Goal: Task Accomplishment & Management: Complete application form

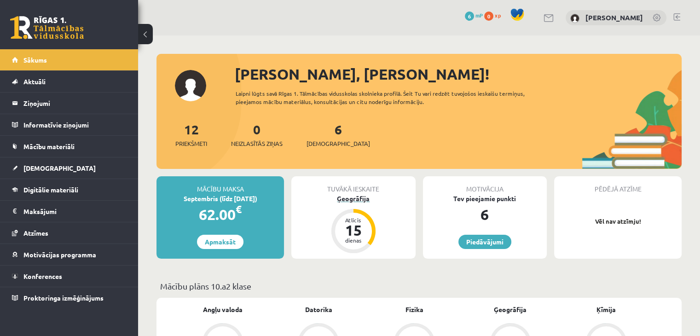
click at [347, 198] on div "Ģeogrāfija" at bounding box center [353, 199] width 124 height 10
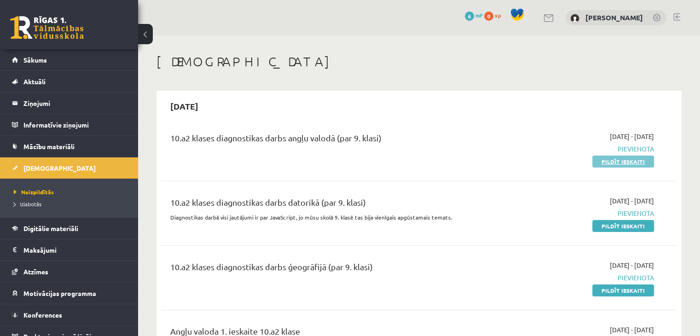
click at [638, 162] on link "Pildīt ieskaiti" at bounding box center [624, 162] width 62 height 12
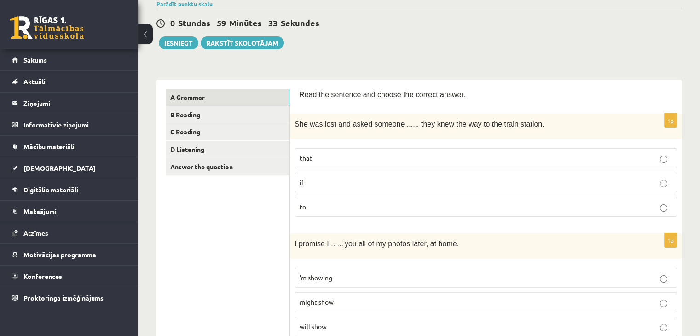
scroll to position [138, 0]
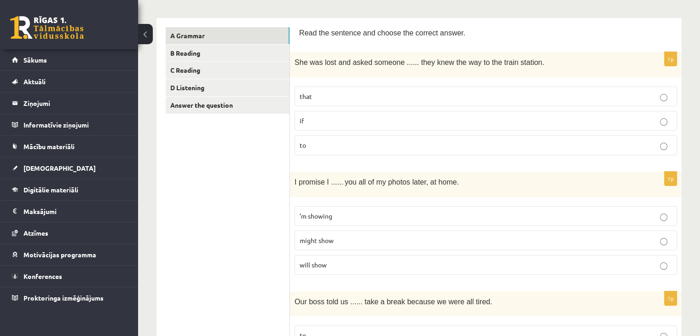
click at [668, 262] on p "will show" at bounding box center [486, 265] width 372 height 10
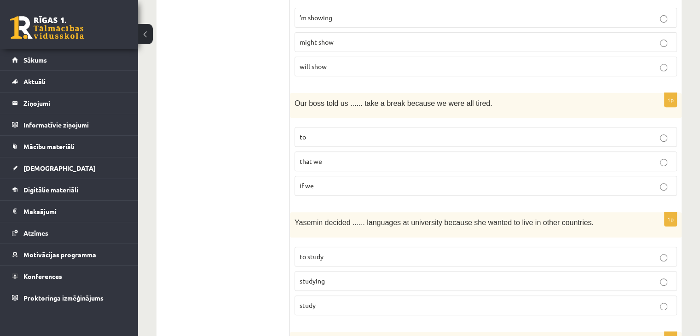
scroll to position [322, 0]
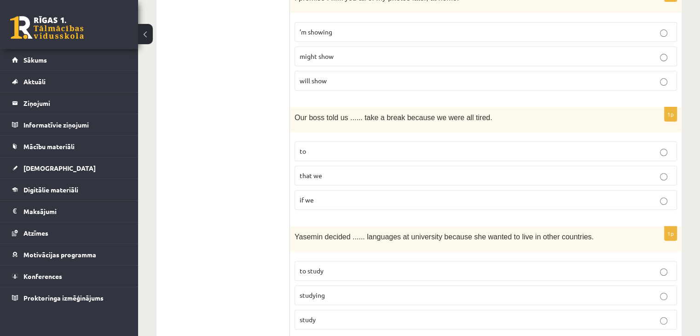
click at [321, 152] on p "to" at bounding box center [486, 151] width 372 height 10
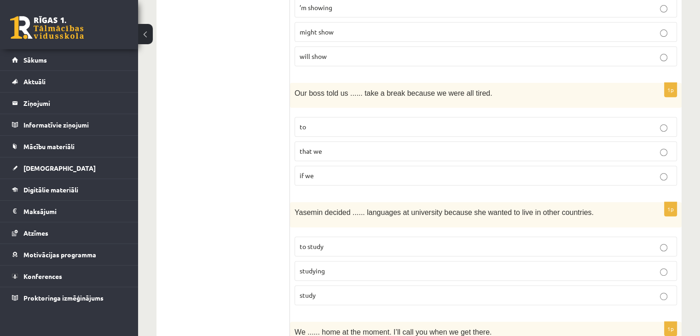
scroll to position [368, 0]
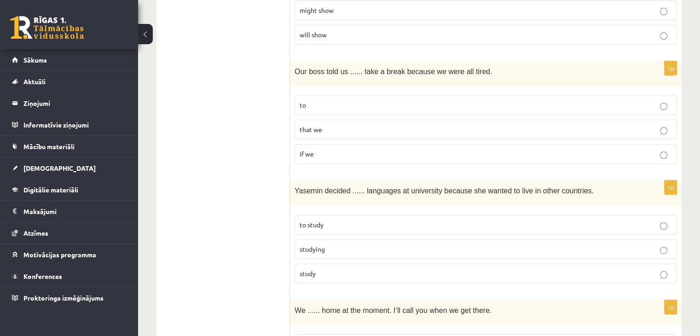
click at [319, 220] on p "to study" at bounding box center [486, 225] width 372 height 10
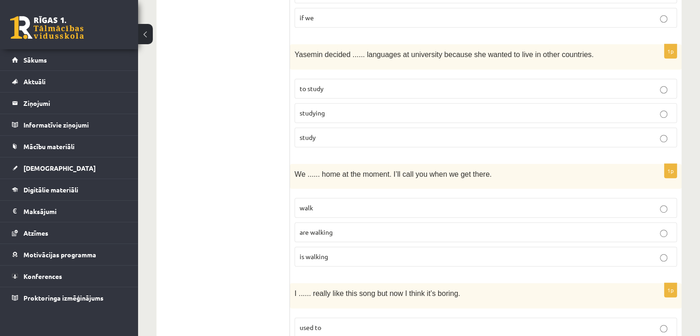
scroll to position [506, 0]
click at [340, 221] on label "are walking" at bounding box center [486, 231] width 383 height 20
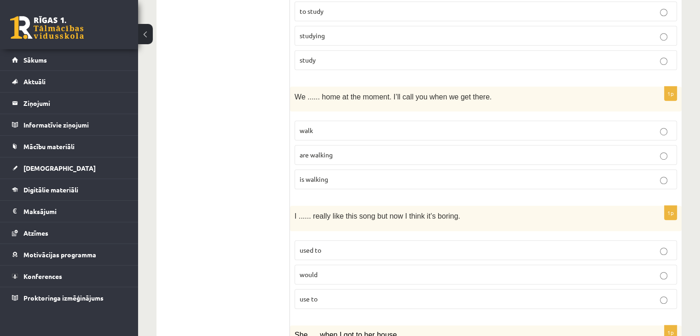
scroll to position [599, 0]
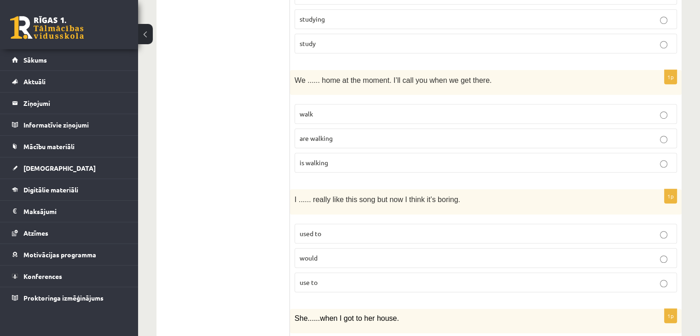
click at [337, 278] on p "use to" at bounding box center [486, 283] width 372 height 10
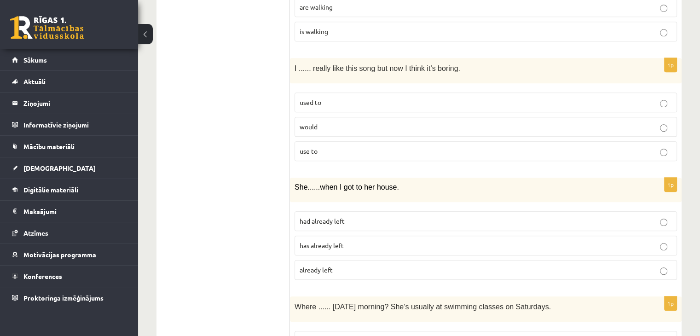
scroll to position [783, 0]
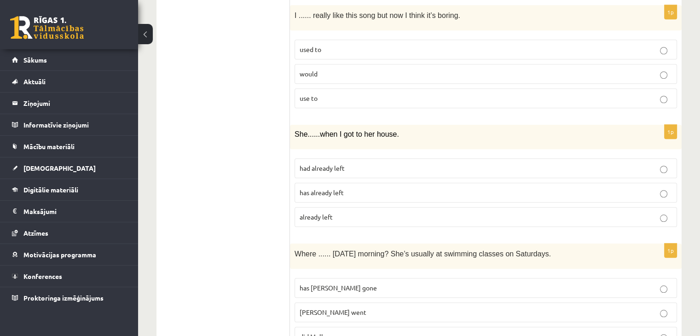
click at [378, 163] on p "had already left" at bounding box center [486, 168] width 372 height 10
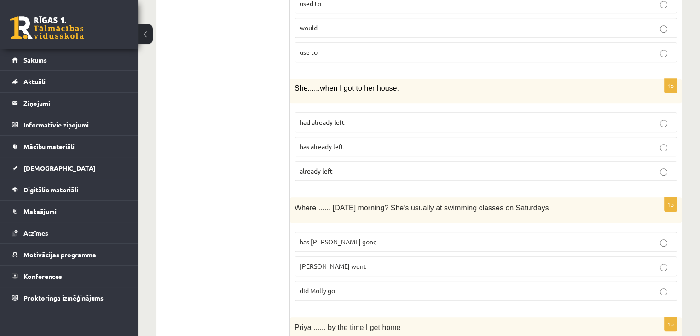
scroll to position [875, 0]
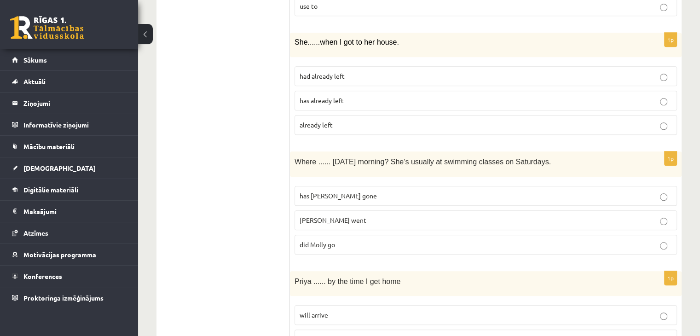
click at [371, 215] on p "Molly went" at bounding box center [486, 220] width 372 height 10
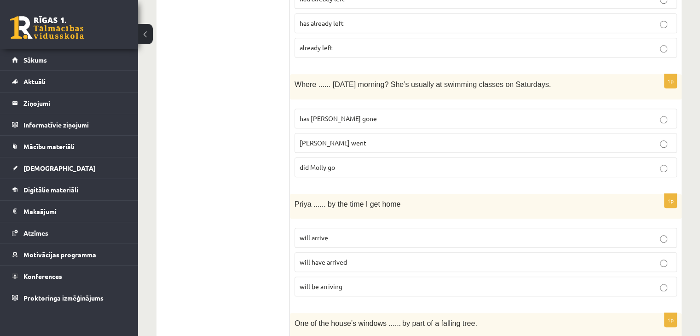
scroll to position [967, 0]
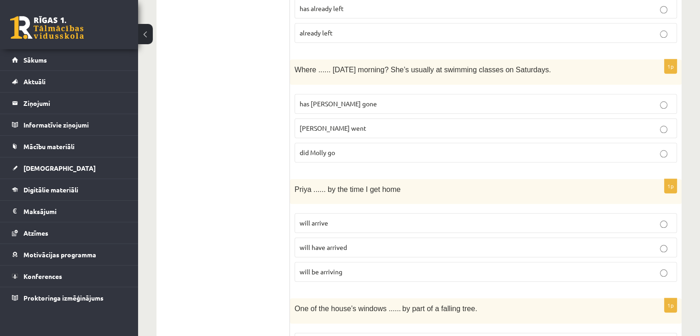
click at [347, 243] on span "will have arrived" at bounding box center [323, 247] width 47 height 8
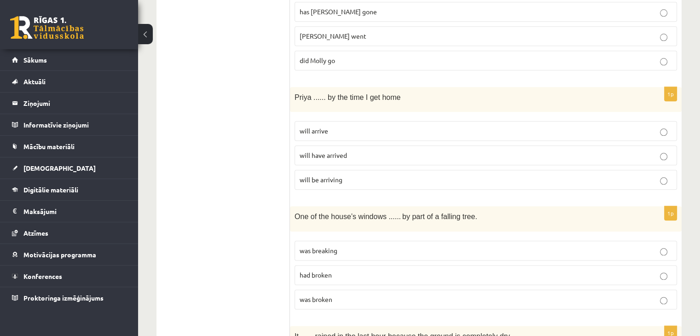
scroll to position [1105, 0]
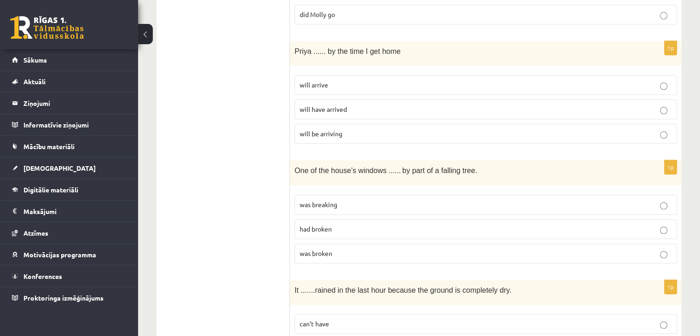
click at [333, 249] on p "was broken" at bounding box center [486, 254] width 372 height 10
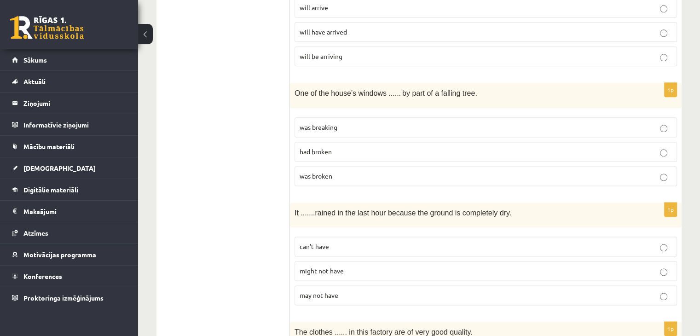
scroll to position [1197, 0]
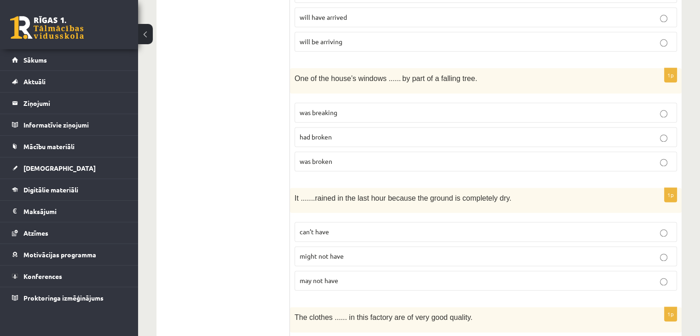
click at [344, 227] on p "can’t have" at bounding box center [486, 232] width 372 height 10
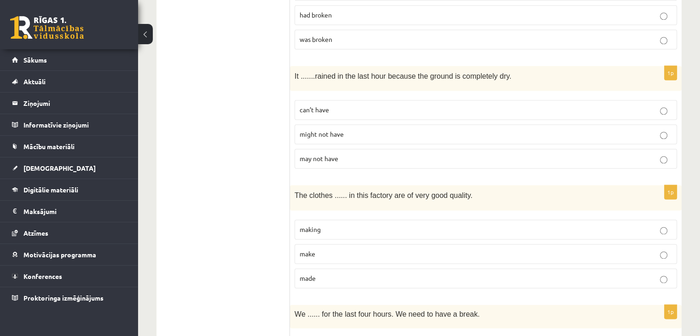
scroll to position [1335, 0]
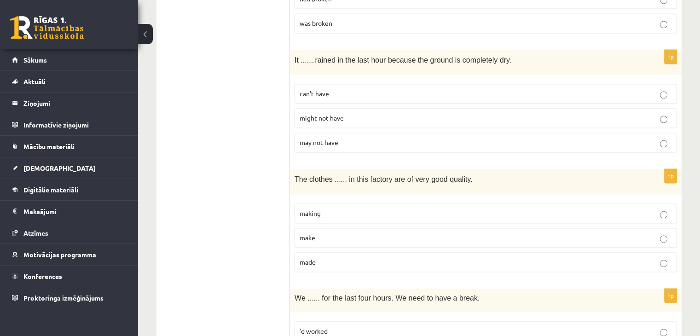
click at [331, 257] on p "made" at bounding box center [486, 262] width 372 height 10
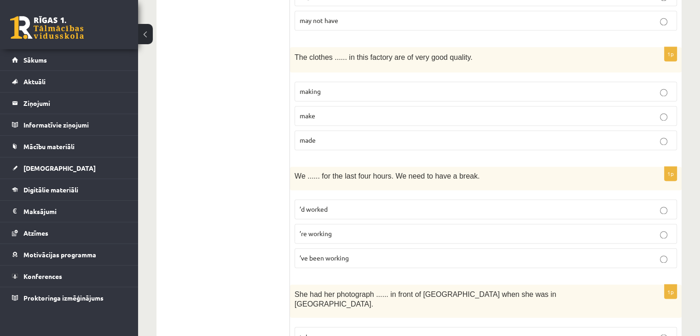
scroll to position [1473, 0]
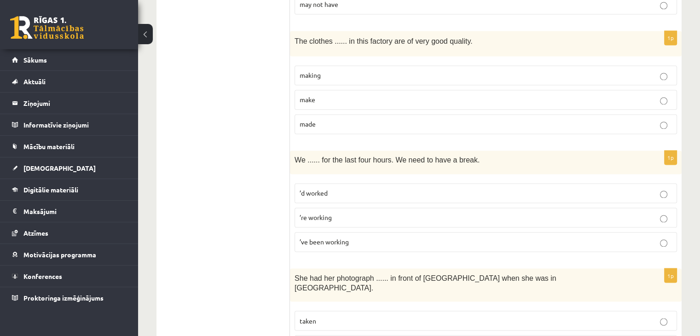
click at [348, 238] on span "’ve been working" at bounding box center [324, 242] width 49 height 8
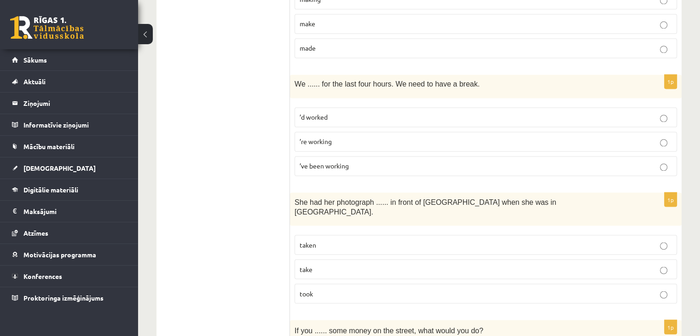
scroll to position [1565, 0]
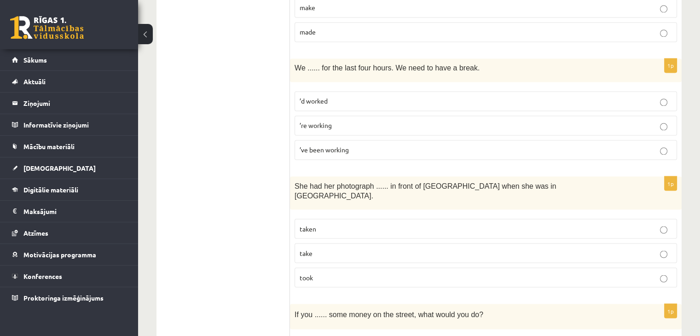
click at [328, 224] on p "taken" at bounding box center [486, 229] width 372 height 10
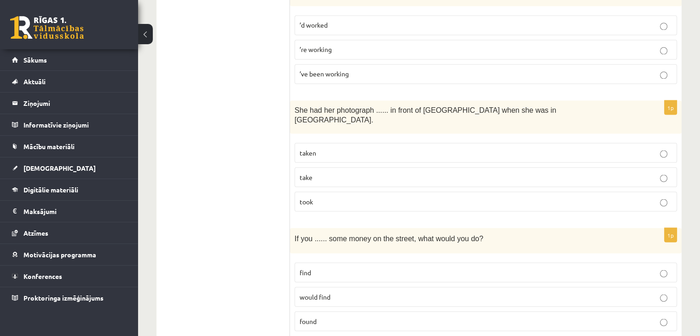
scroll to position [1657, 0]
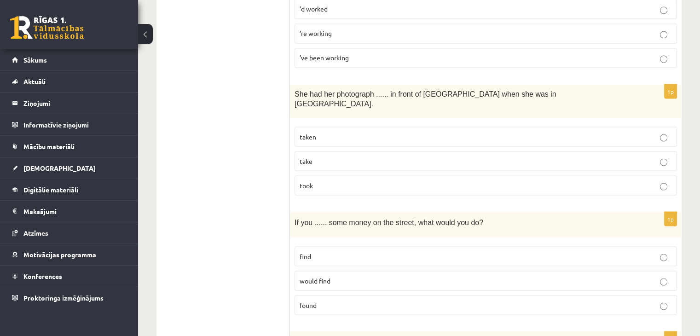
click at [323, 276] on span "would find" at bounding box center [315, 280] width 31 height 8
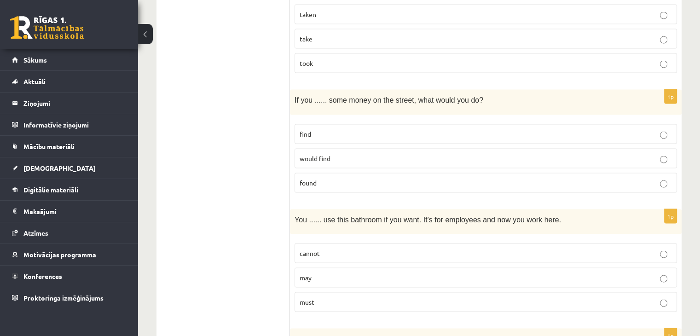
scroll to position [1796, 0]
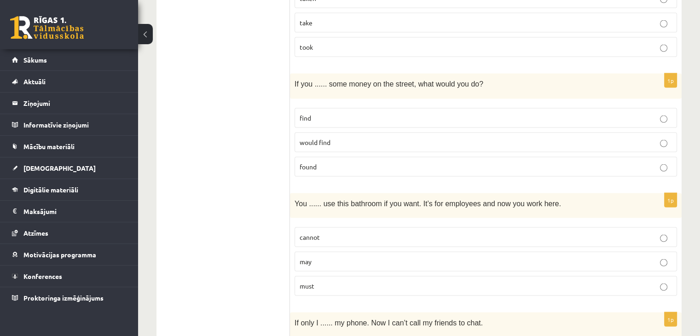
click at [384, 252] on label "may" at bounding box center [486, 262] width 383 height 20
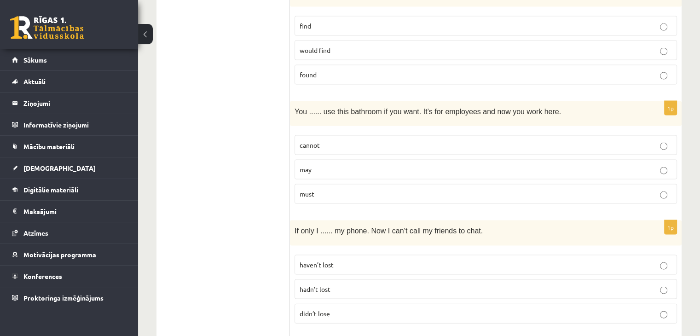
scroll to position [1934, 0]
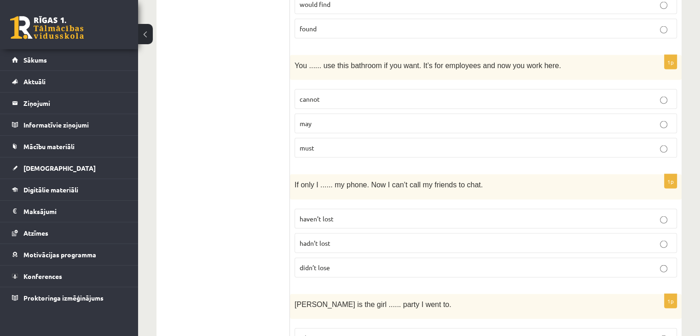
click at [360, 238] on p "hadn’t lost" at bounding box center [486, 243] width 372 height 10
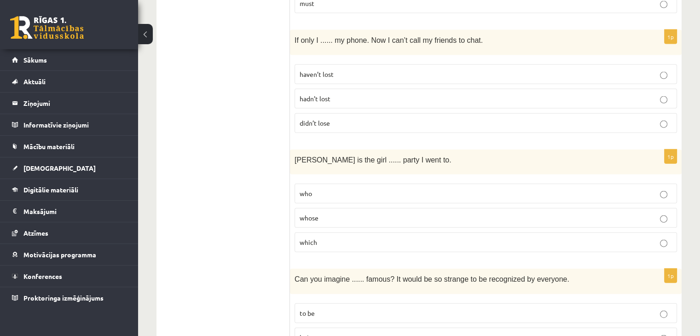
scroll to position [2063, 0]
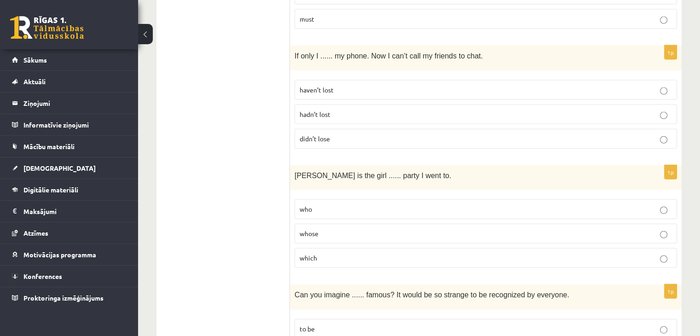
click at [337, 229] on p "whose" at bounding box center [486, 234] width 372 height 10
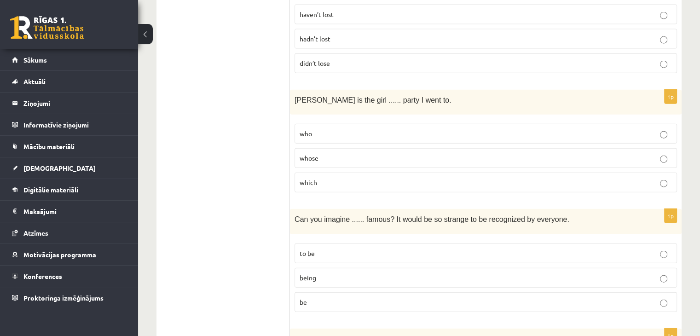
scroll to position [2155, 0]
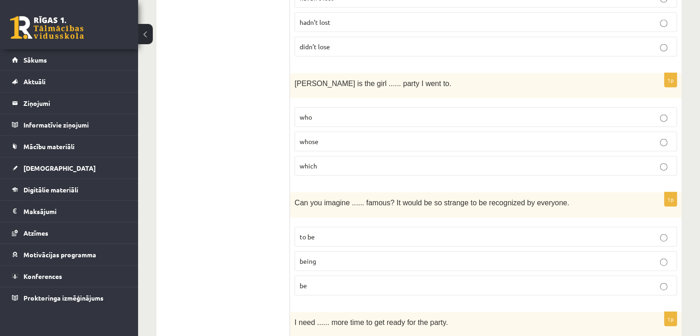
click at [331, 256] on p "being" at bounding box center [486, 261] width 372 height 10
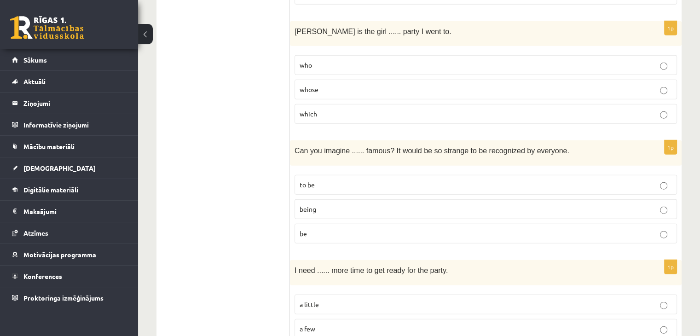
scroll to position [2247, 0]
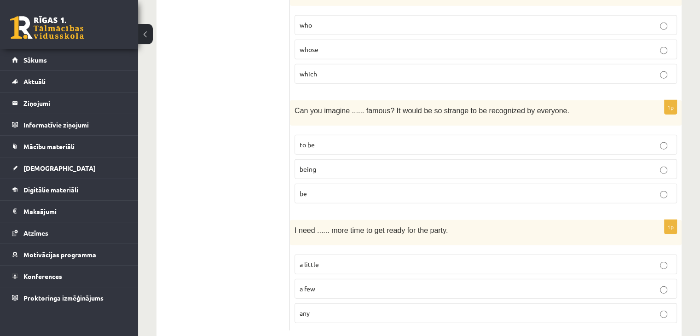
click at [311, 260] on span "a little" at bounding box center [309, 264] width 19 height 8
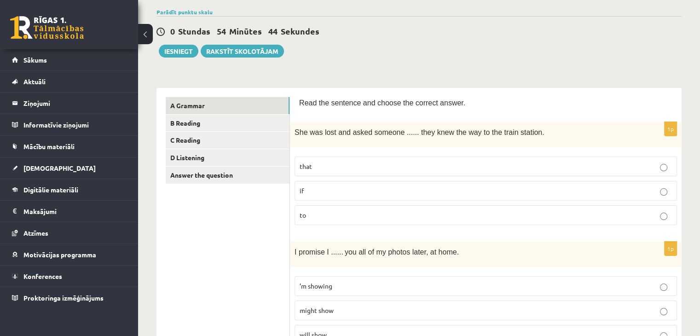
scroll to position [53, 0]
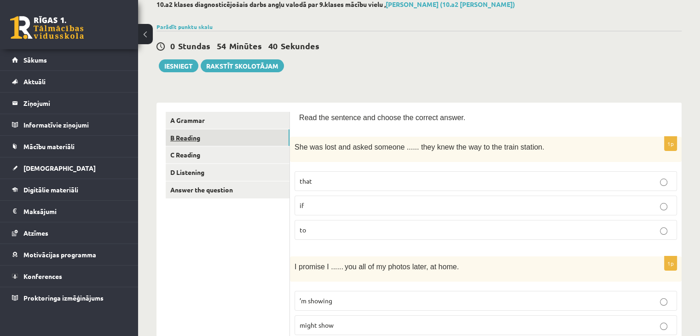
click at [195, 139] on link "B Reading" at bounding box center [228, 137] width 124 height 17
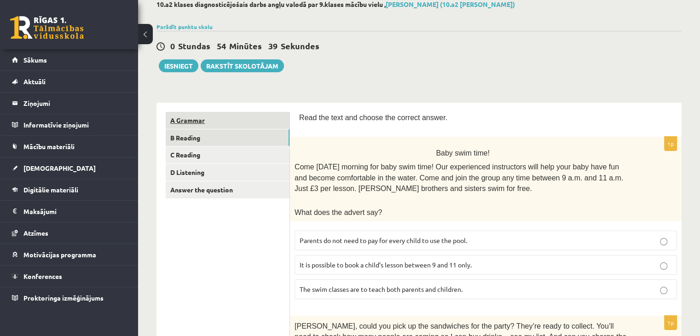
click at [209, 122] on link "A Grammar" at bounding box center [228, 120] width 124 height 17
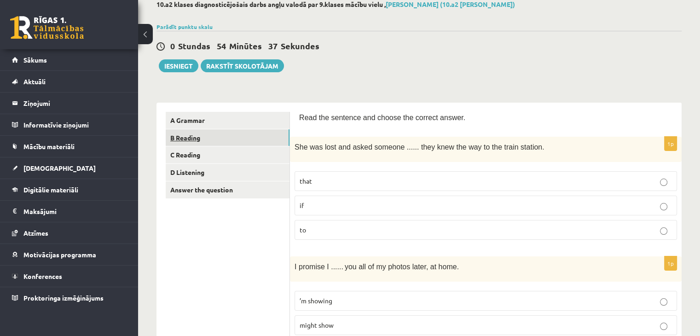
click at [172, 138] on link "B Reading" at bounding box center [228, 137] width 124 height 17
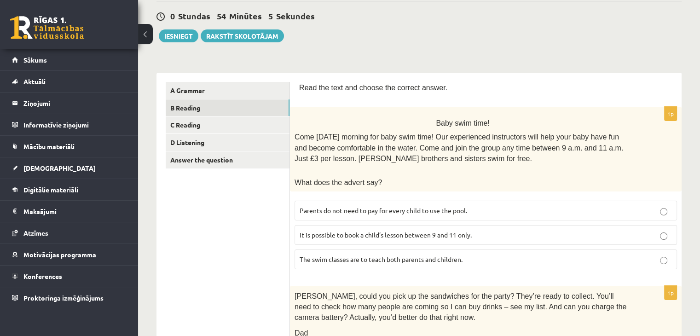
scroll to position [99, 0]
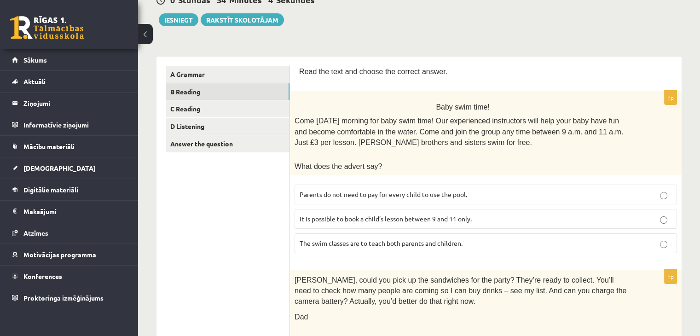
click at [354, 215] on span "It is possible to book a child’s lesson between 9 and 11 only." at bounding box center [386, 219] width 172 height 8
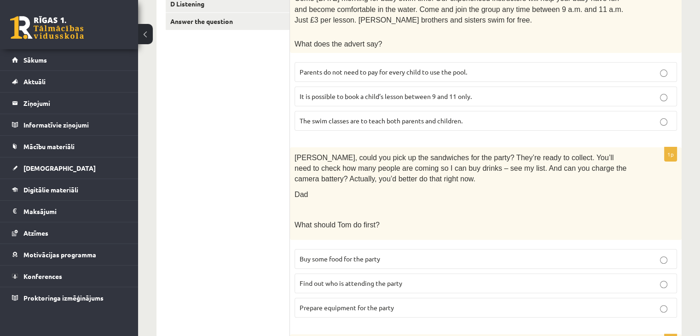
scroll to position [238, 0]
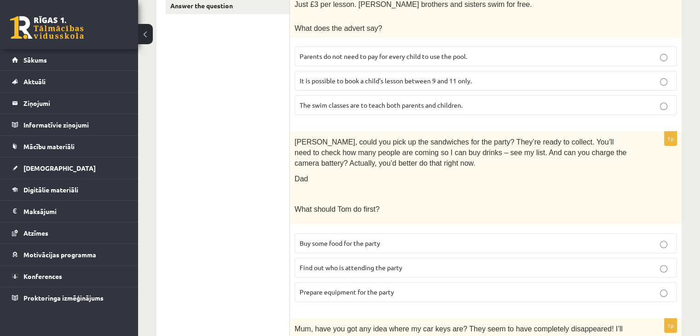
click at [331, 241] on span "Buy some food for the party" at bounding box center [340, 243] width 81 height 8
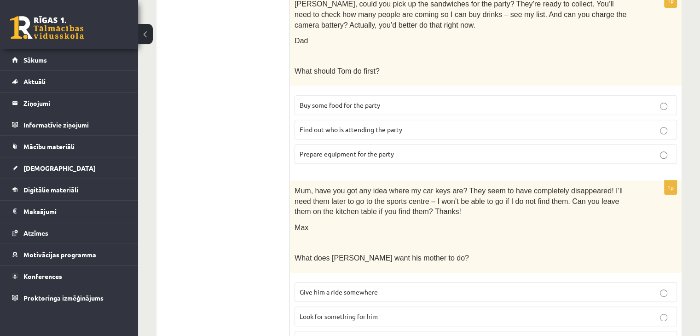
scroll to position [422, 0]
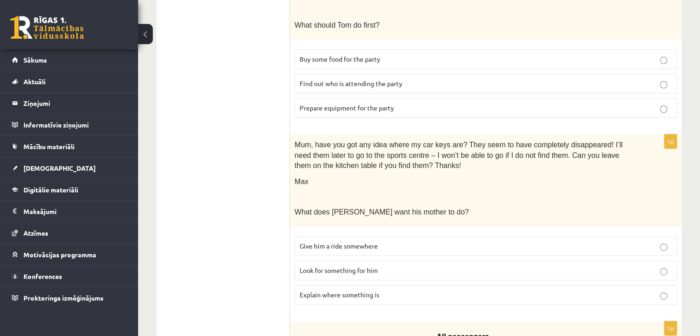
click at [340, 267] on span "Look for something for him" at bounding box center [339, 270] width 78 height 8
click at [338, 291] on span "Explain where something is" at bounding box center [340, 295] width 80 height 8
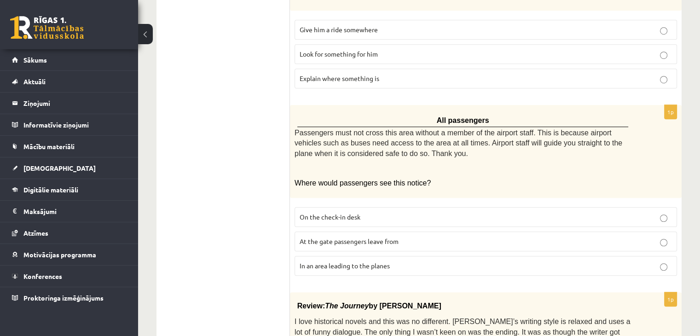
scroll to position [652, 0]
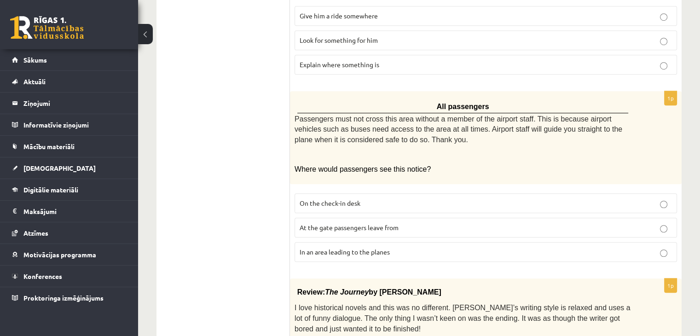
click at [335, 248] on span "In an area leading to the planes" at bounding box center [345, 252] width 90 height 8
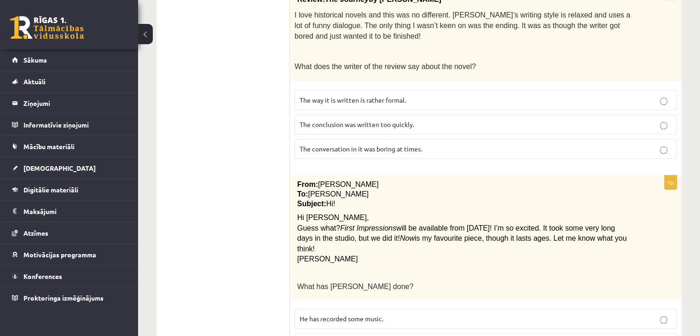
scroll to position [864, 0]
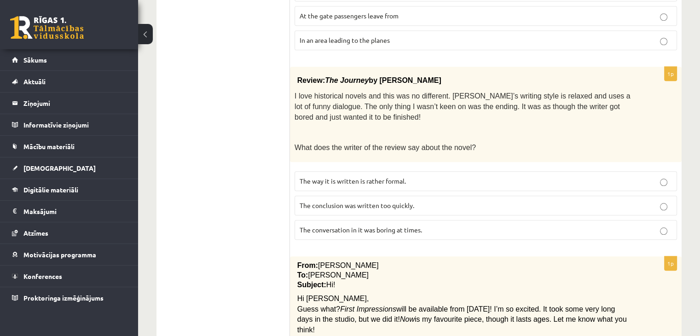
click at [311, 201] on span "The conclusion was written too quickly." at bounding box center [357, 205] width 115 height 8
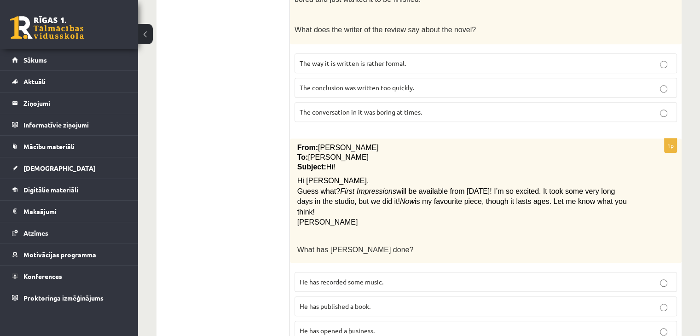
scroll to position [1002, 0]
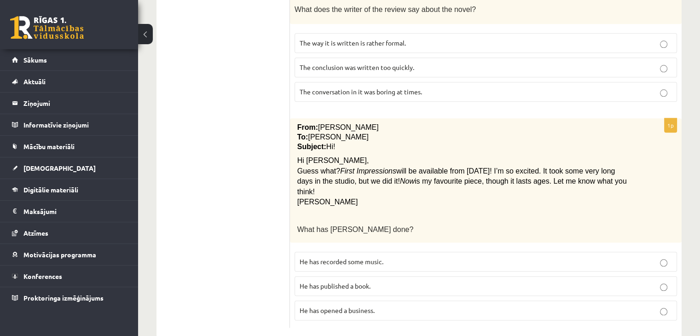
click at [326, 257] on span "He has recorded some music." at bounding box center [342, 261] width 84 height 8
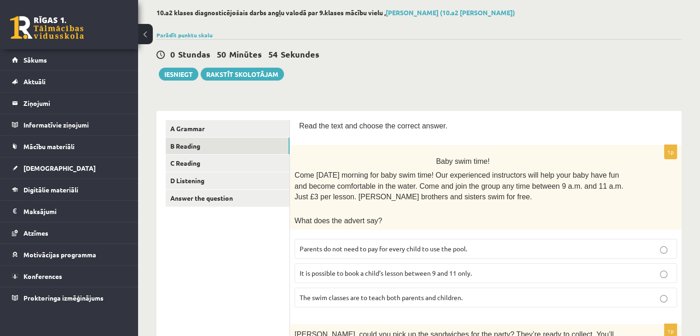
scroll to position [16, 0]
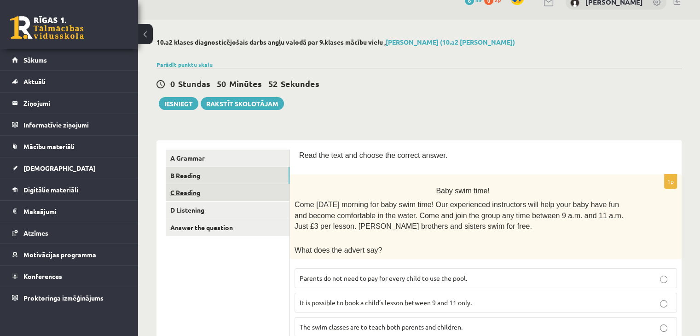
click at [187, 194] on link "C Reading" at bounding box center [228, 192] width 124 height 17
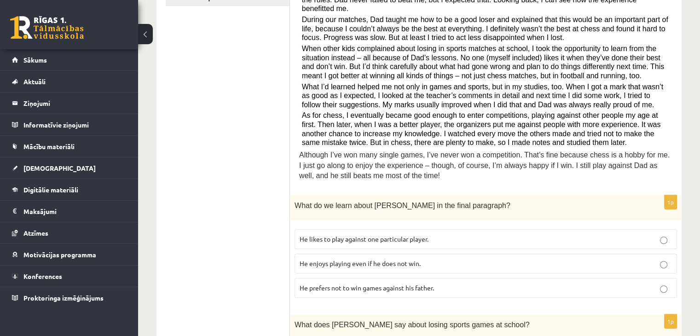
scroll to position [292, 0]
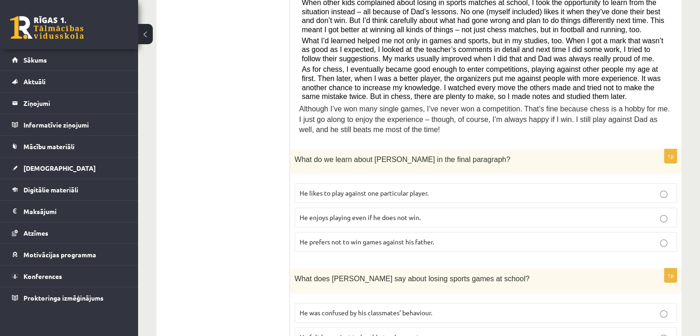
click at [423, 213] on p "He enjoys playing even if he does not win." at bounding box center [486, 218] width 372 height 10
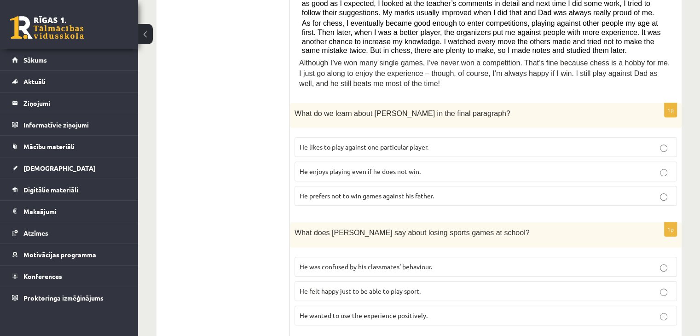
click at [368, 311] on span "He wanted to use the experience positively." at bounding box center [364, 315] width 128 height 8
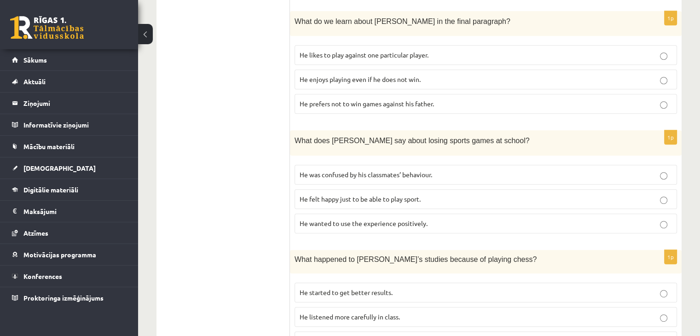
scroll to position [476, 0]
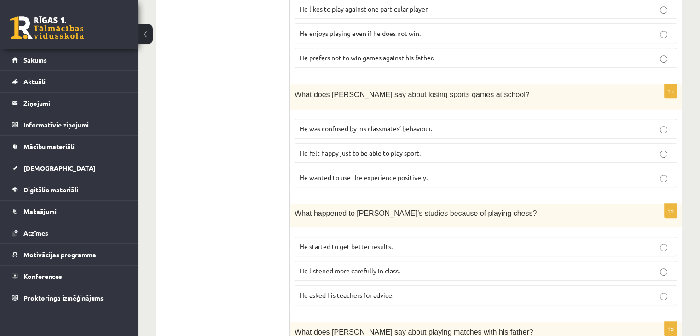
click at [396, 240] on label "He started to get better results." at bounding box center [486, 247] width 383 height 20
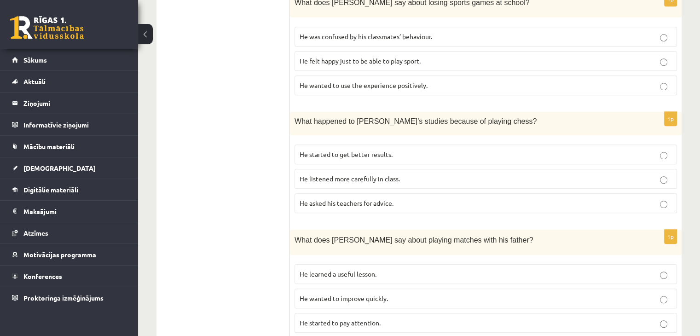
scroll to position [614, 0]
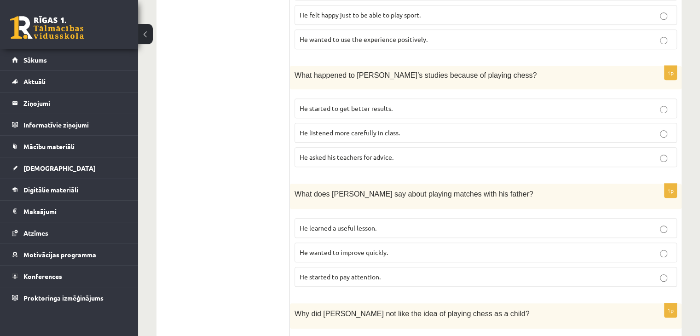
click at [403, 223] on p "He learned a useful lesson." at bounding box center [486, 228] width 372 height 10
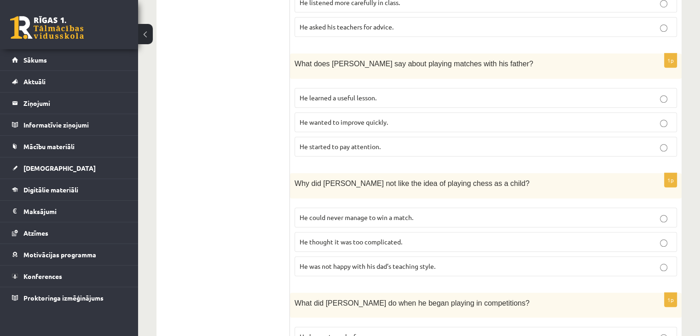
scroll to position [798, 0]
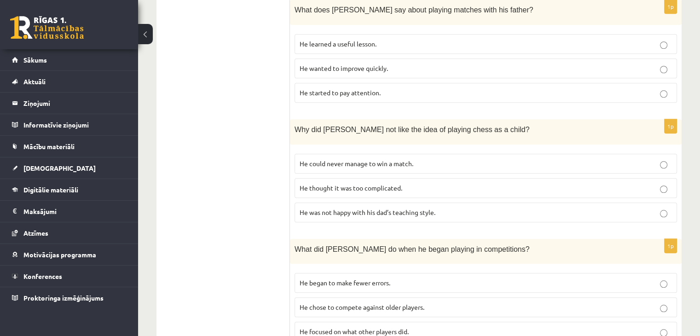
click at [380, 159] on p "He could never manage to win a match." at bounding box center [486, 164] width 372 height 10
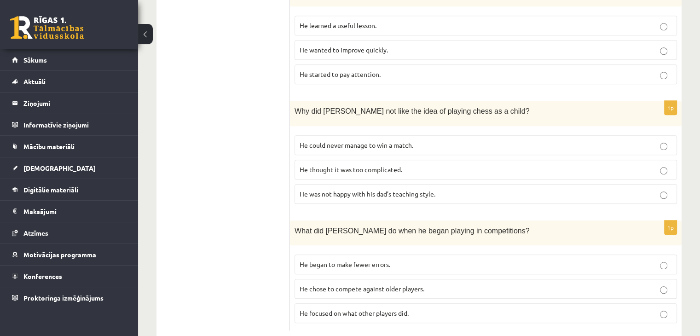
scroll to position [825, 0]
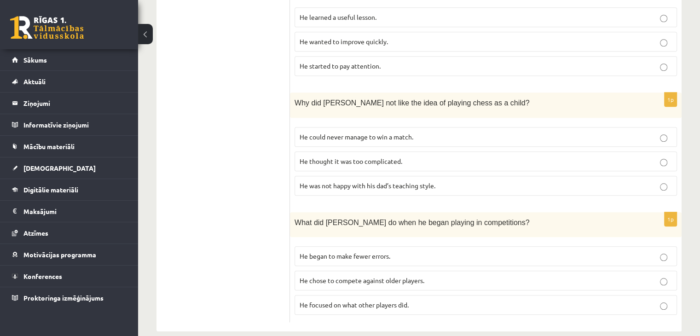
click at [324, 301] on span "He focused on what other players did." at bounding box center [354, 305] width 109 height 8
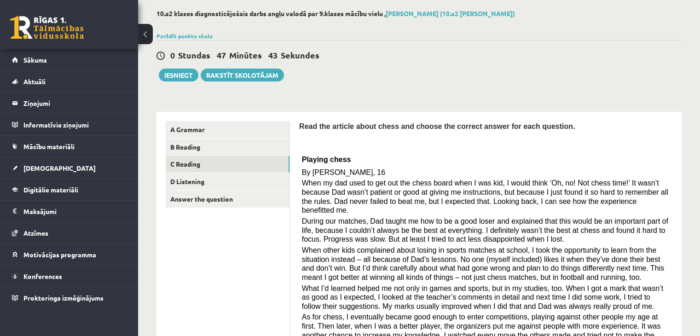
scroll to position [42, 0]
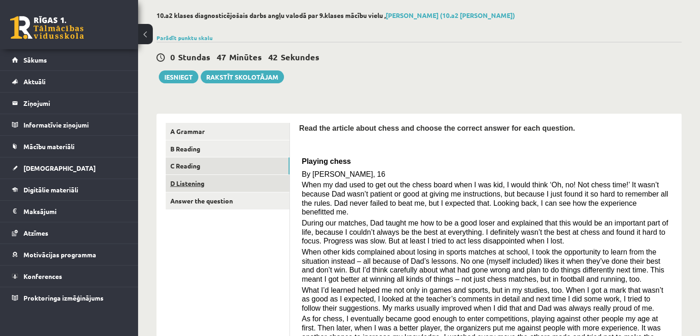
click at [212, 187] on link "D Listening" at bounding box center [228, 183] width 124 height 17
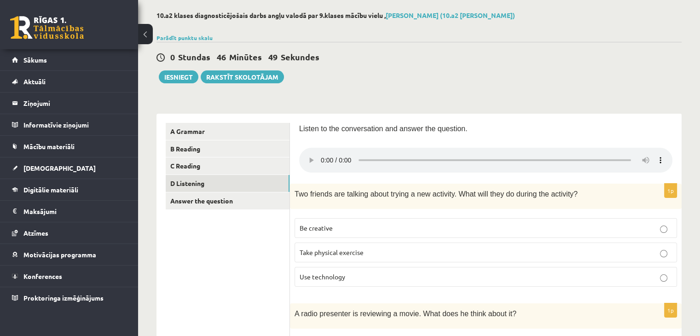
click at [326, 229] on span "Be creative" at bounding box center [316, 228] width 33 height 8
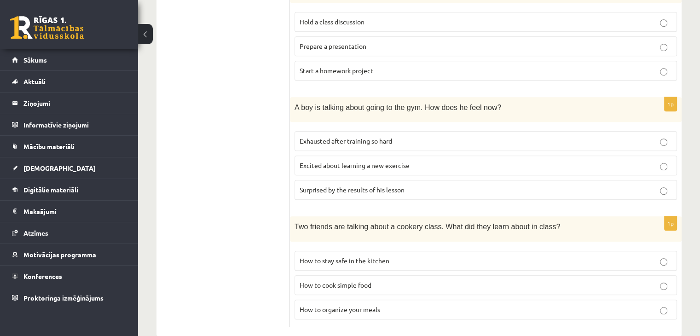
scroll to position [622, 0]
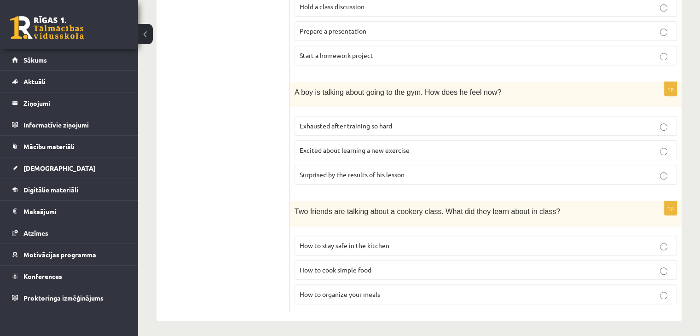
click at [365, 292] on span "How to organize your meals" at bounding box center [340, 294] width 81 height 8
click at [316, 151] on span "Excited about learning a new exercise" at bounding box center [355, 150] width 110 height 8
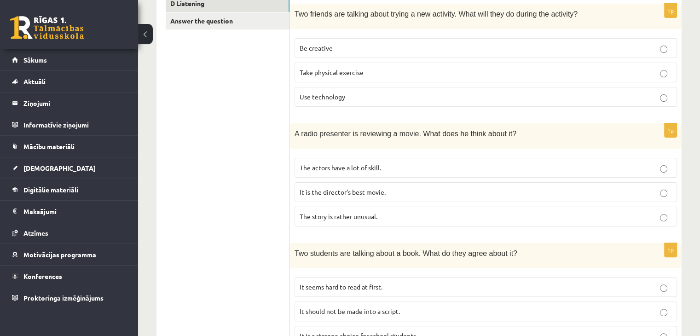
scroll to position [208, 0]
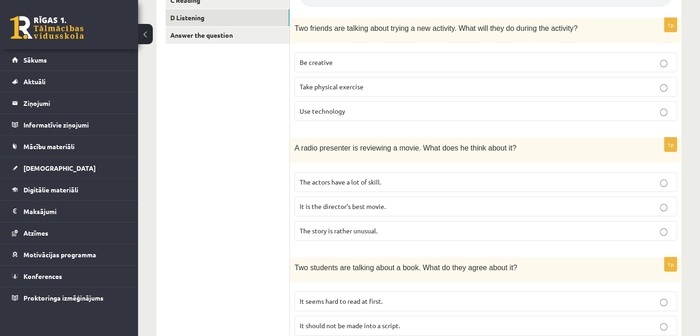
click at [373, 227] on span "The story is rather unusual." at bounding box center [339, 231] width 78 height 8
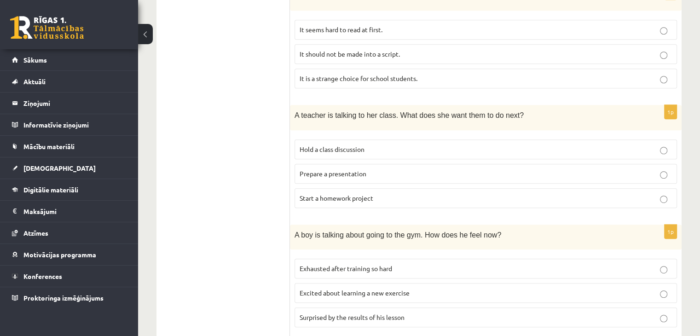
scroll to position [484, 0]
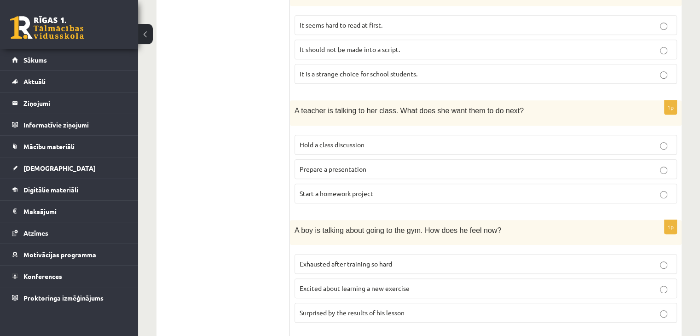
click at [322, 142] on span "Hold a class discussion" at bounding box center [332, 144] width 65 height 8
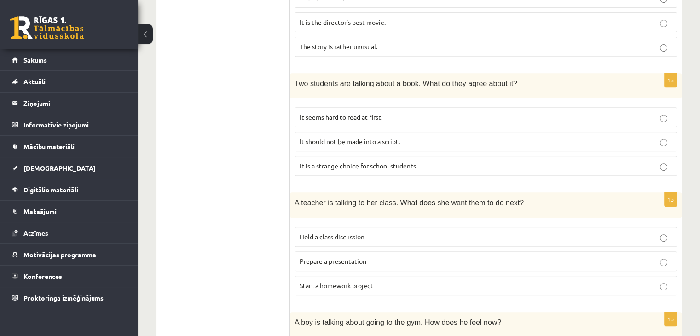
click at [365, 114] on span "It seems hard to read at first." at bounding box center [341, 117] width 83 height 8
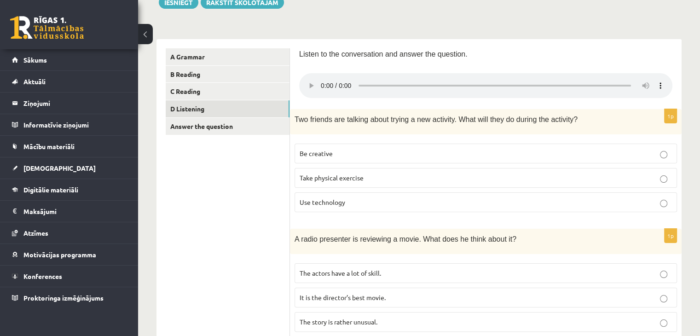
scroll to position [116, 0]
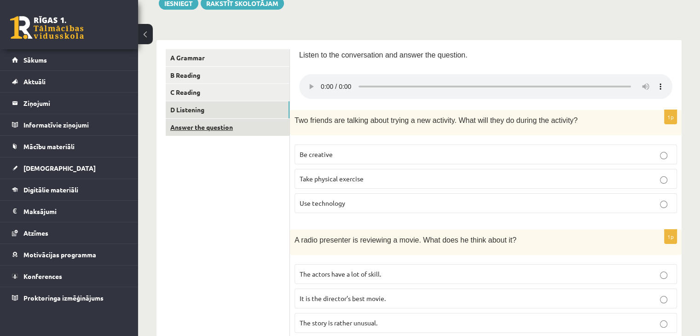
click at [214, 127] on link "Answer the question" at bounding box center [228, 127] width 124 height 17
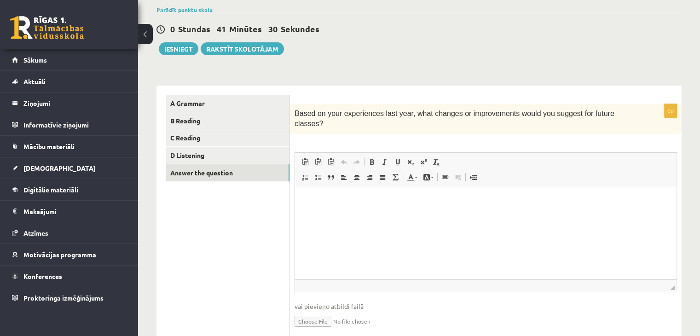
scroll to position [95, 0]
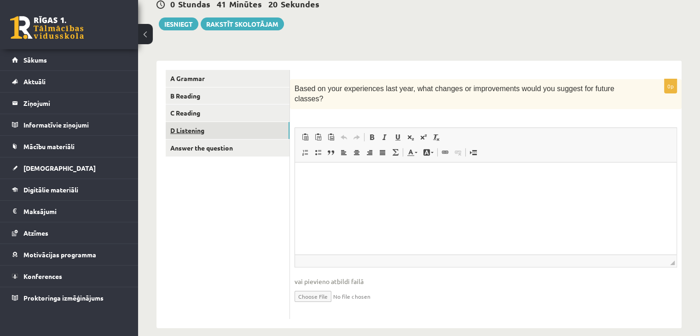
click at [184, 130] on link "D Listening" at bounding box center [228, 130] width 124 height 17
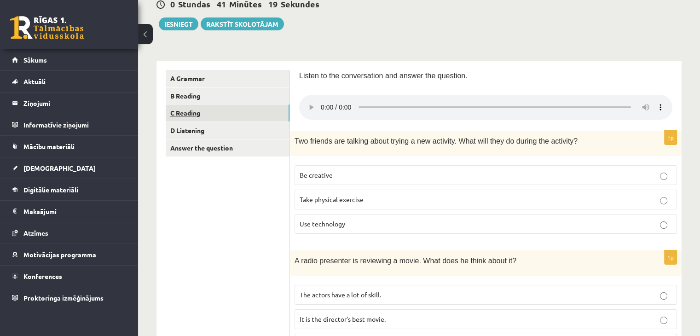
click at [190, 110] on link "C Reading" at bounding box center [228, 113] width 124 height 17
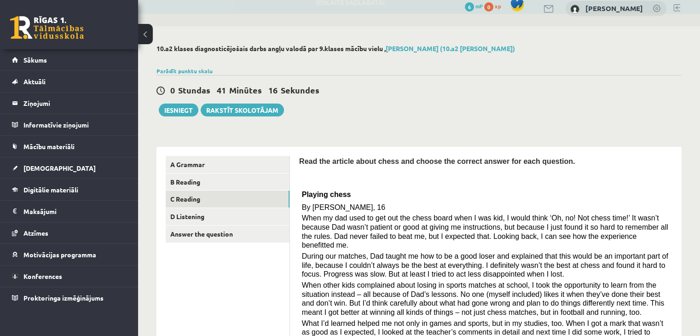
scroll to position [3, 0]
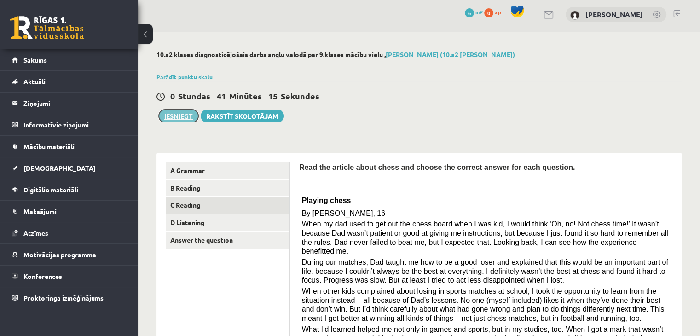
click at [178, 113] on button "Iesniegt" at bounding box center [179, 116] width 40 height 13
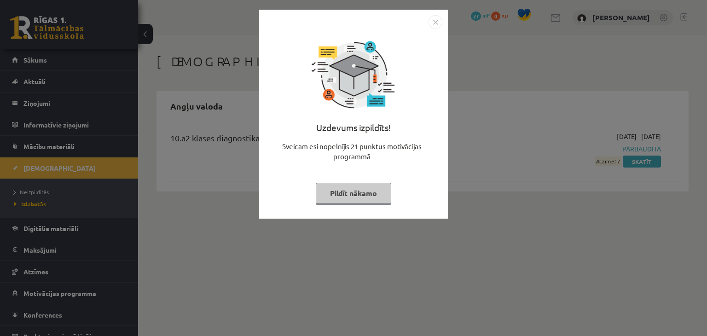
click at [440, 25] on img "Close" at bounding box center [436, 22] width 14 height 14
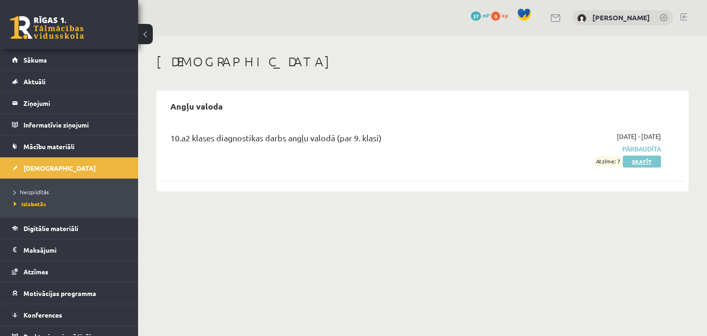
click at [645, 161] on link "Skatīt" at bounding box center [642, 162] width 38 height 12
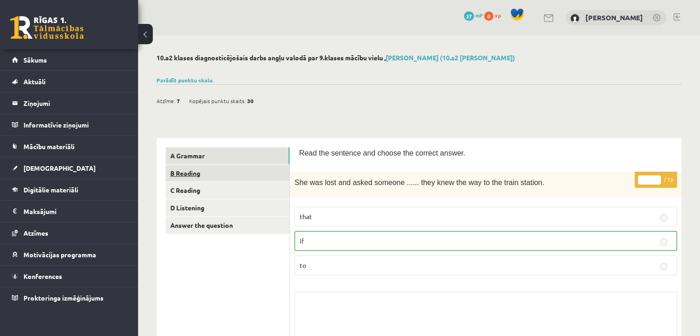
click at [191, 169] on link "B Reading" at bounding box center [228, 173] width 124 height 17
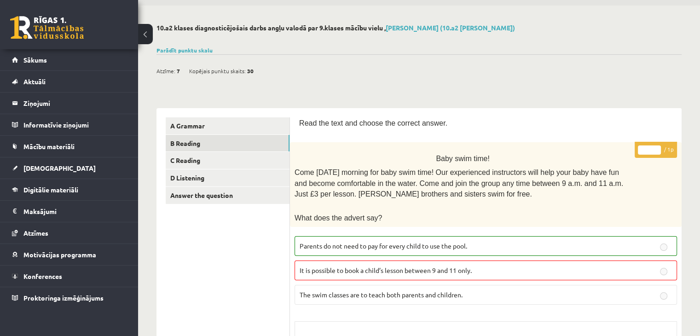
scroll to position [46, 0]
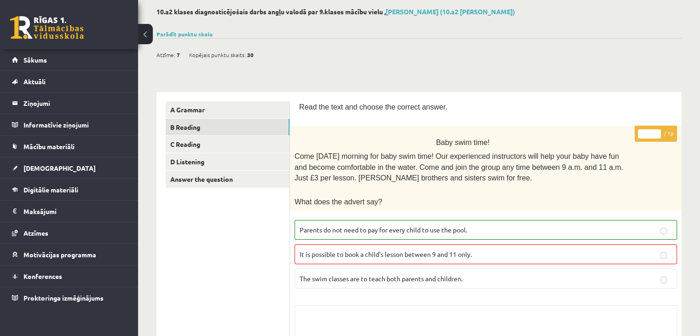
click at [150, 38] on button at bounding box center [145, 34] width 15 height 20
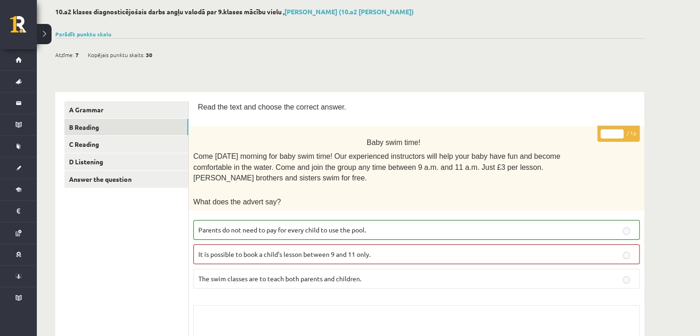
click at [44, 39] on button at bounding box center [44, 34] width 15 height 20
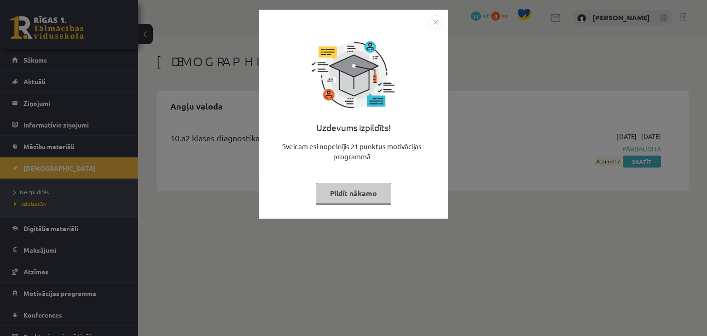
click at [435, 24] on img "Close" at bounding box center [436, 22] width 14 height 14
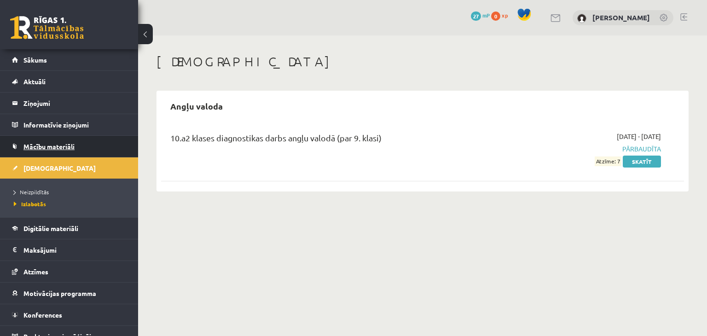
click at [46, 149] on span "Mācību materiāli" at bounding box center [48, 146] width 51 height 8
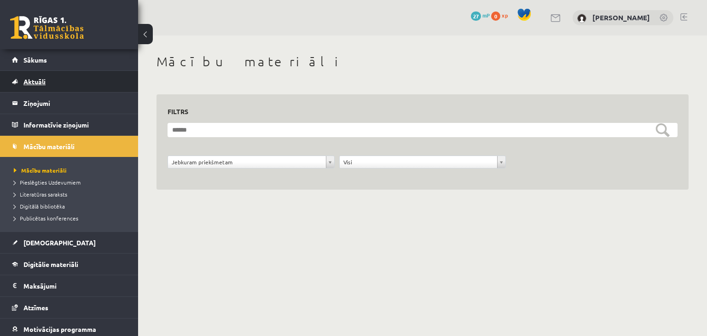
click at [40, 81] on span "Aktuāli" at bounding box center [34, 81] width 22 height 8
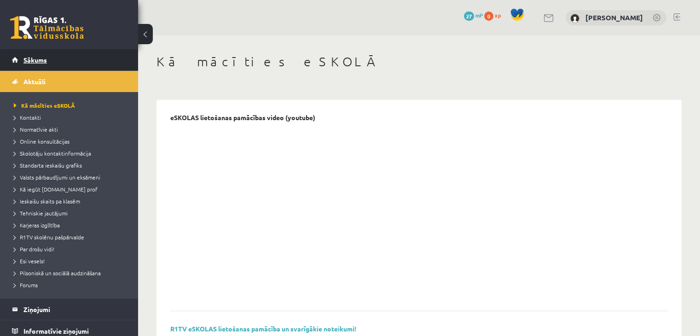
click at [46, 59] on span "Sākums" at bounding box center [34, 60] width 23 height 8
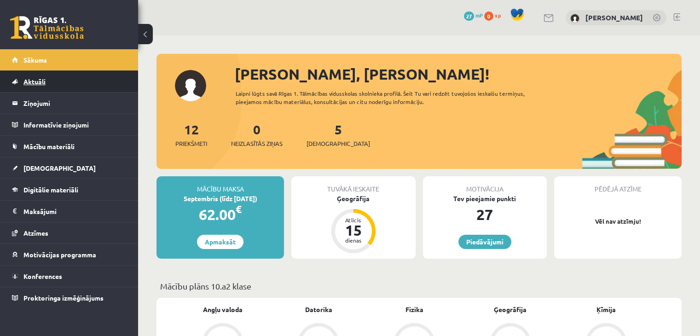
click at [45, 76] on link "Aktuāli" at bounding box center [69, 81] width 115 height 21
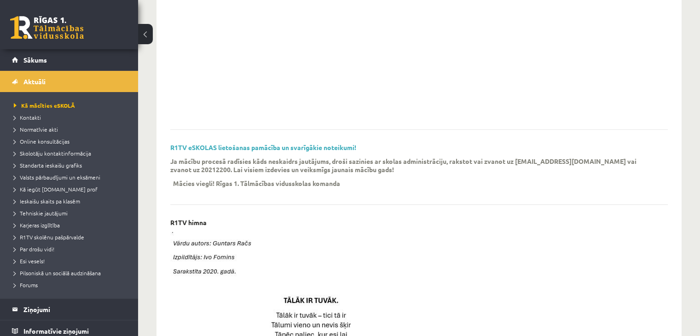
scroll to position [46, 0]
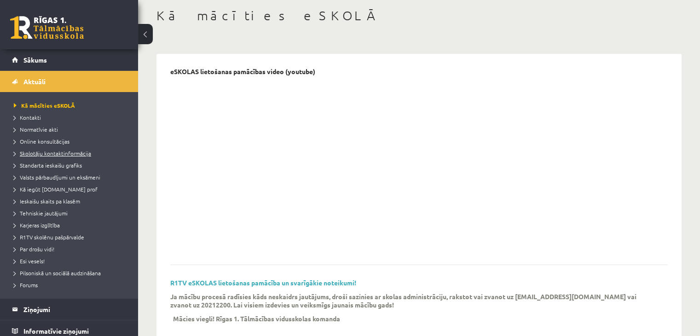
click at [53, 153] on span "Skolotāju kontaktinformācija" at bounding box center [52, 153] width 77 height 7
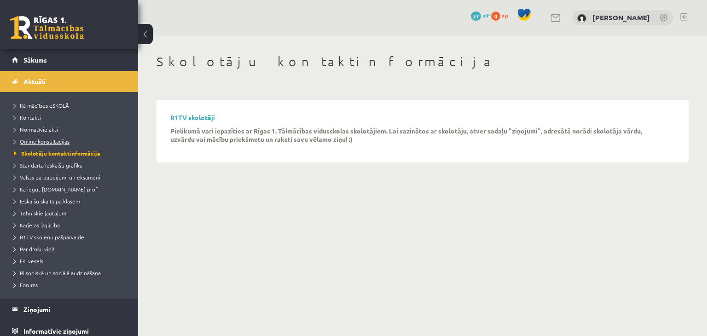
click at [39, 138] on span "Online konsultācijas" at bounding box center [42, 141] width 56 height 7
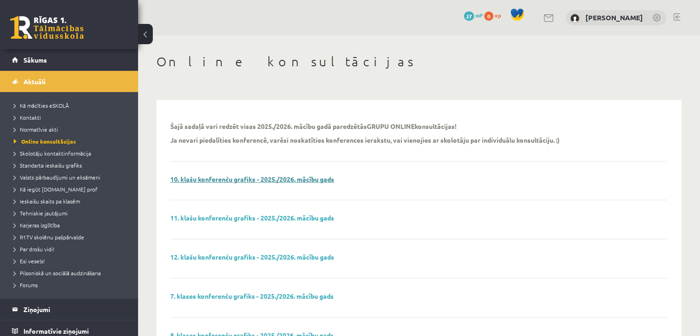
click at [212, 180] on link "10. klašu konferenču grafiks - 2025./2026. mācību gads" at bounding box center [252, 179] width 164 height 8
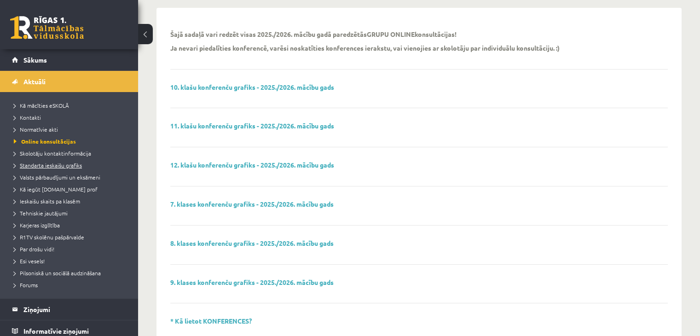
click at [46, 166] on span "Standarta ieskaišu grafiks" at bounding box center [48, 165] width 68 height 7
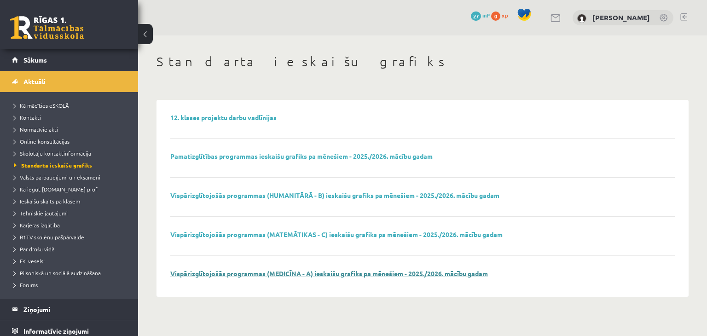
click at [257, 270] on link "Vispārizglītojošās programmas (MEDICĪNA - A) ieskaišu grafiks pa mēnešiem - 202…" at bounding box center [329, 273] width 318 height 8
click at [42, 83] on span "Aktuāli" at bounding box center [34, 81] width 22 height 8
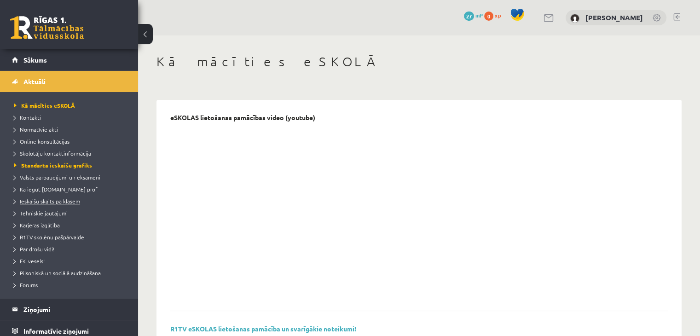
click at [56, 203] on span "Ieskaišu skaits pa klasēm" at bounding box center [47, 201] width 66 height 7
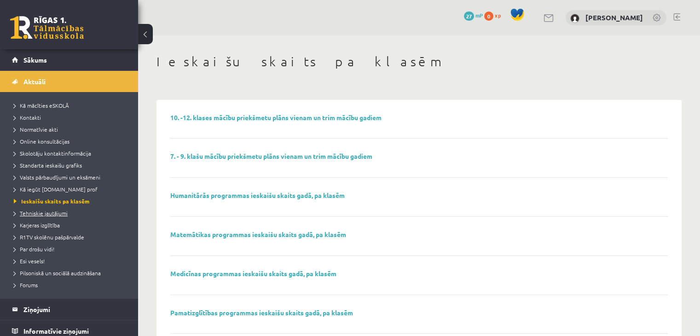
click at [53, 211] on span "Tehniskie jautājumi" at bounding box center [41, 212] width 54 height 7
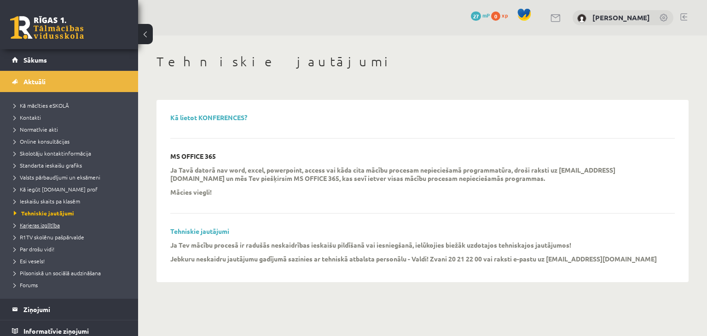
click at [49, 222] on span "Karjeras izglītība" at bounding box center [37, 224] width 46 height 7
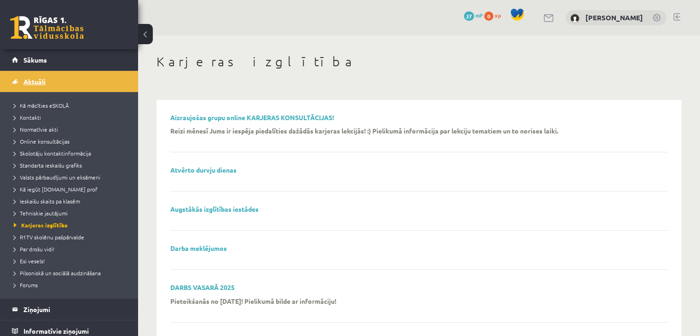
click at [38, 78] on span "Aktuāli" at bounding box center [34, 81] width 22 height 8
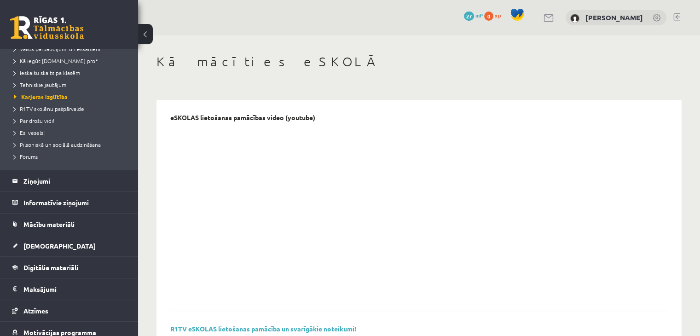
scroll to position [138, 0]
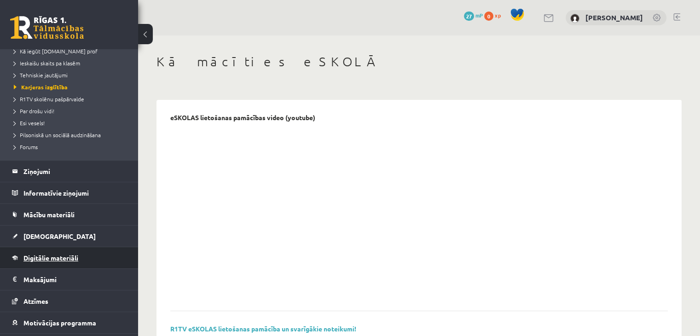
click at [59, 262] on link "Digitālie materiāli" at bounding box center [69, 257] width 115 height 21
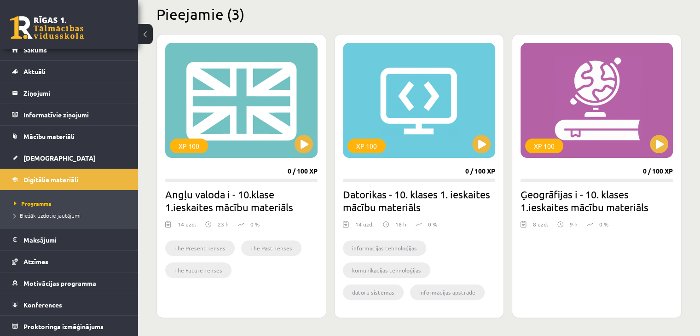
scroll to position [230, 0]
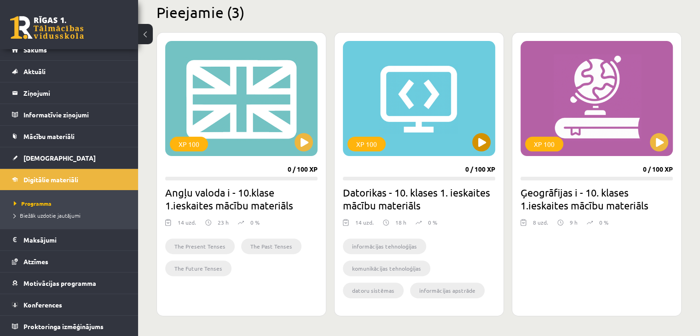
click at [425, 126] on div "XP 100" at bounding box center [419, 98] width 152 height 115
click at [372, 142] on div "XP 100" at bounding box center [367, 144] width 38 height 15
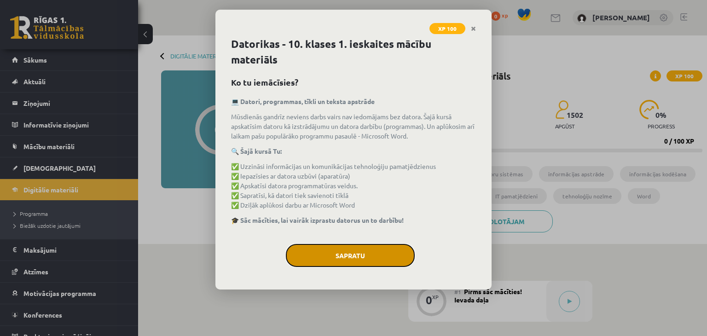
click at [366, 251] on button "Sapratu" at bounding box center [350, 255] width 129 height 23
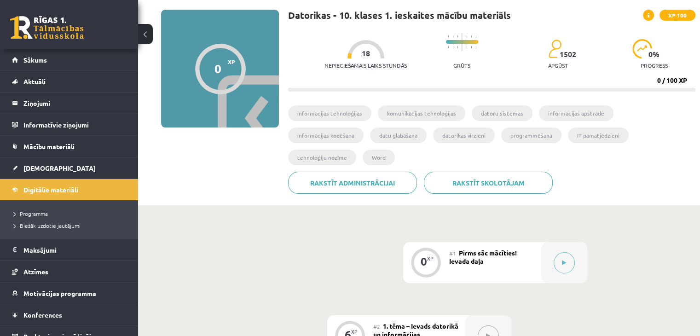
scroll to position [46, 0]
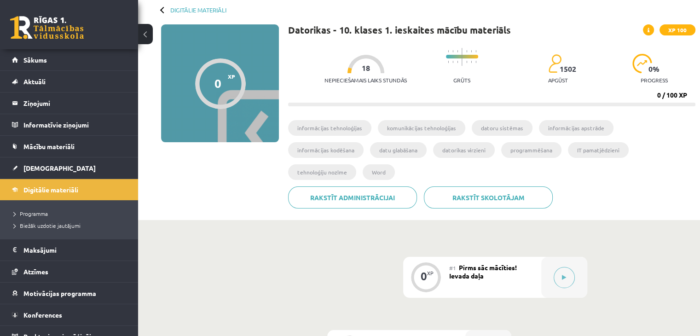
click at [350, 130] on li "informācijas tehnoloģijas" at bounding box center [329, 128] width 83 height 16
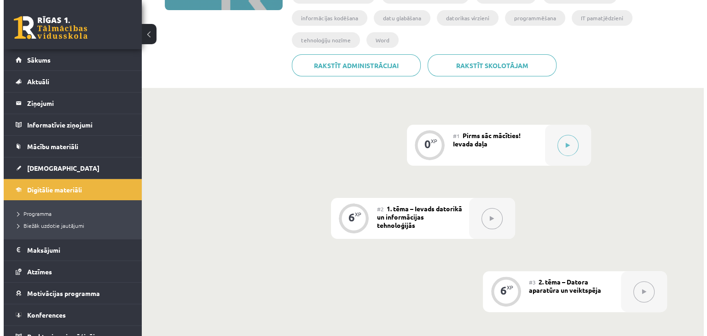
scroll to position [184, 0]
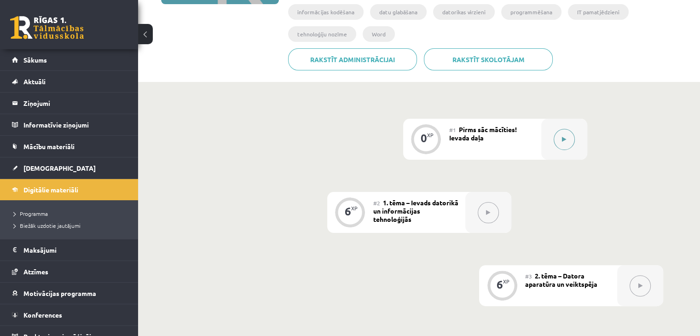
click at [575, 122] on div at bounding box center [564, 139] width 46 height 41
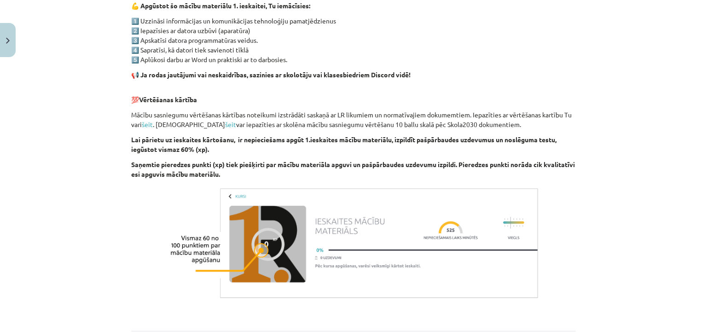
scroll to position [640, 0]
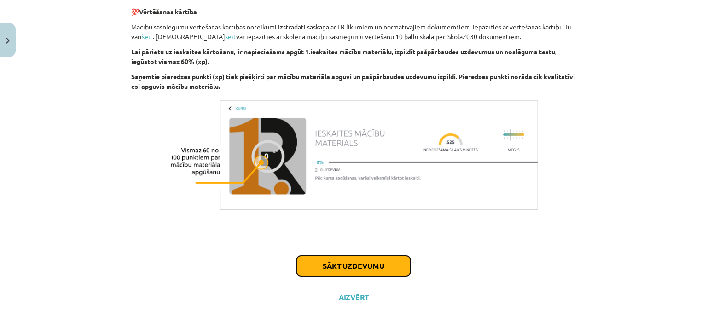
click at [312, 269] on button "Sākt uzdevumu" at bounding box center [353, 266] width 114 height 20
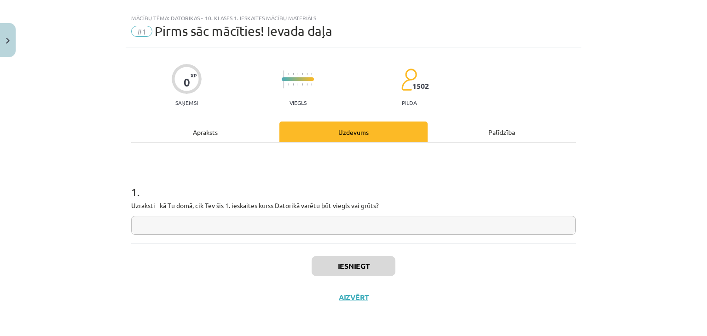
scroll to position [13, 0]
click at [235, 229] on input "text" at bounding box center [353, 225] width 445 height 19
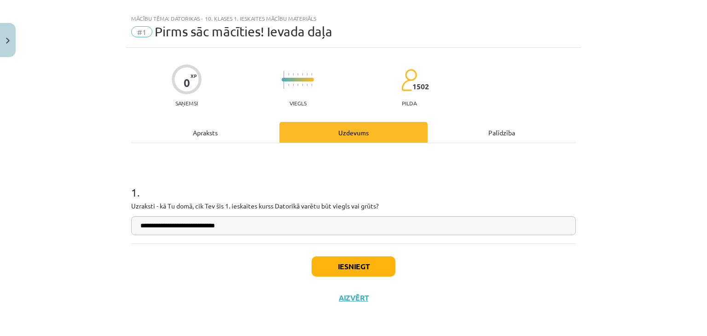
type input "**********"
click at [362, 266] on button "Iesniegt" at bounding box center [354, 266] width 84 height 20
click at [327, 270] on button "Iesniegt" at bounding box center [354, 266] width 84 height 20
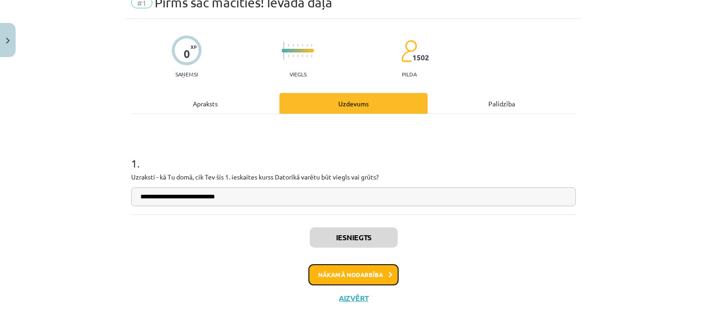
click at [379, 280] on button "Nākamā nodarbība" at bounding box center [353, 274] width 90 height 21
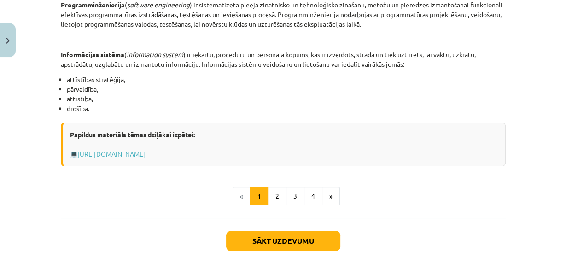
scroll to position [518, 0]
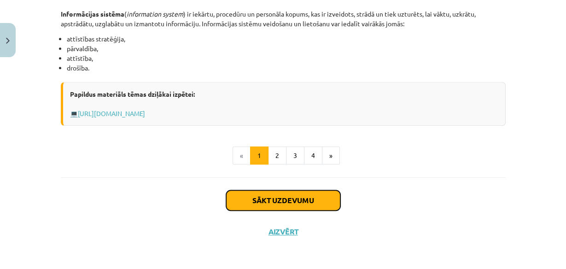
click at [261, 202] on button "Sākt uzdevumu" at bounding box center [283, 200] width 114 height 20
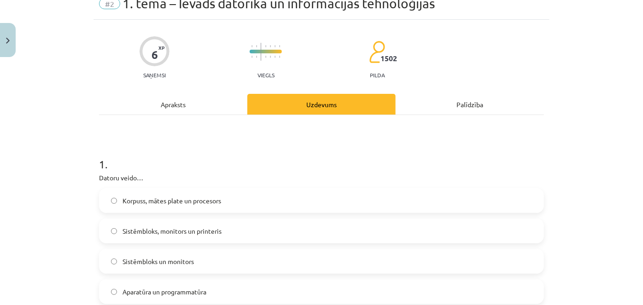
scroll to position [83, 0]
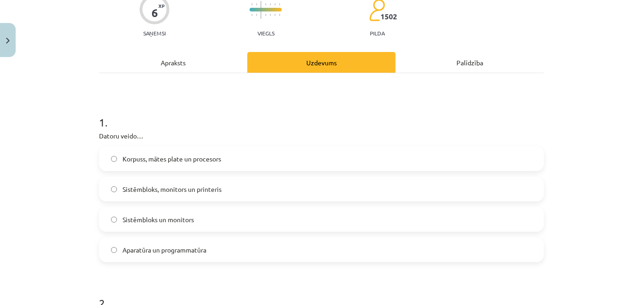
click at [115, 160] on label "Korpuss, mātes plate un procesors" at bounding box center [321, 158] width 443 height 23
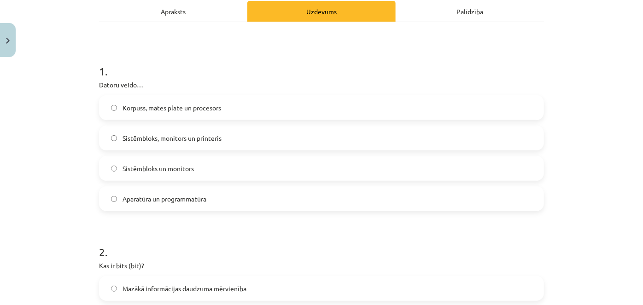
scroll to position [125, 0]
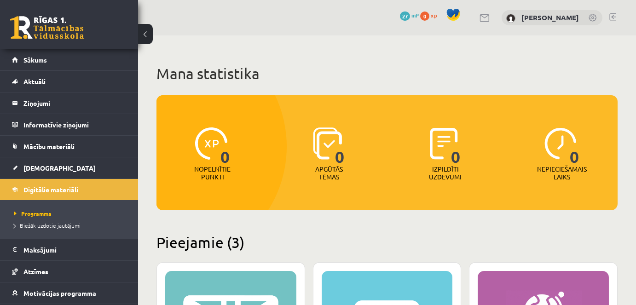
scroll to position [230, 0]
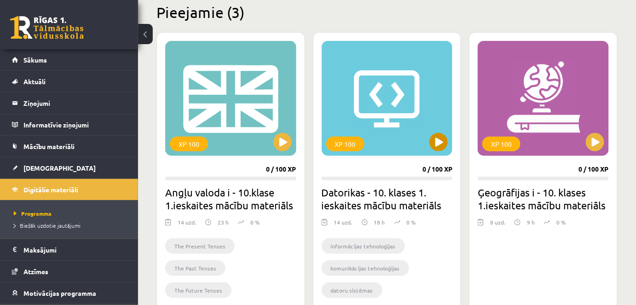
click at [341, 145] on div "XP 100" at bounding box center [345, 144] width 38 height 15
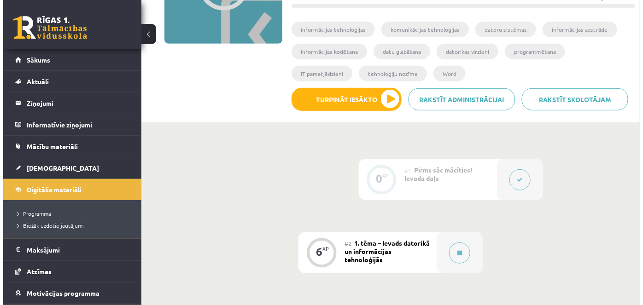
scroll to position [125, 0]
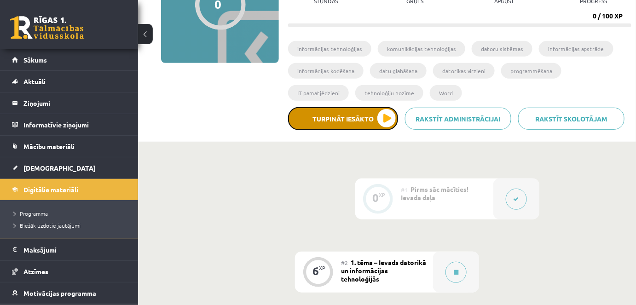
click at [337, 122] on button "Turpināt iesākto" at bounding box center [343, 118] width 110 height 23
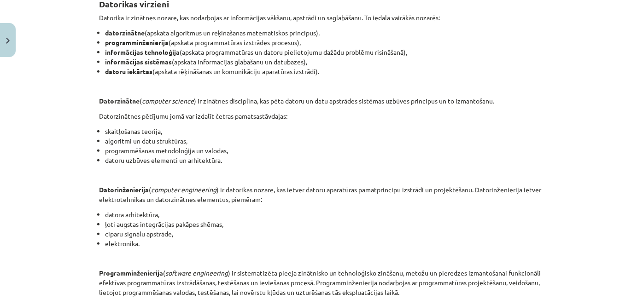
scroll to position [460, 0]
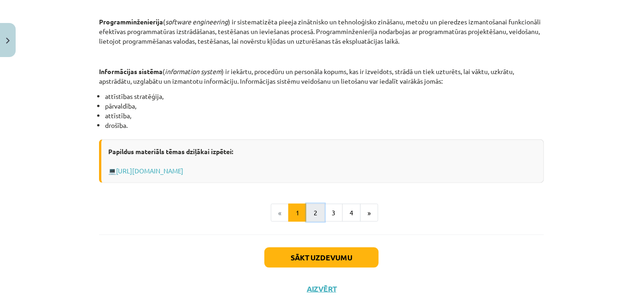
click at [313, 210] on button "2" at bounding box center [315, 213] width 18 height 18
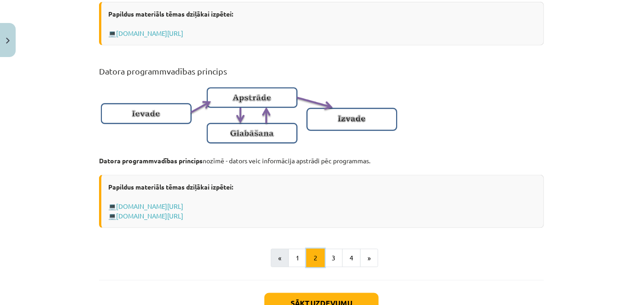
scroll to position [583, 0]
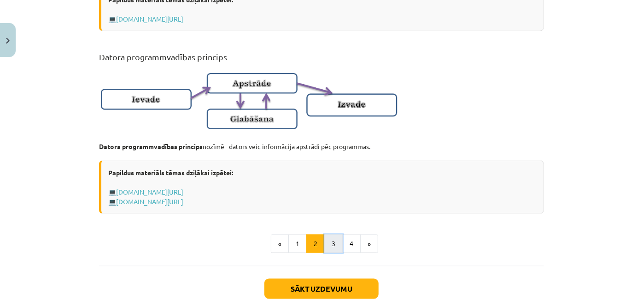
click at [330, 253] on button "3" at bounding box center [333, 244] width 18 height 18
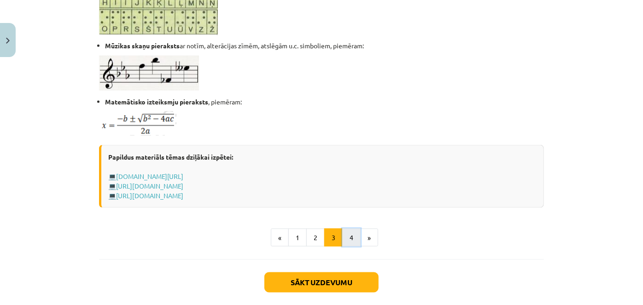
click at [351, 239] on button "4" at bounding box center [351, 238] width 18 height 18
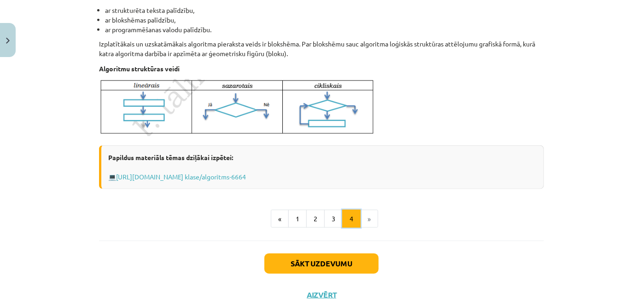
scroll to position [374, 0]
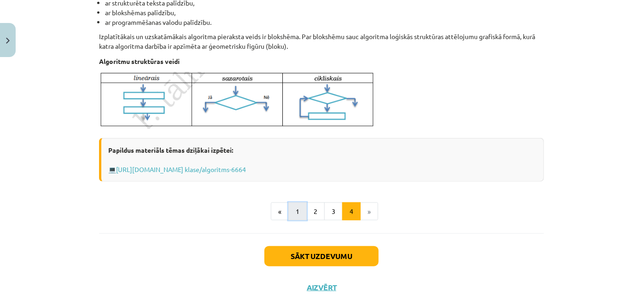
click at [292, 212] on button "1" at bounding box center [297, 212] width 18 height 18
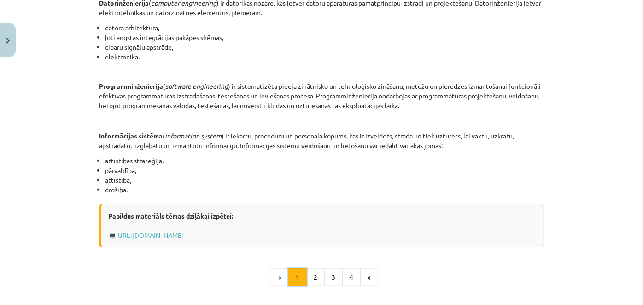
scroll to position [416, 0]
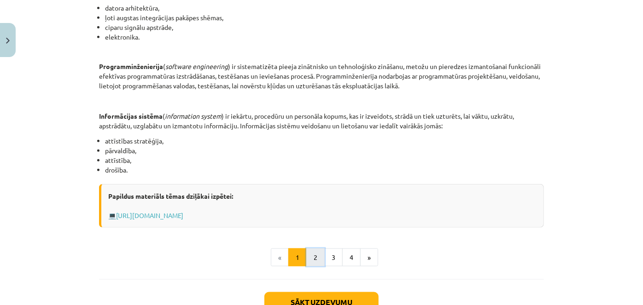
click at [318, 254] on button "2" at bounding box center [315, 258] width 18 height 18
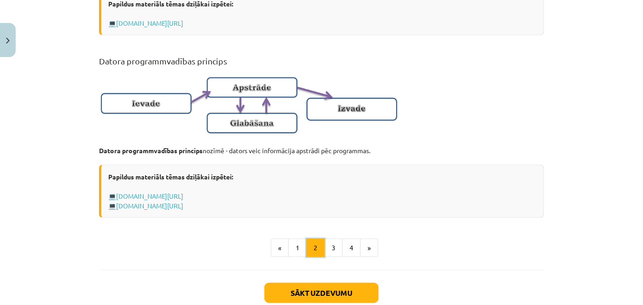
scroll to position [583, 0]
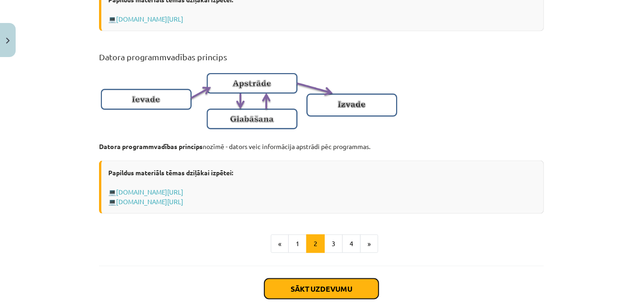
click at [339, 291] on button "Sākt uzdevumu" at bounding box center [321, 289] width 114 height 20
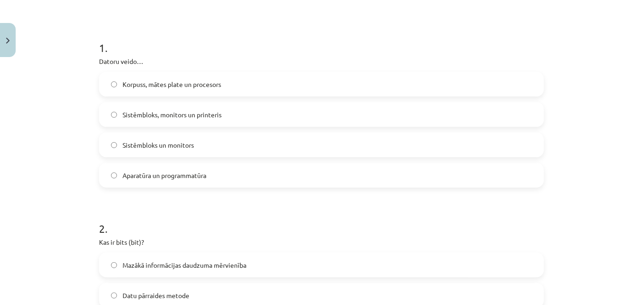
scroll to position [23, 0]
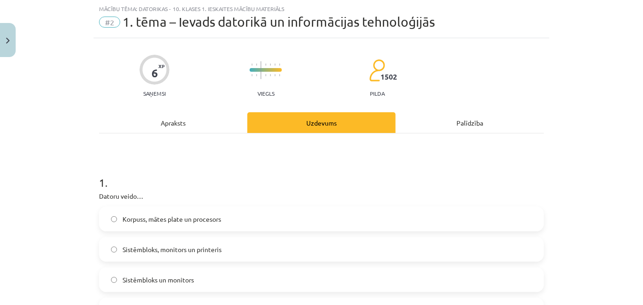
click at [127, 221] on span "Korpuss, mātes plate un procesors" at bounding box center [171, 220] width 99 height 10
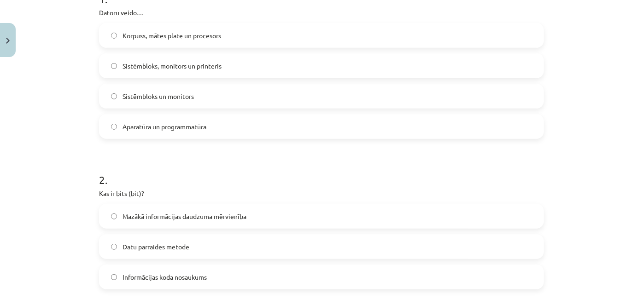
scroll to position [232, 0]
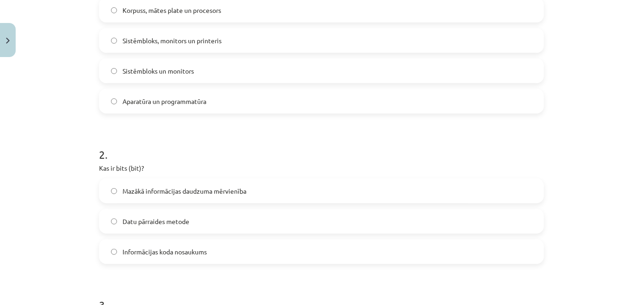
click at [118, 195] on label "Mazākā informācijas daudzuma mērvienība" at bounding box center [321, 191] width 443 height 23
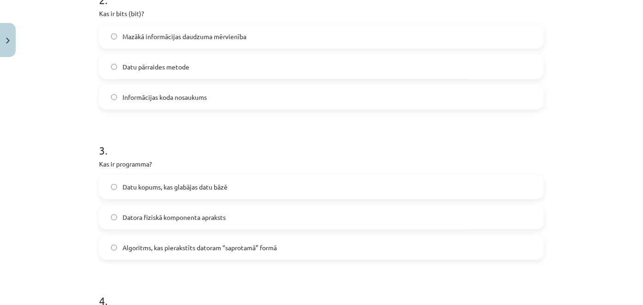
scroll to position [400, 0]
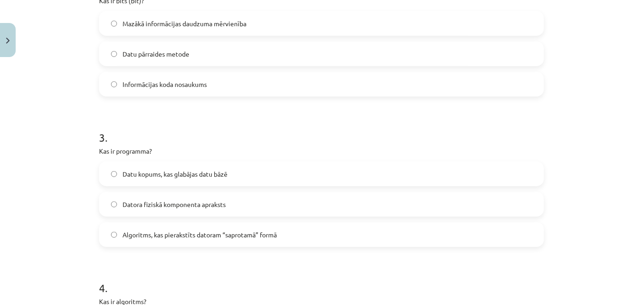
click at [105, 231] on label "Algoritms, kas pierakstīts datoram “saprotamā” formā" at bounding box center [321, 234] width 443 height 23
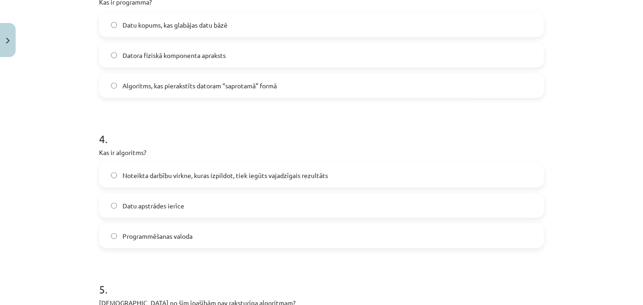
scroll to position [567, 0]
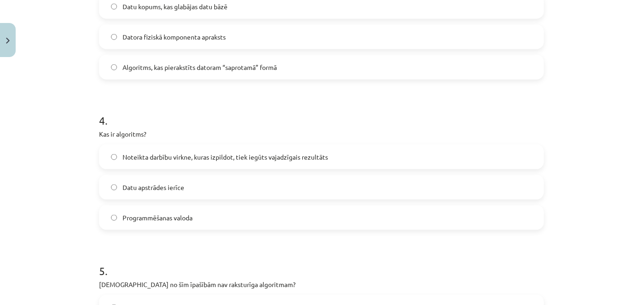
click at [106, 158] on label "Noteikta darbību virkne, kuras izpildot, tiek iegūts vajadzīgais rezultāts" at bounding box center [321, 156] width 443 height 23
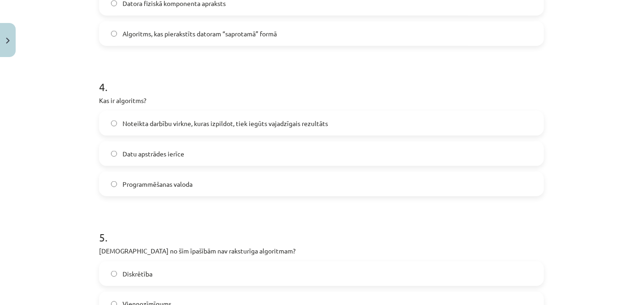
scroll to position [734, 0]
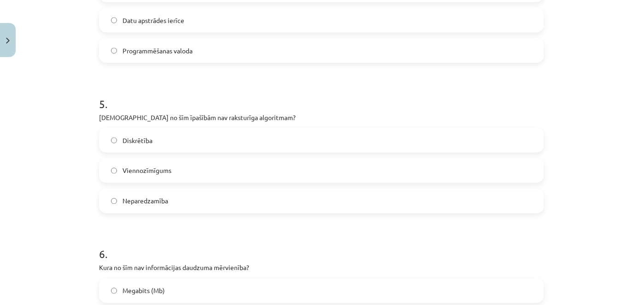
click at [145, 207] on label "Neparedzamība" at bounding box center [321, 201] width 443 height 23
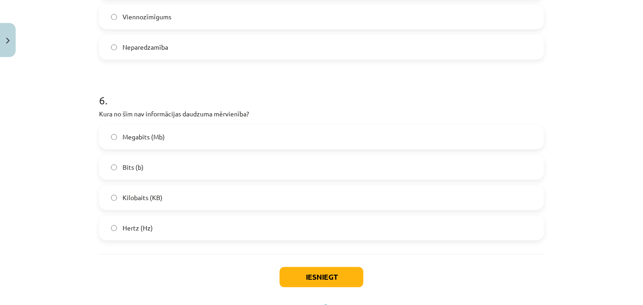
scroll to position [902, 0]
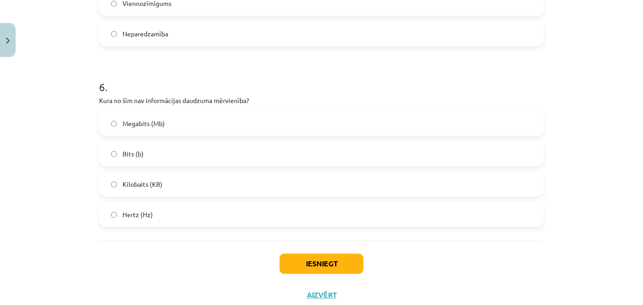
click at [106, 214] on label "Hertz (Hz)" at bounding box center [321, 214] width 443 height 23
click at [293, 258] on button "Iesniegt" at bounding box center [321, 264] width 84 height 20
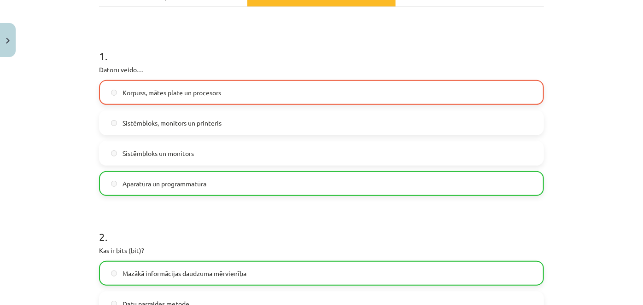
scroll to position [148, 0]
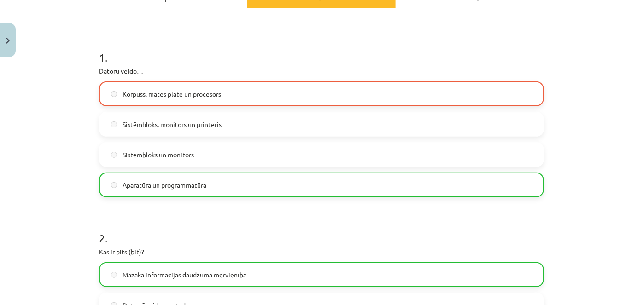
click at [132, 96] on span "Korpuss, mātes plate un procesors" at bounding box center [171, 94] width 99 height 10
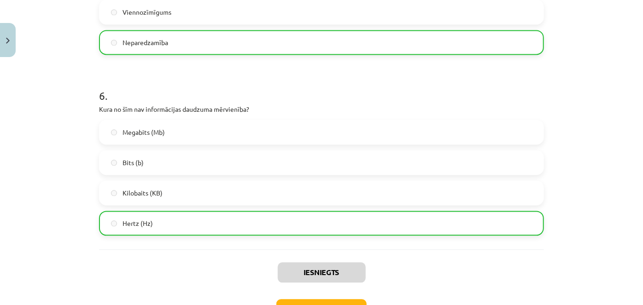
scroll to position [959, 0]
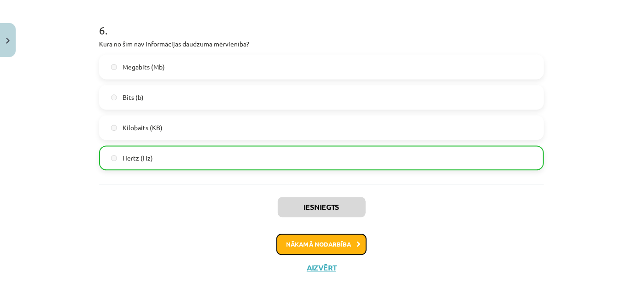
click at [340, 248] on button "Nākamā nodarbība" at bounding box center [321, 244] width 90 height 21
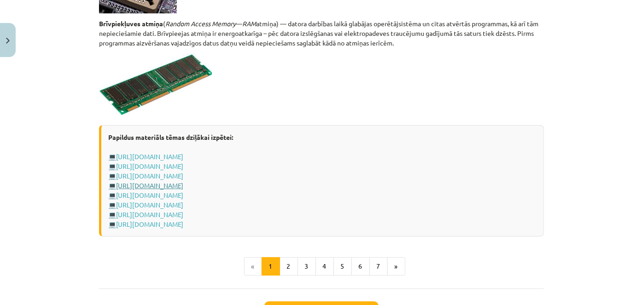
scroll to position [1665, 0]
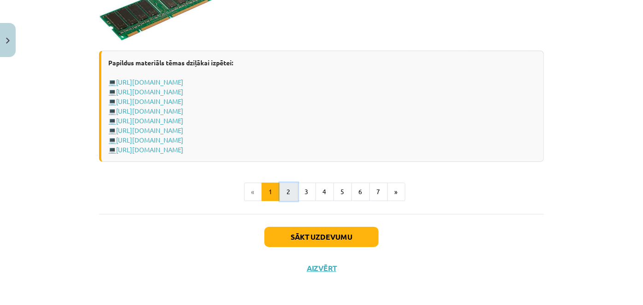
click at [288, 192] on button "2" at bounding box center [288, 192] width 18 height 18
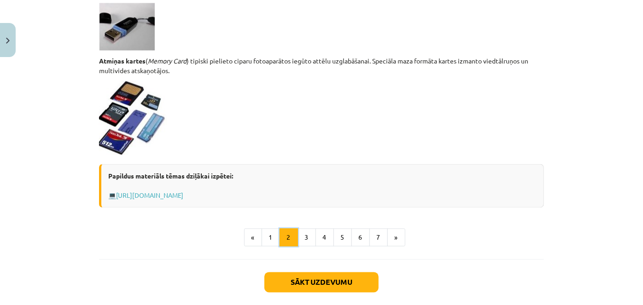
scroll to position [792, 0]
click at [301, 234] on button "3" at bounding box center [306, 237] width 18 height 18
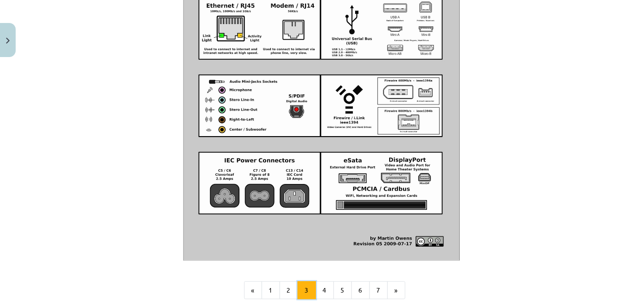
scroll to position [1110, 0]
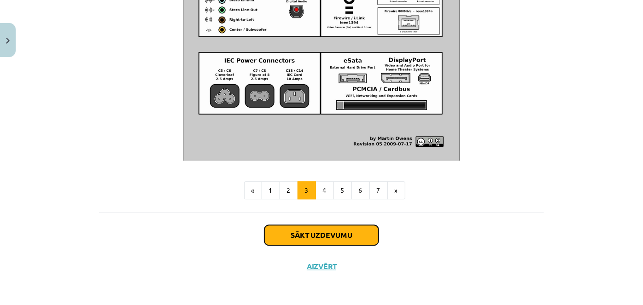
click at [310, 238] on button "Sākt uzdevumu" at bounding box center [321, 235] width 114 height 20
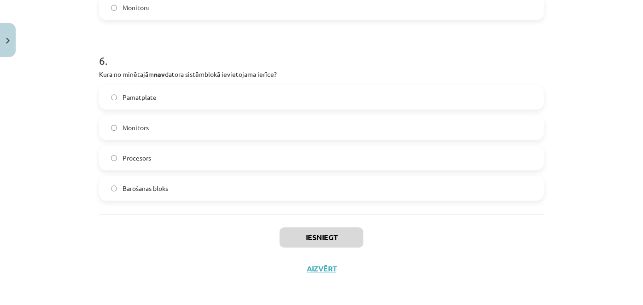
scroll to position [1051, 0]
click at [311, 270] on button "Aizvērt" at bounding box center [321, 267] width 35 height 9
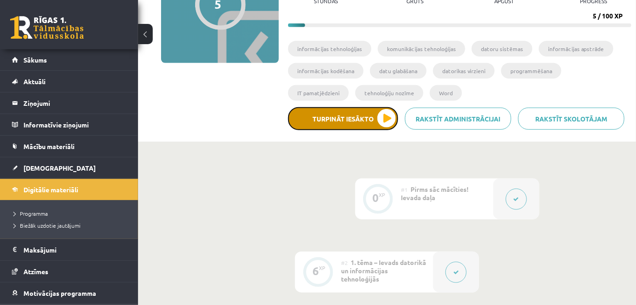
click at [368, 124] on button "Turpināt iesākto" at bounding box center [343, 118] width 110 height 23
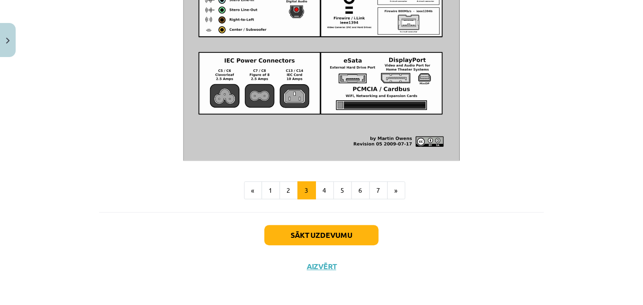
scroll to position [1110, 0]
click at [317, 186] on button "4" at bounding box center [324, 190] width 18 height 18
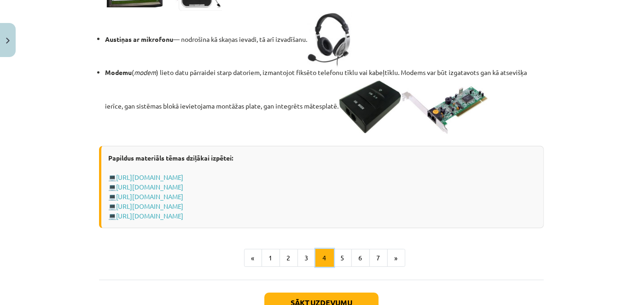
scroll to position [1634, 0]
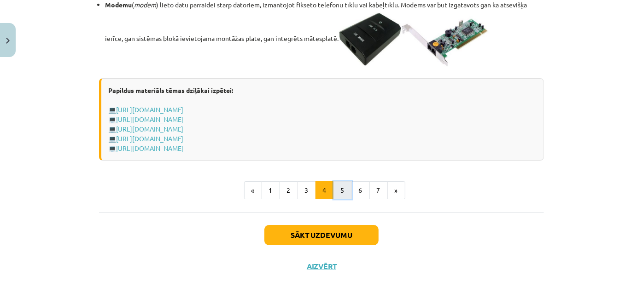
click at [342, 200] on button "5" at bounding box center [342, 190] width 18 height 18
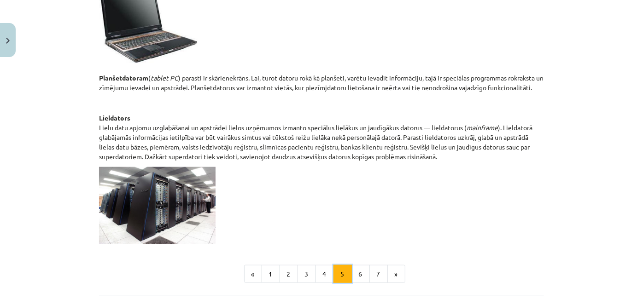
scroll to position [462, 0]
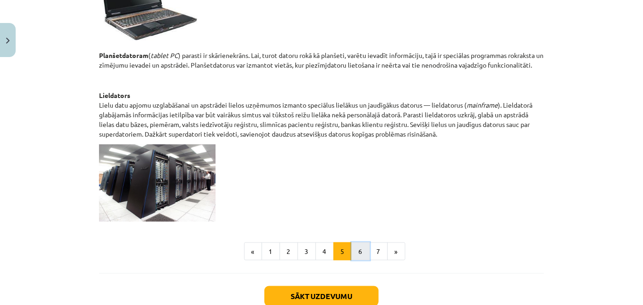
click at [354, 251] on button "6" at bounding box center [360, 252] width 18 height 18
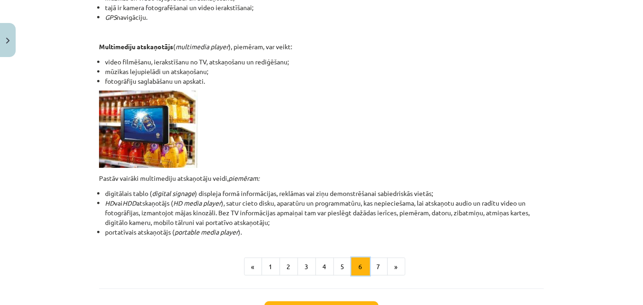
scroll to position [251, 0]
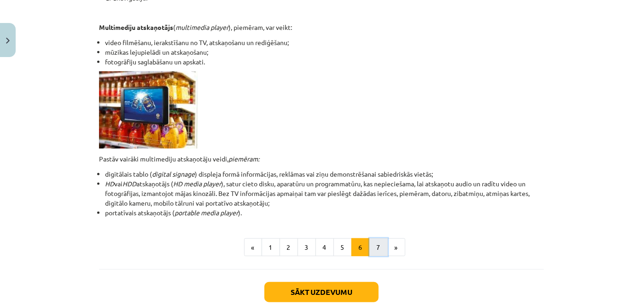
click at [373, 253] on button "7" at bounding box center [378, 247] width 18 height 18
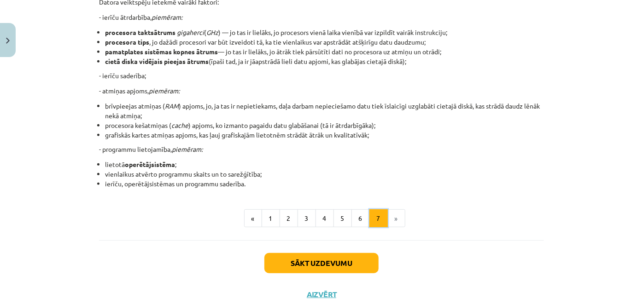
scroll to position [206, 0]
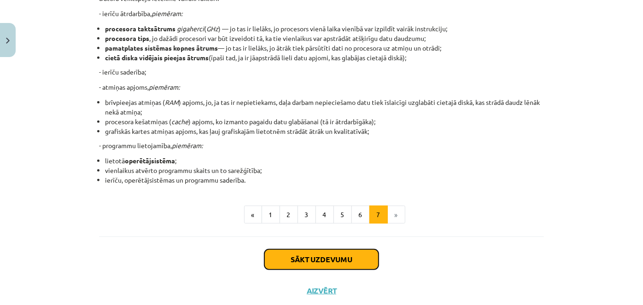
click at [279, 252] on button "Sākt uzdevumu" at bounding box center [321, 260] width 114 height 20
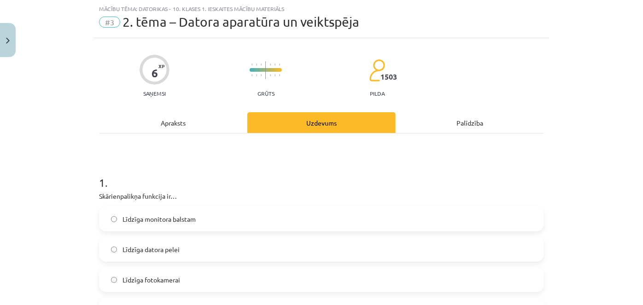
scroll to position [65, 0]
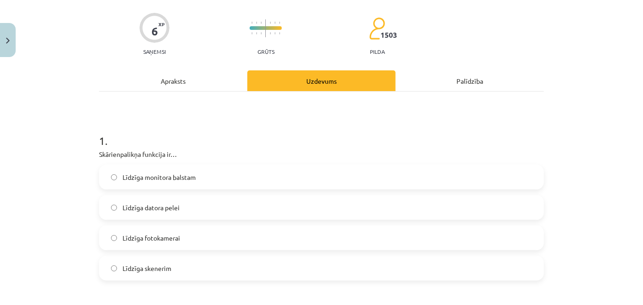
click at [166, 219] on label "Līdzīga datora pelei" at bounding box center [321, 207] width 443 height 23
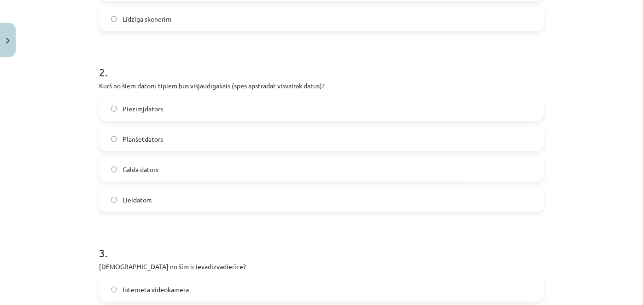
scroll to position [316, 0]
click at [138, 192] on label "Lieldators" at bounding box center [321, 198] width 443 height 23
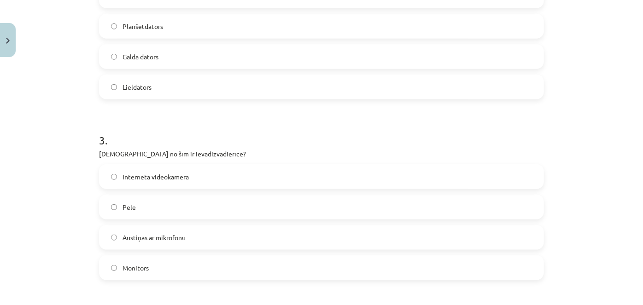
scroll to position [442, 0]
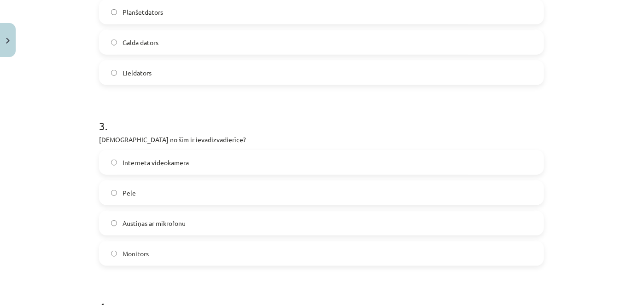
click at [106, 226] on label "Austiņas ar mikrofonu" at bounding box center [321, 223] width 443 height 23
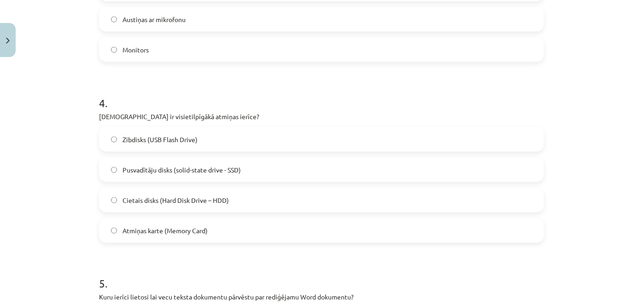
scroll to position [651, 0]
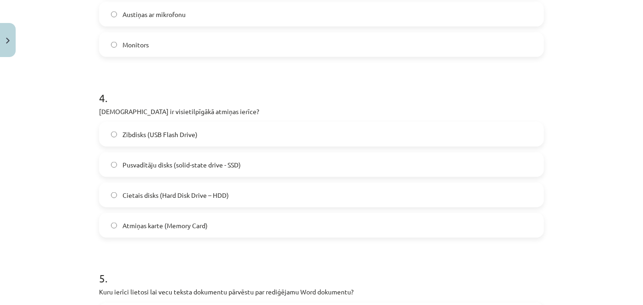
click at [164, 197] on span "Cietais disks (Hard Disk Drive – HDD)" at bounding box center [175, 196] width 106 height 10
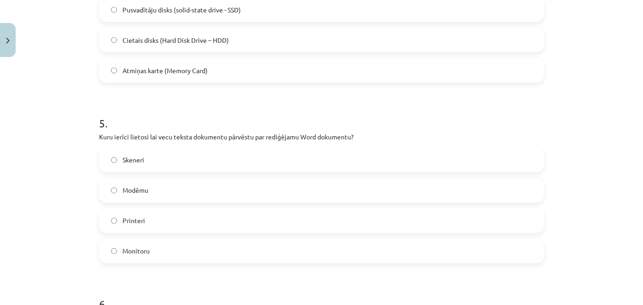
scroll to position [818, 0]
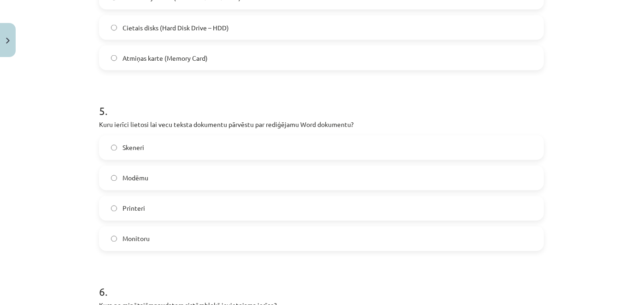
click at [152, 155] on label "Skeneri" at bounding box center [321, 147] width 443 height 23
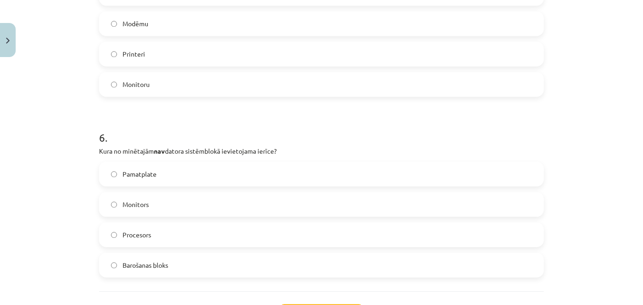
scroll to position [986, 0]
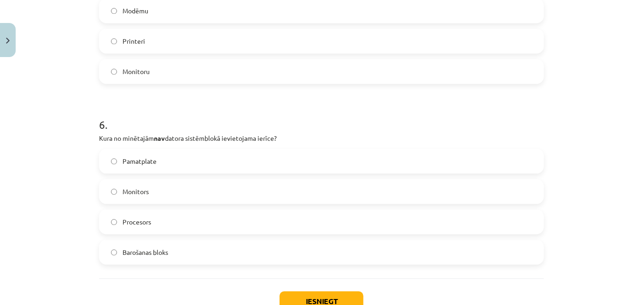
click at [157, 194] on label "Monitors" at bounding box center [321, 191] width 443 height 23
click at [308, 293] on button "Iesniegt" at bounding box center [321, 301] width 84 height 20
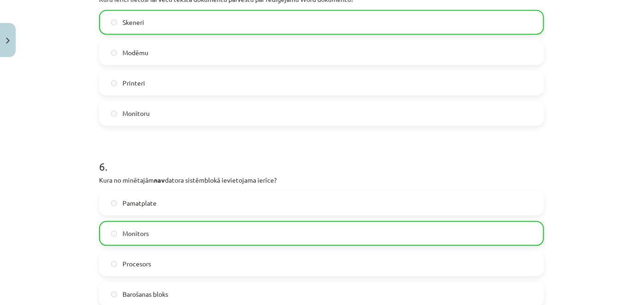
scroll to position [1080, 0]
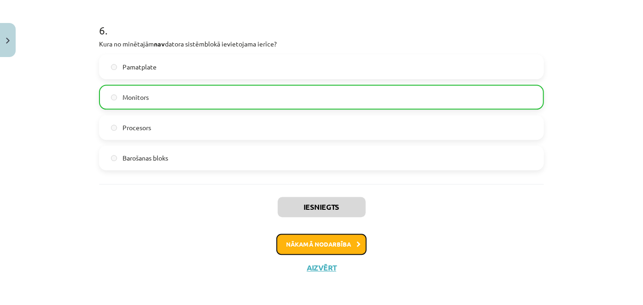
click at [339, 246] on button "Nākamā nodarbība" at bounding box center [321, 244] width 90 height 21
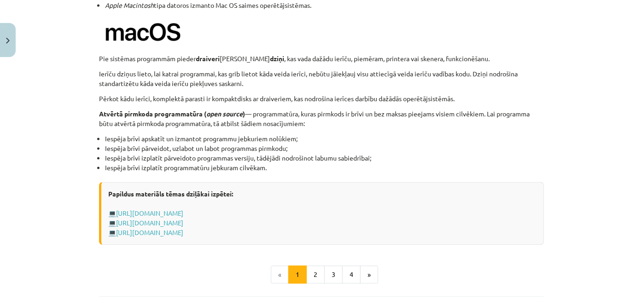
scroll to position [944, 0]
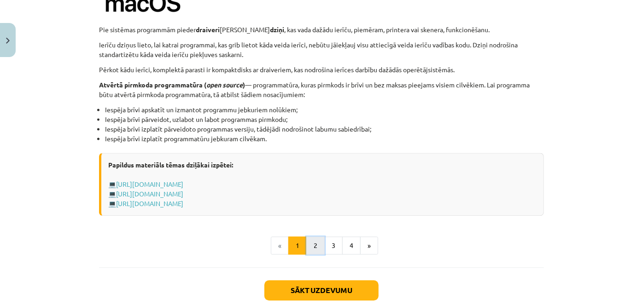
click at [311, 243] on button "2" at bounding box center [315, 246] width 18 height 18
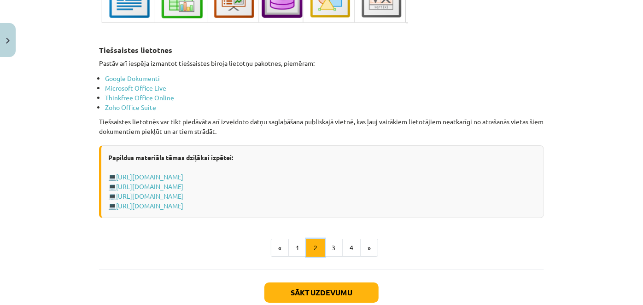
scroll to position [1587, 0]
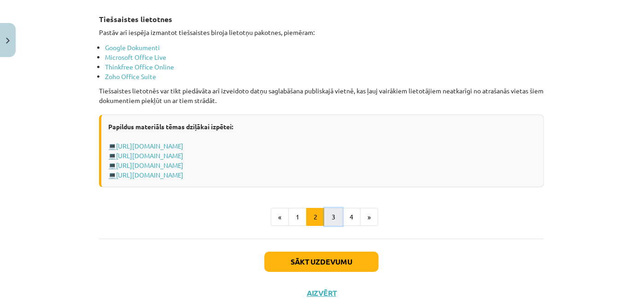
click at [329, 209] on button "3" at bounding box center [333, 217] width 18 height 18
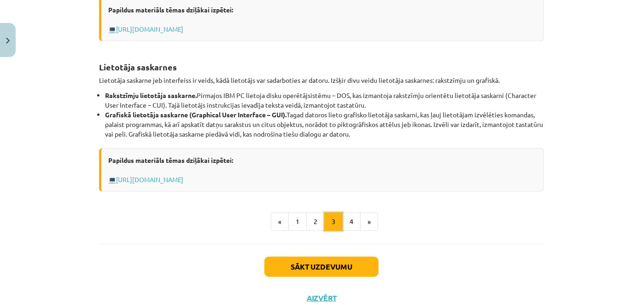
scroll to position [374, 0]
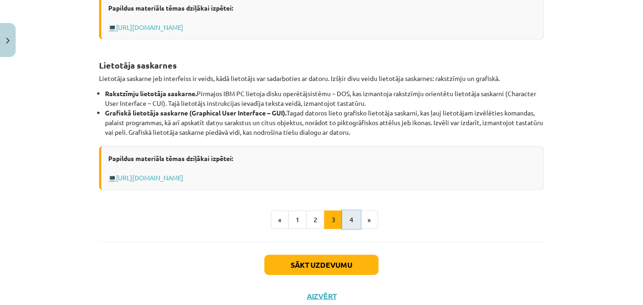
click at [343, 219] on button "4" at bounding box center [351, 220] width 18 height 18
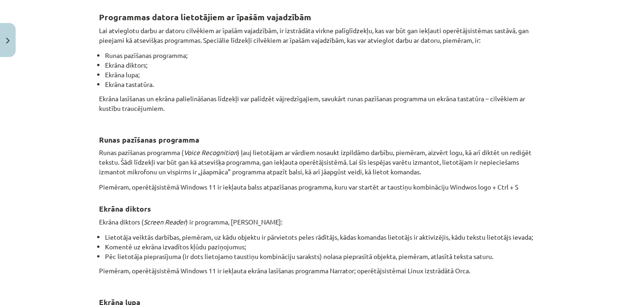
scroll to position [81, 0]
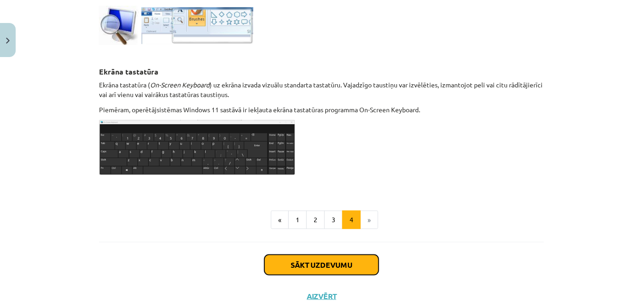
click at [285, 262] on button "Sākt uzdevumu" at bounding box center [321, 265] width 114 height 20
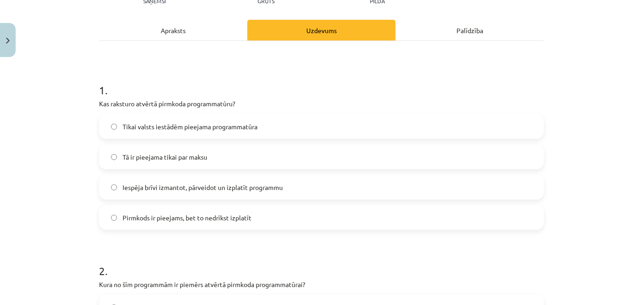
scroll to position [148, 0]
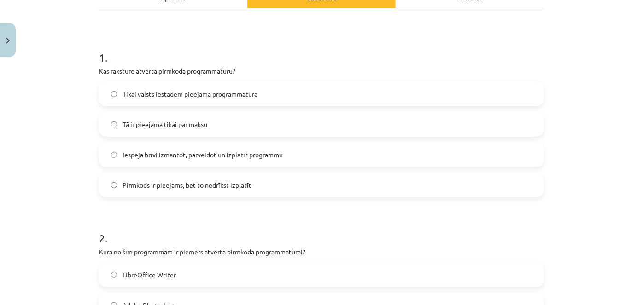
click at [168, 188] on span "Pirmkods ir pieejams, bet to nedrīkst izplatīt" at bounding box center [186, 185] width 129 height 10
drag, startPoint x: 158, startPoint y: 70, endPoint x: 245, endPoint y: 69, distance: 87.0
click at [245, 69] on p "Kas raksturo atvērtā pirmkoda programmatūru?" at bounding box center [321, 71] width 445 height 10
copy p "pirmkoda programmatūru?"
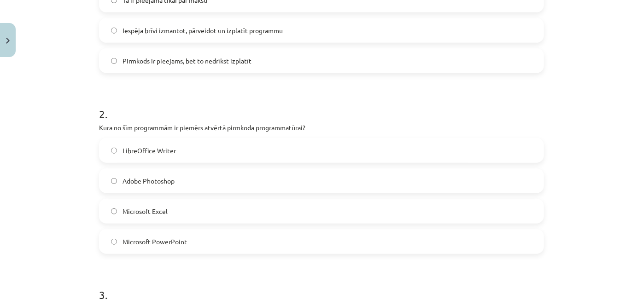
scroll to position [274, 0]
drag, startPoint x: 93, startPoint y: 125, endPoint x: 224, endPoint y: 234, distance: 170.6
copy div "Kura no šīm programmām ir piemērs atvērtā pirmkoda programmatūrai? LibreOffice …"
click at [107, 149] on label "LibreOffice Writer" at bounding box center [321, 149] width 443 height 23
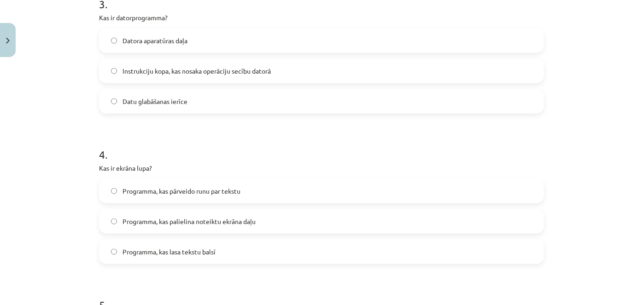
scroll to position [567, 0]
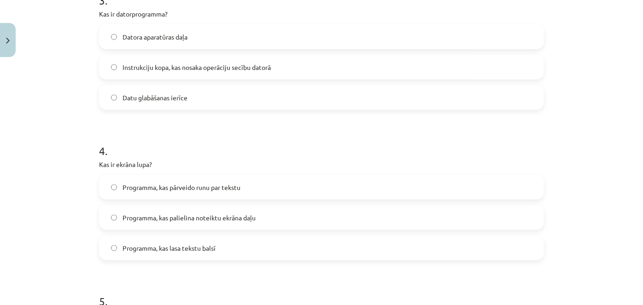
click at [111, 191] on label "Programma, kas pārveido runu par tekstu" at bounding box center [321, 187] width 443 height 23
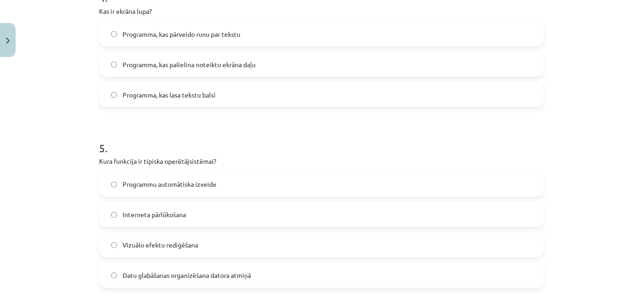
scroll to position [734, 0]
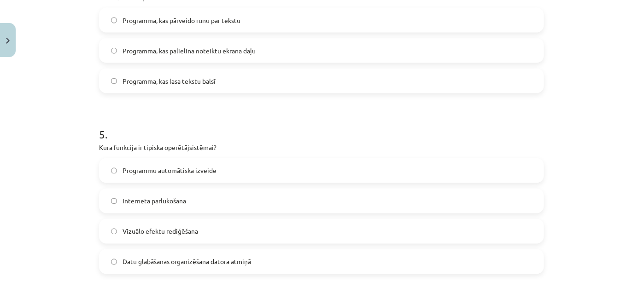
click at [122, 259] on span "Datu glabāšanas organizēšana datora atmiņā" at bounding box center [186, 262] width 128 height 10
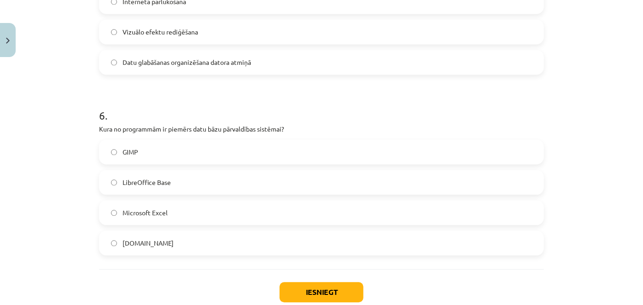
scroll to position [944, 0]
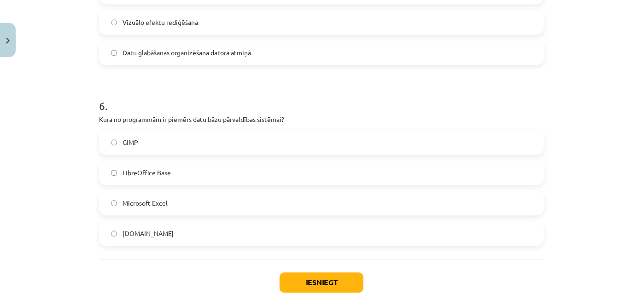
click at [147, 139] on label "GIMP" at bounding box center [321, 142] width 443 height 23
click at [342, 287] on button "Iesniegt" at bounding box center [321, 283] width 84 height 20
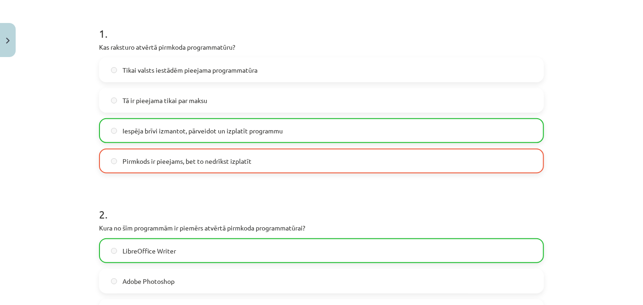
scroll to position [148, 0]
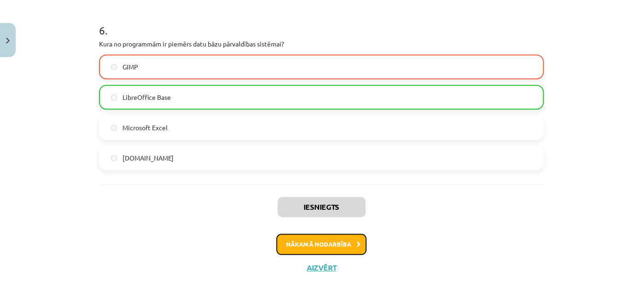
click at [344, 238] on button "Nākamā nodarbība" at bounding box center [321, 244] width 90 height 21
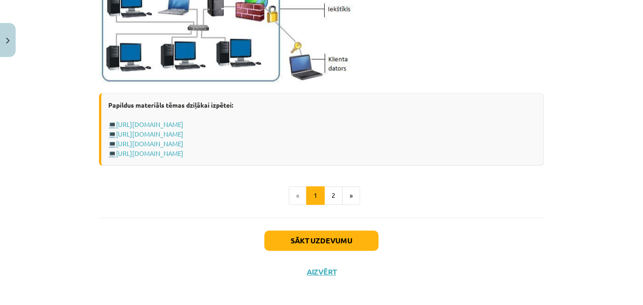
scroll to position [1153, 0]
click at [330, 194] on button "2" at bounding box center [333, 195] width 18 height 18
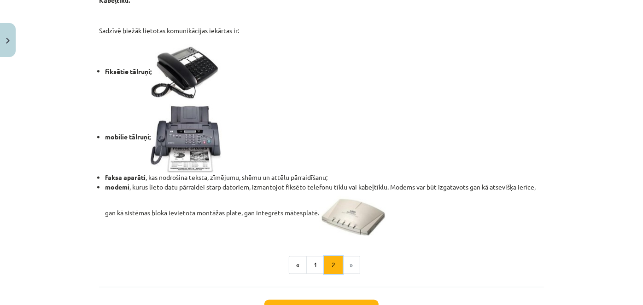
scroll to position [792, 0]
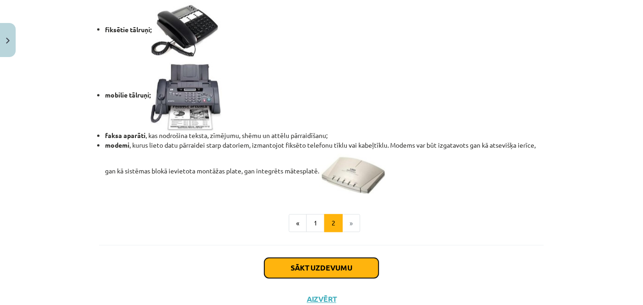
click at [289, 261] on button "Sākt uzdevumu" at bounding box center [321, 268] width 114 height 20
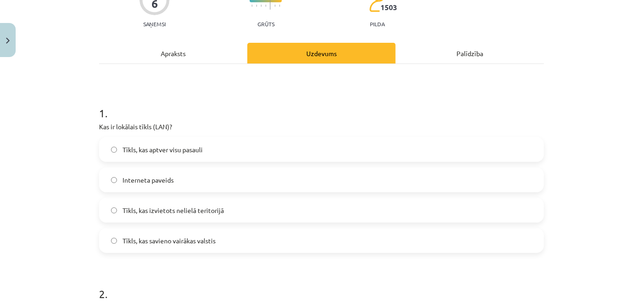
scroll to position [148, 0]
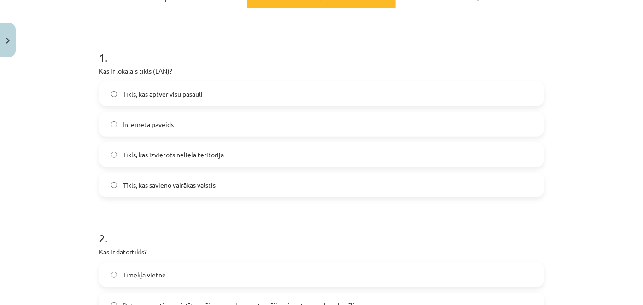
click at [194, 148] on label "Tīkls, kas izvietots nelielā teritorijā" at bounding box center [321, 154] width 443 height 23
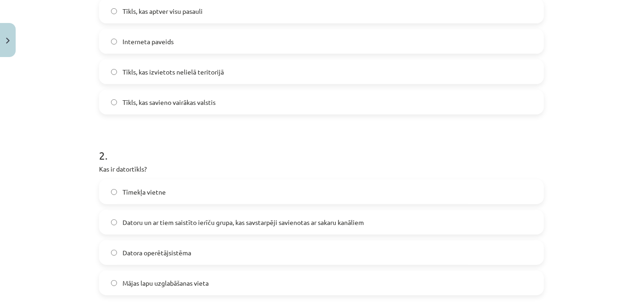
scroll to position [232, 0]
click at [163, 222] on span "Datoru un ar tiem saistīto ierīču grupa, kas savstarpēji savienotas ar sakaru k…" at bounding box center [242, 222] width 241 height 10
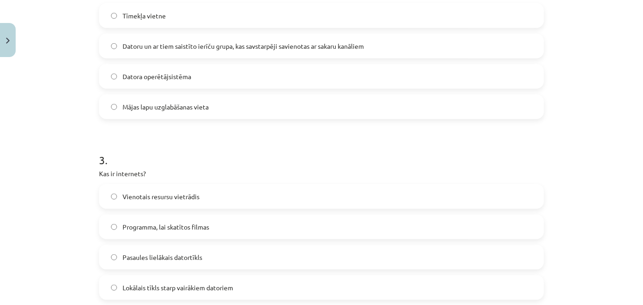
scroll to position [442, 0]
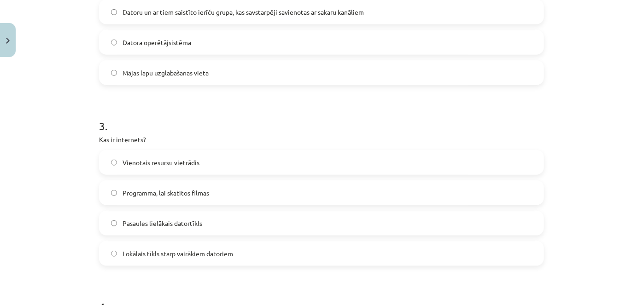
click at [195, 167] on label "Vienotais resursu vietrādis" at bounding box center [321, 162] width 443 height 23
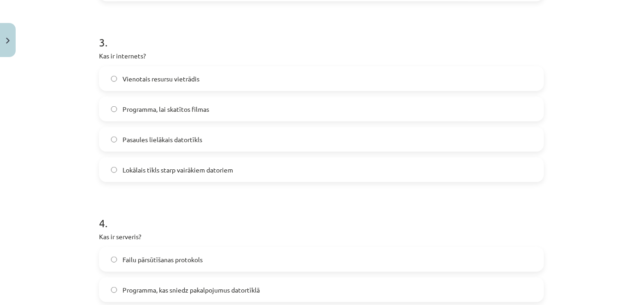
scroll to position [609, 0]
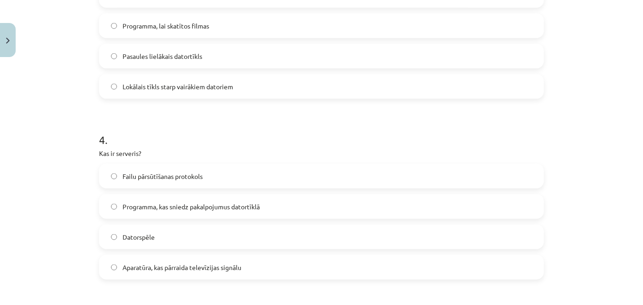
click at [205, 176] on label "Failu pārsūtīšanas protokols" at bounding box center [321, 176] width 443 height 23
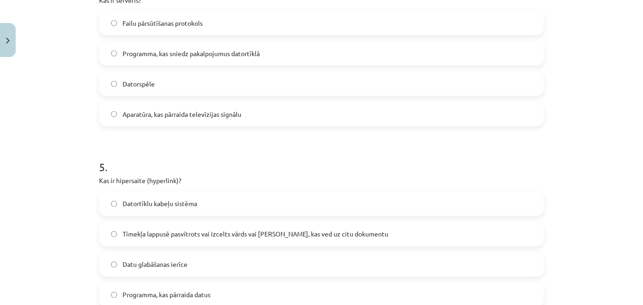
scroll to position [776, 0]
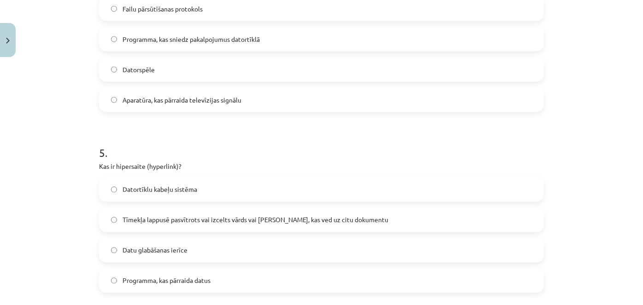
click at [243, 220] on span "Tīmekļa lappusē pasvītrots vai izcelts vārds vai frāze, kas ved uz citu dokumen…" at bounding box center [255, 220] width 266 height 10
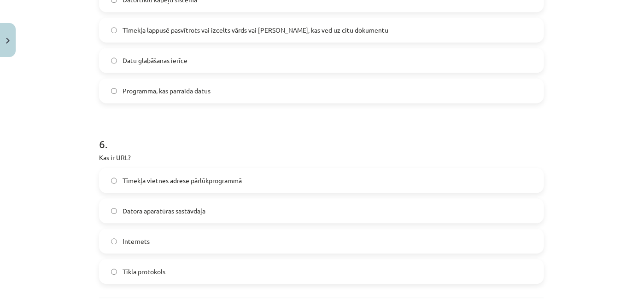
scroll to position [986, 0]
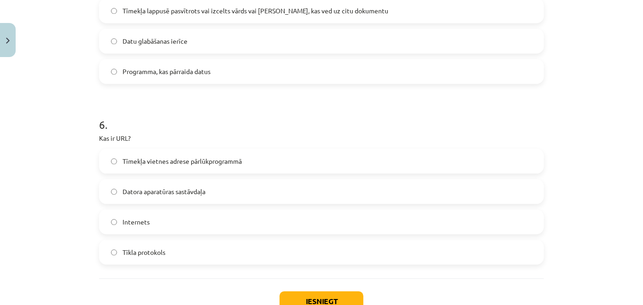
click at [259, 163] on label "Tīmekļa vietnes adrese pārlūkprogrammā" at bounding box center [321, 161] width 443 height 23
click at [310, 298] on button "Iesniegt" at bounding box center [321, 301] width 84 height 20
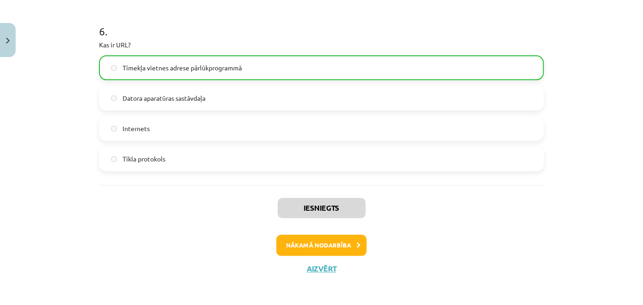
scroll to position [1080, 0]
click at [343, 242] on button "Nākamā nodarbība" at bounding box center [321, 244] width 90 height 21
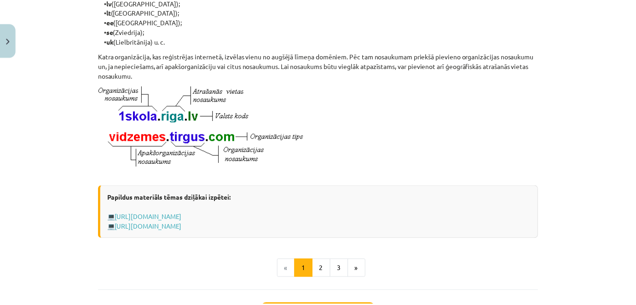
scroll to position [549, 0]
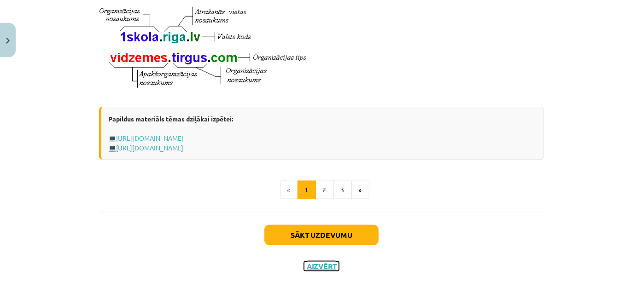
click at [325, 262] on button "Aizvērt" at bounding box center [321, 266] width 35 height 9
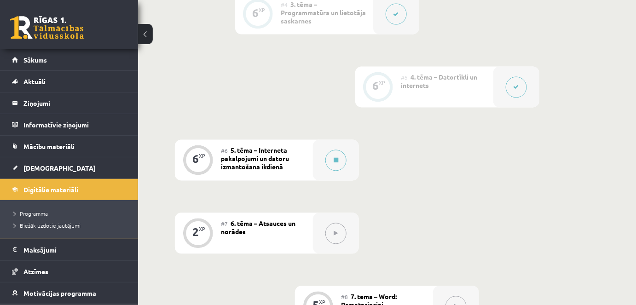
scroll to position [544, 0]
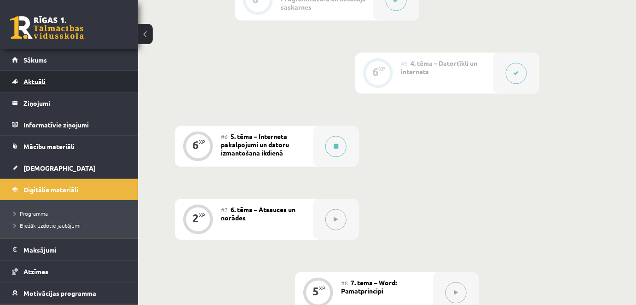
click at [41, 81] on span "Aktuāli" at bounding box center [34, 81] width 22 height 8
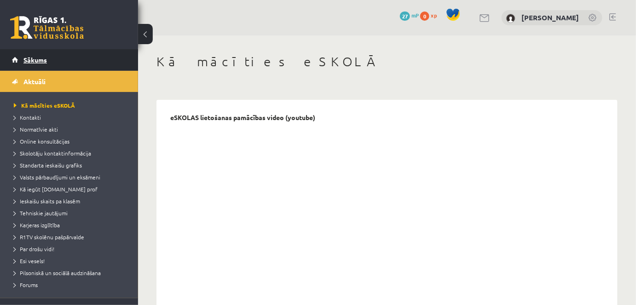
click at [41, 56] on span "Sākums" at bounding box center [34, 60] width 23 height 8
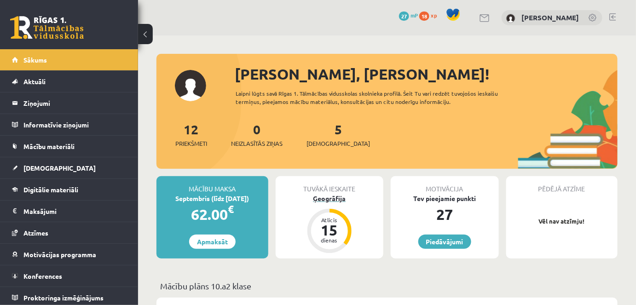
click at [330, 198] on div "Ģeogrāfija" at bounding box center [330, 199] width 108 height 10
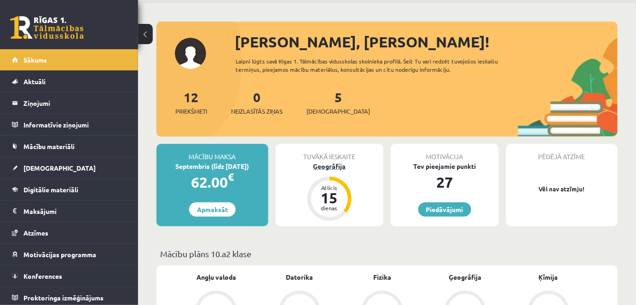
scroll to position [41, 0]
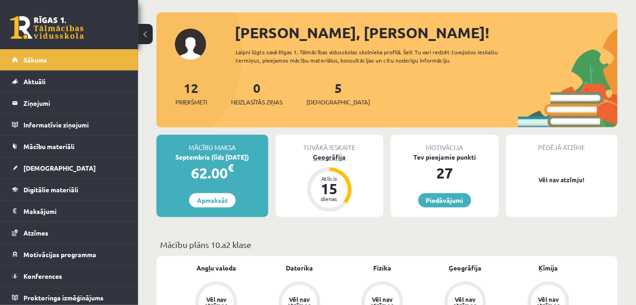
click at [330, 153] on div "Ģeogrāfija" at bounding box center [330, 157] width 108 height 10
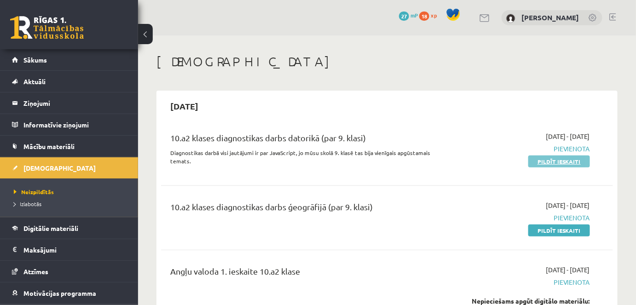
click at [564, 161] on link "Pildīt ieskaiti" at bounding box center [560, 162] width 62 height 12
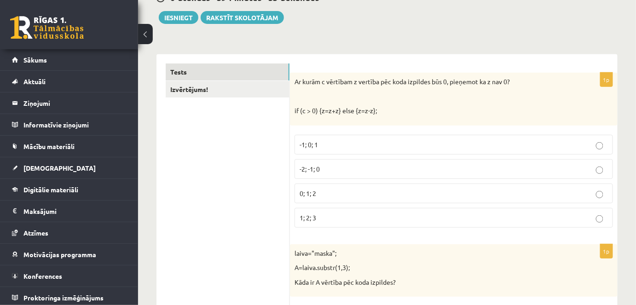
scroll to position [125, 0]
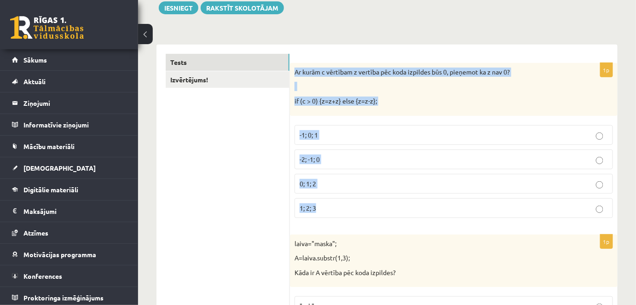
drag, startPoint x: 292, startPoint y: 70, endPoint x: 391, endPoint y: 215, distance: 176.3
click at [391, 215] on div "1p Ar kurām c vērtībam z vertība pēc koda izpildes būs 0, pieņemot ka z nav 0? …" at bounding box center [454, 144] width 328 height 163
copy div "Ar kurām c vērtībam z vertība pēc koda izpildes būs 0, pieņemot ka z nav 0? if …"
click at [606, 158] on p "-2; -1; 0" at bounding box center [454, 160] width 308 height 10
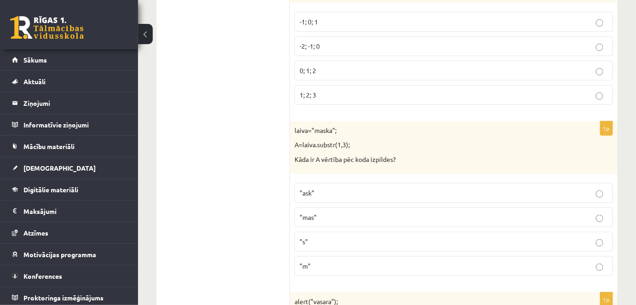
scroll to position [251, 0]
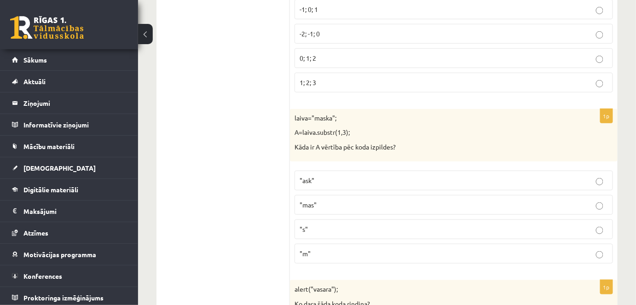
click at [142, 36] on button at bounding box center [145, 34] width 15 height 20
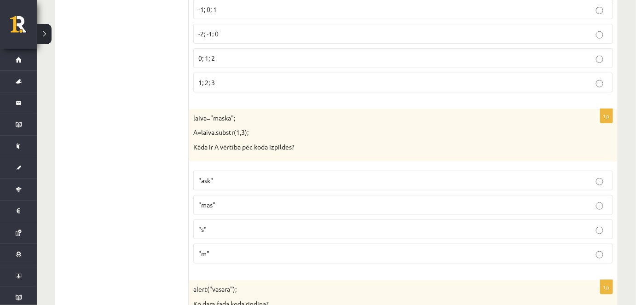
drag, startPoint x: 188, startPoint y: 113, endPoint x: 203, endPoint y: 133, distance: 25.2
click at [203, 133] on p "A=laiva.substr(1,3);" at bounding box center [380, 132] width 374 height 9
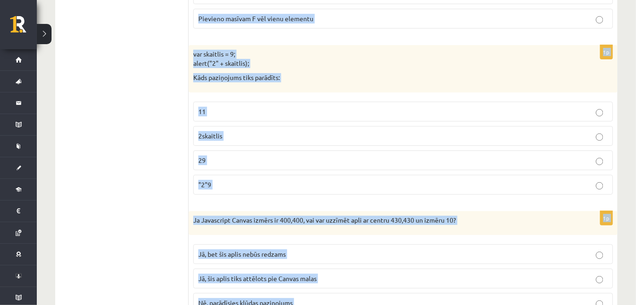
scroll to position [4668, 0]
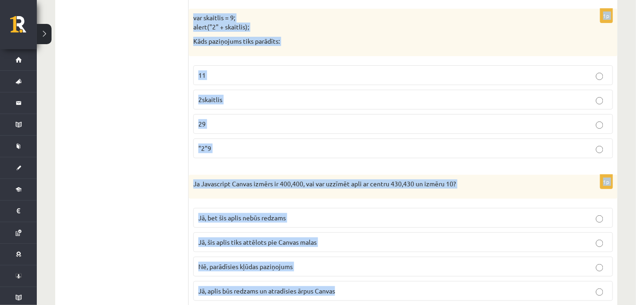
drag, startPoint x: 192, startPoint y: 165, endPoint x: 376, endPoint y: 304, distance: 230.7
copy form "laiva="maska"; A=laiva.substr(1,3); Kāda ir A vērtība pēc koda izpildes? "ask" …"
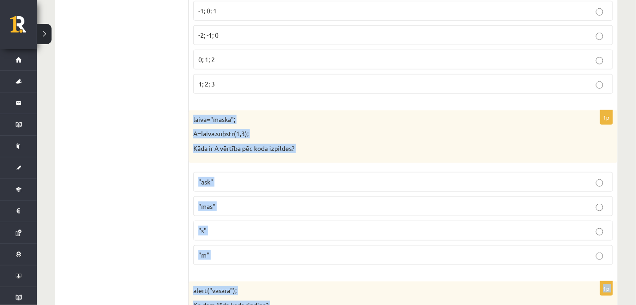
scroll to position [251, 0]
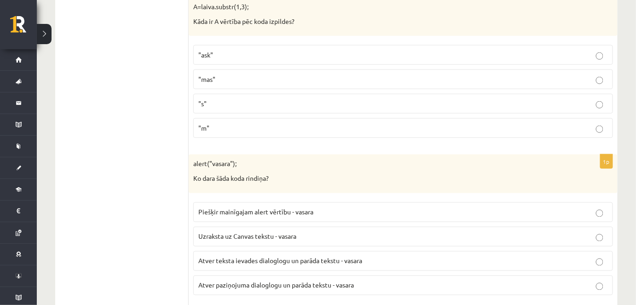
scroll to position [418, 0]
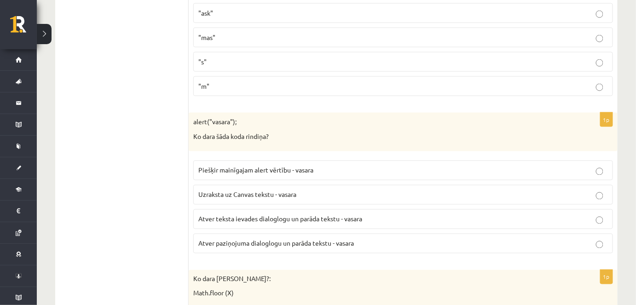
click at [231, 219] on span "Atver teksta ievades dialoglogu un parāda tekstu - vasara" at bounding box center [280, 219] width 164 height 8
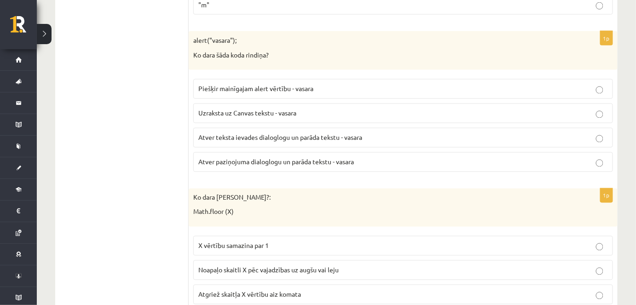
scroll to position [544, 0]
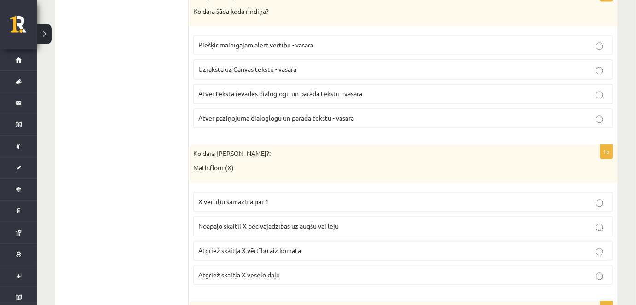
click at [237, 276] on label "Atgriež skaitļa X veselo daļu" at bounding box center [403, 276] width 420 height 20
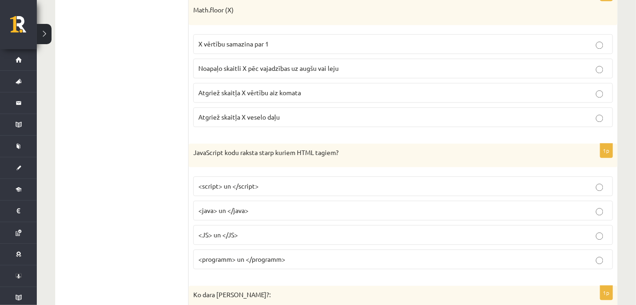
scroll to position [711, 0]
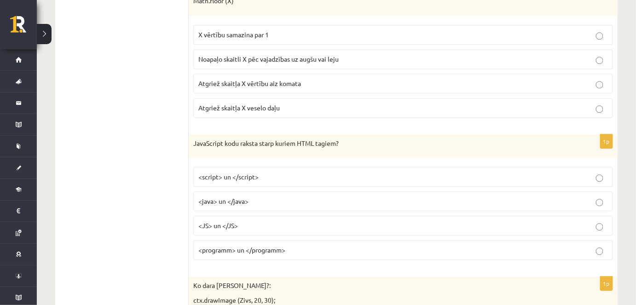
click at [227, 182] on fieldset "<script> un </script> <java> un </java> <JS> un </JS> <programm> un </programm>" at bounding box center [403, 213] width 420 height 100
click at [225, 173] on span "<script> un </script>" at bounding box center [228, 177] width 60 height 8
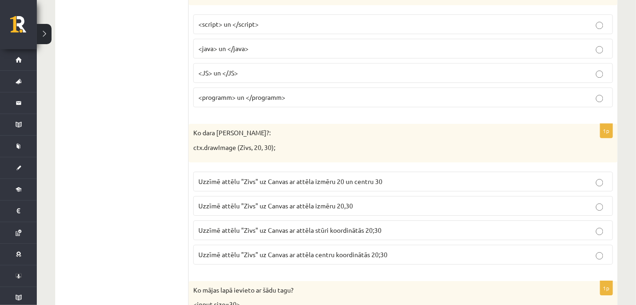
scroll to position [879, 0]
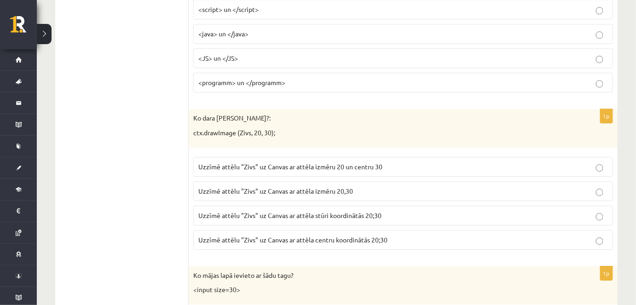
click at [205, 214] on p "Uzzīmē attēlu "Zivs" uz Canvas ar attēla stūri koordinātās 20;30" at bounding box center [403, 216] width 410 height 10
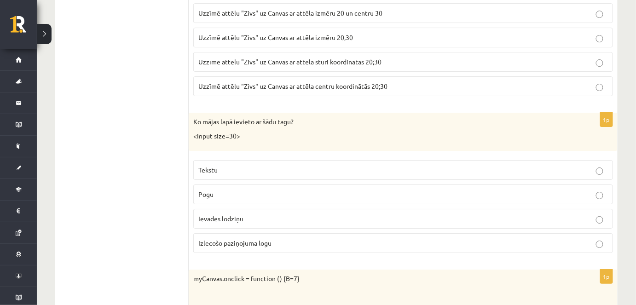
scroll to position [1088, 0]
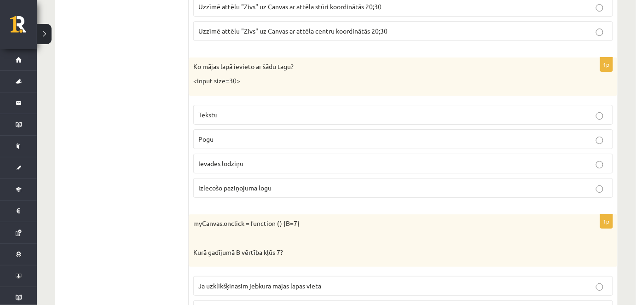
click at [228, 160] on span "Ievades lodziņu" at bounding box center [220, 163] width 45 height 8
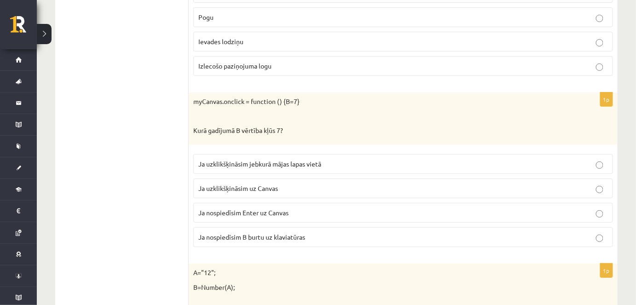
scroll to position [1214, 0]
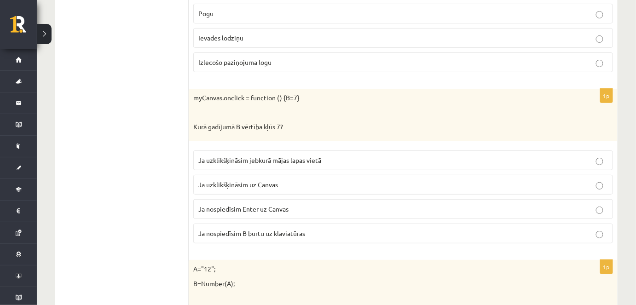
click at [254, 180] on span "Ja uzklikšķināsim uz Canvas" at bounding box center [238, 184] width 80 height 8
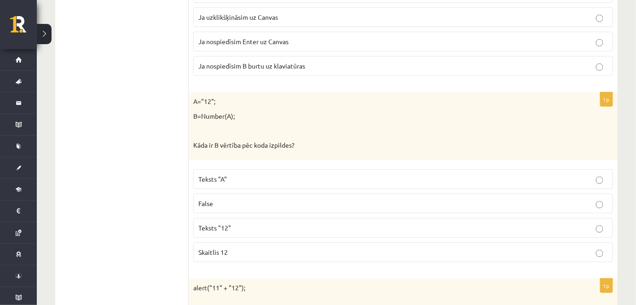
scroll to position [1423, 0]
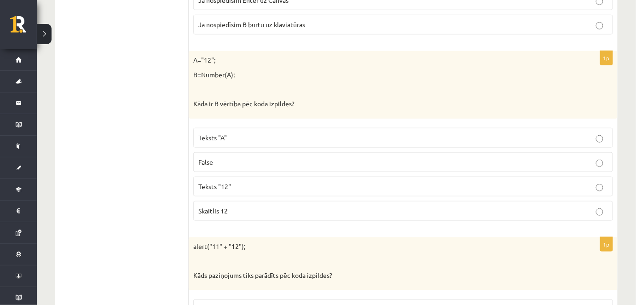
click at [214, 207] on span "Skaitlis 12" at bounding box center [212, 211] width 29 height 8
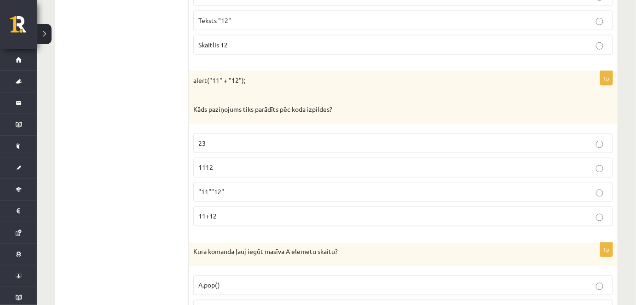
scroll to position [1590, 0]
click at [264, 162] on p "1112" at bounding box center [403, 167] width 410 height 10
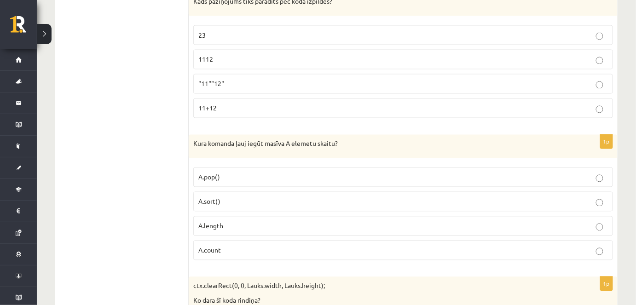
scroll to position [1716, 0]
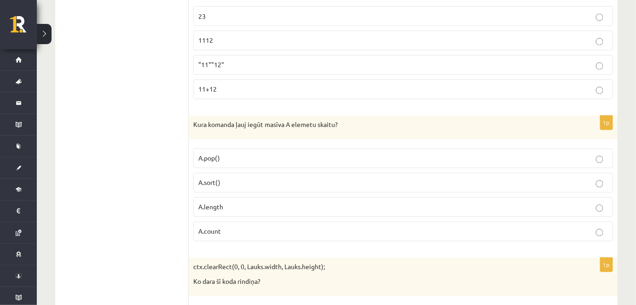
click at [237, 203] on p "A.length" at bounding box center [403, 208] width 410 height 10
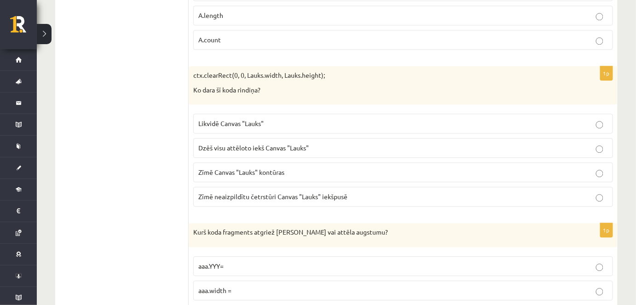
scroll to position [1925, 0]
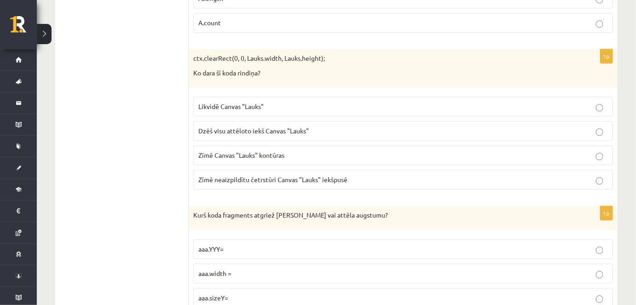
click at [209, 127] on label "Dzēš visu attēloto iekš Canvas "Lauks"" at bounding box center [403, 131] width 420 height 20
click at [211, 127] on span "Dzēš visu attēloto iekš Canvas "Lauks"" at bounding box center [253, 131] width 110 height 8
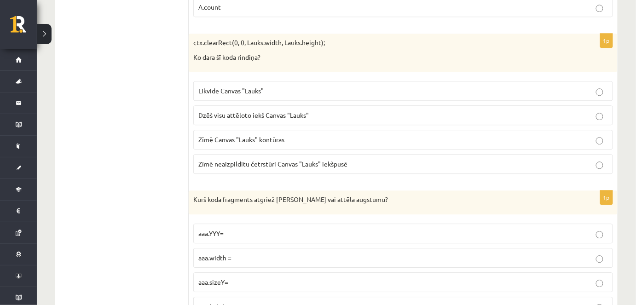
scroll to position [1967, 0]
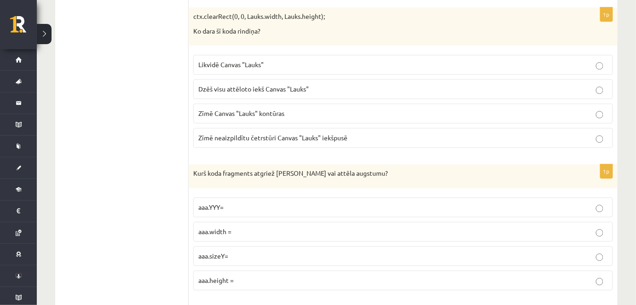
click at [226, 273] on label "aaa.height =" at bounding box center [403, 281] width 420 height 20
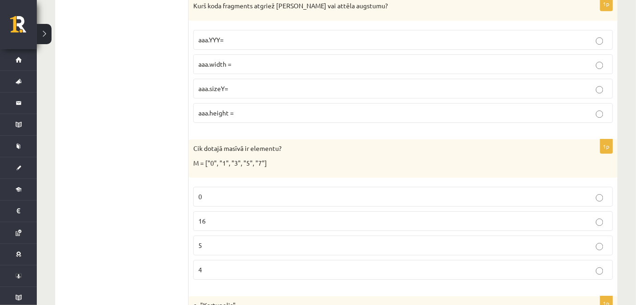
scroll to position [2176, 0]
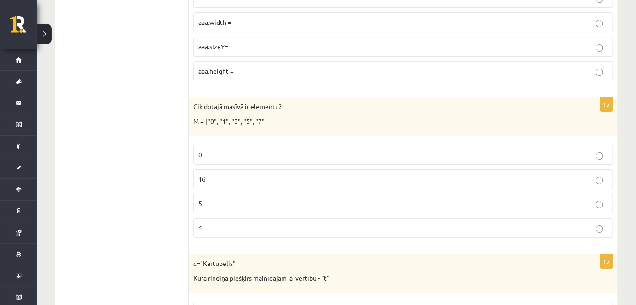
click at [230, 195] on label "5" at bounding box center [403, 204] width 420 height 20
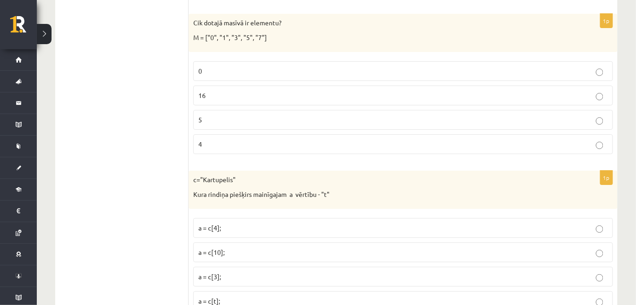
scroll to position [2343, 0]
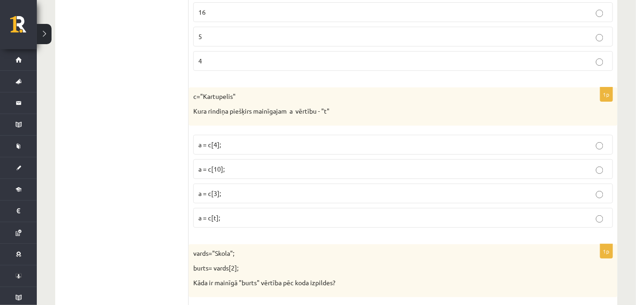
click at [212, 189] on span "a = c[3];" at bounding box center [209, 193] width 23 height 8
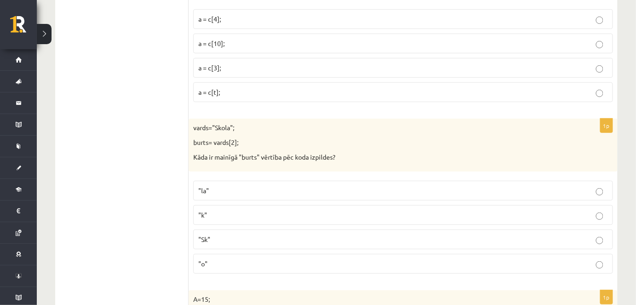
scroll to position [2511, 0]
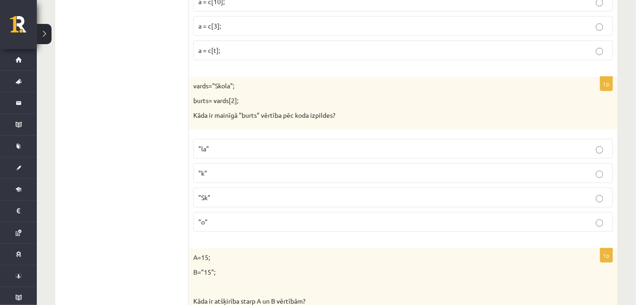
click at [219, 217] on p ""o"" at bounding box center [403, 222] width 410 height 10
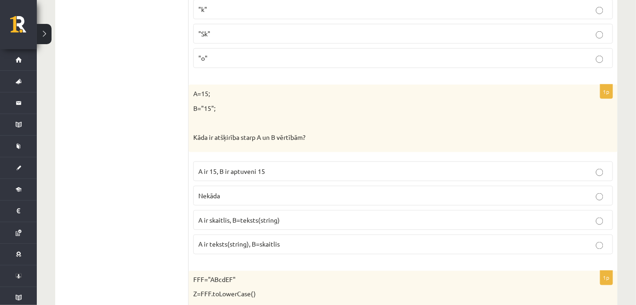
scroll to position [2720, 0]
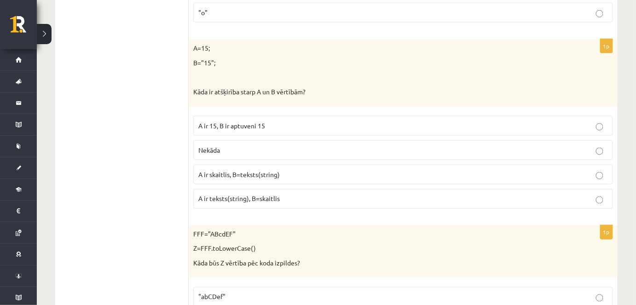
click at [216, 170] on span "A ir skaitlis, B=teksts(string)" at bounding box center [238, 174] width 81 height 8
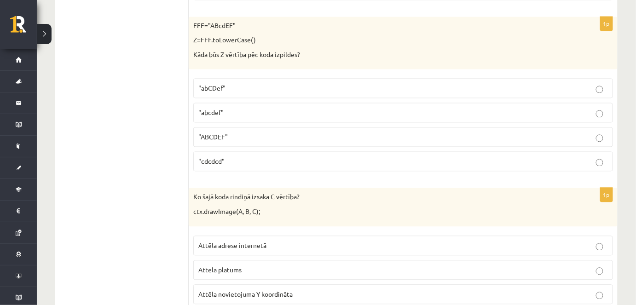
scroll to position [2888, 0]
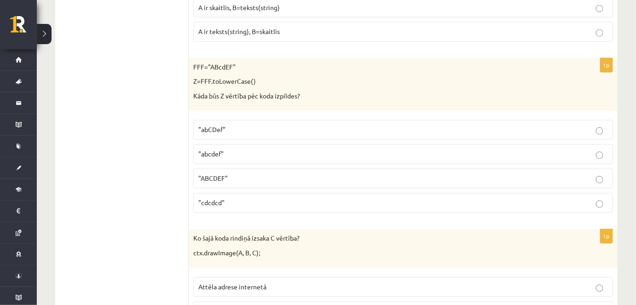
click at [233, 150] on p ""abcdef"" at bounding box center [403, 155] width 410 height 10
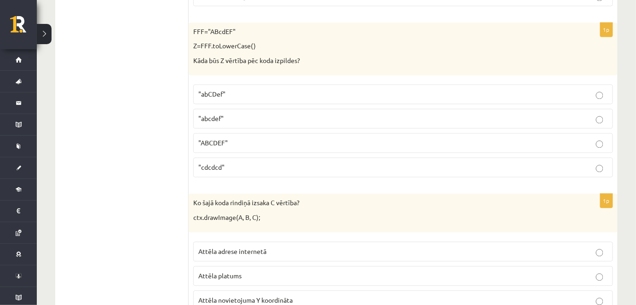
scroll to position [2971, 0]
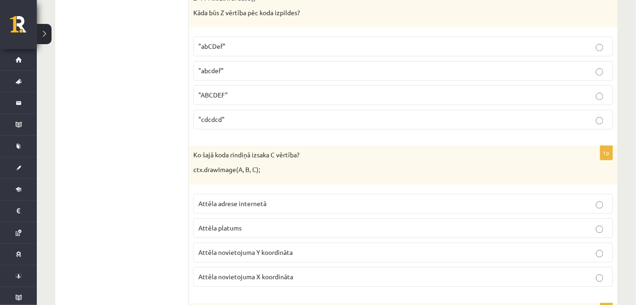
click at [271, 248] on span "Attēla novietojuma Y koordināta" at bounding box center [245, 252] width 94 height 8
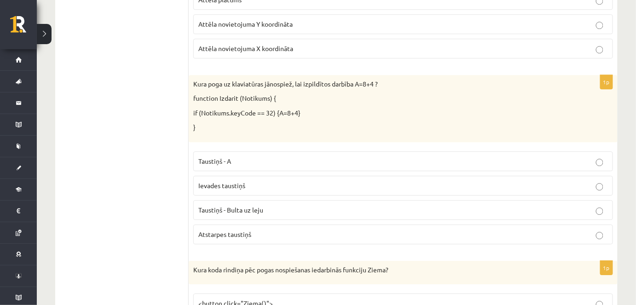
scroll to position [3203, 0]
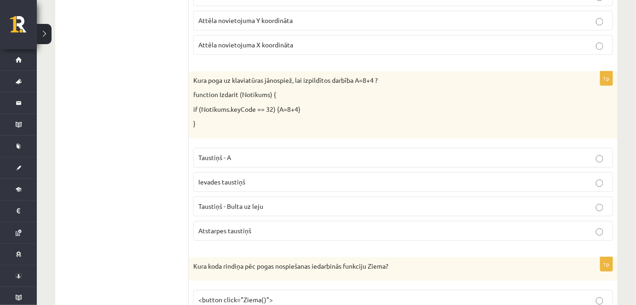
click at [245, 227] on span "Atstarpes taustiņš" at bounding box center [224, 231] width 53 height 8
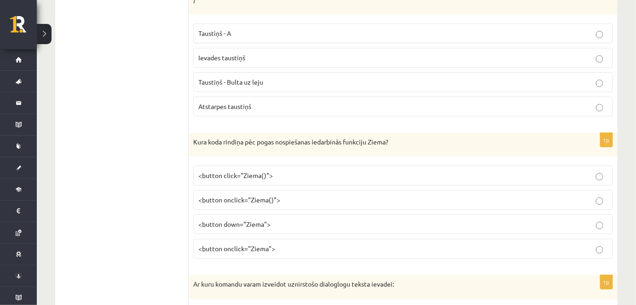
scroll to position [3329, 0]
click at [256, 189] on label "<button onclick="Ziema()">" at bounding box center [403, 199] width 420 height 20
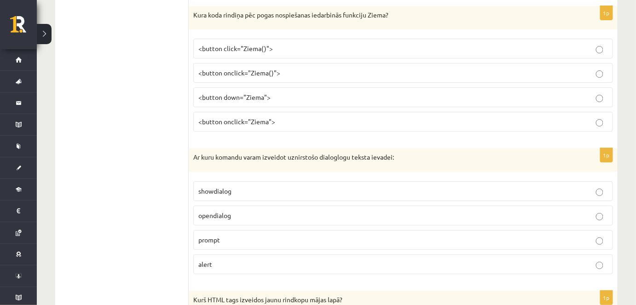
scroll to position [3496, 0]
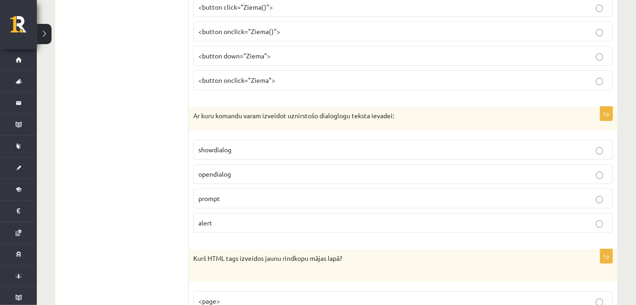
click at [233, 194] on p "prompt" at bounding box center [403, 199] width 410 height 10
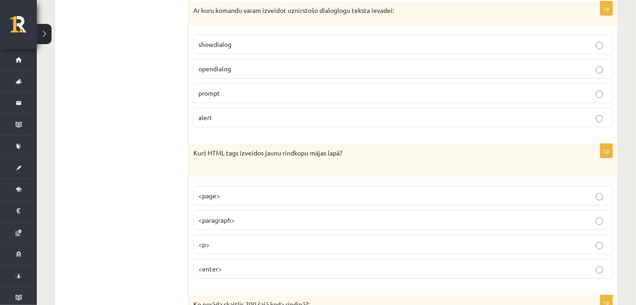
scroll to position [3622, 0]
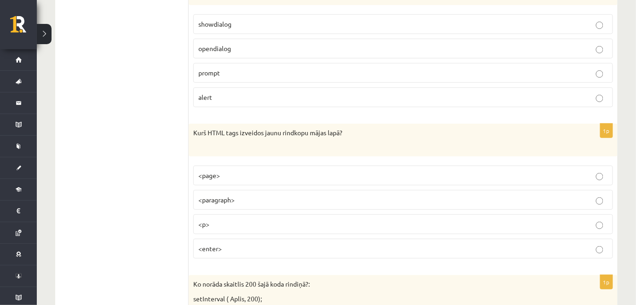
click at [227, 220] on p "<p>" at bounding box center [403, 225] width 410 height 10
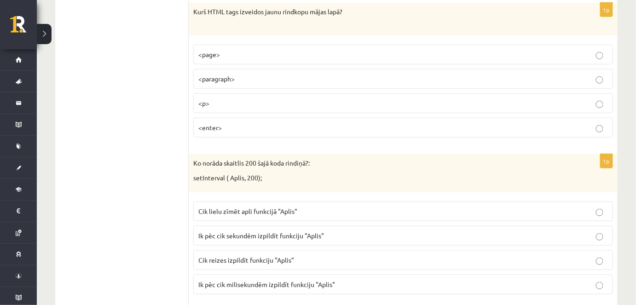
scroll to position [3789, 0]
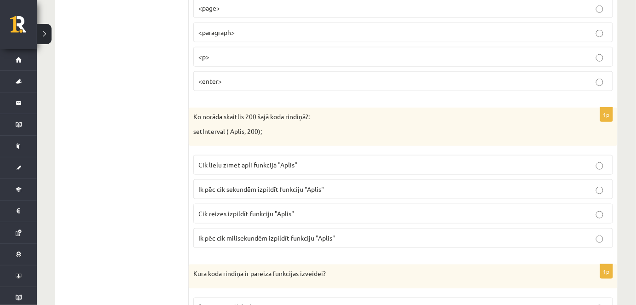
click at [227, 234] on span "Ik pēc cik milisekundēm izpildīt funkciju "Aplis"" at bounding box center [266, 238] width 137 height 8
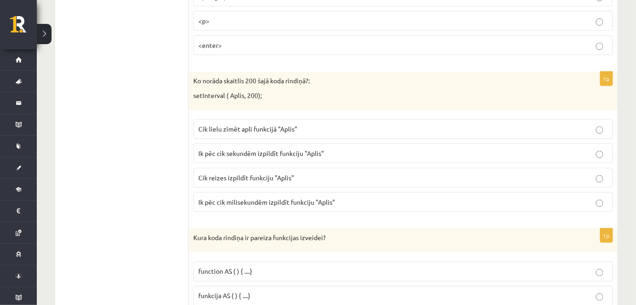
scroll to position [3873, 0]
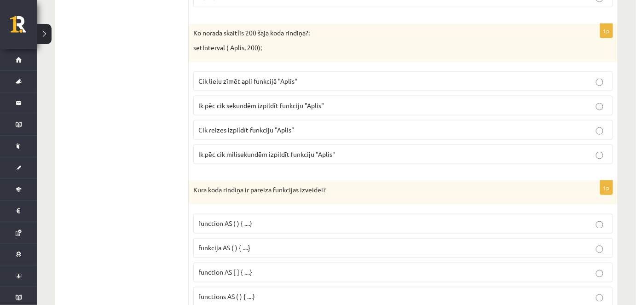
click at [248, 220] on span "function AS ( ) { ....}" at bounding box center [225, 224] width 54 height 8
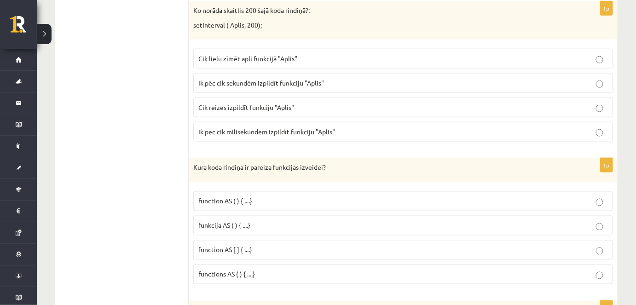
scroll to position [3915, 0]
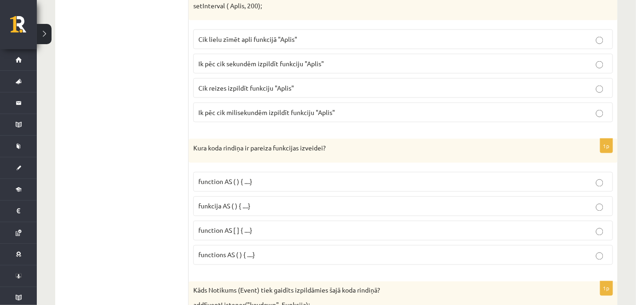
click at [217, 202] on span "funkcija AS ( ) { ....}" at bounding box center [224, 206] width 52 height 8
click at [250, 178] on span "function AS ( ) { ....}" at bounding box center [225, 182] width 54 height 8
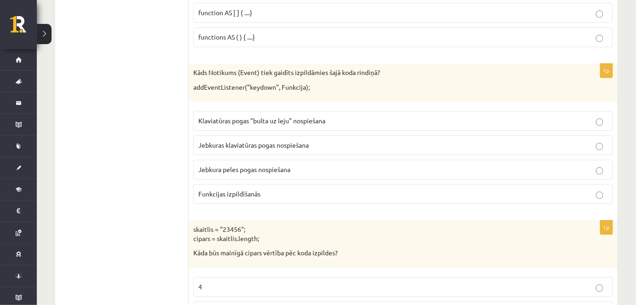
scroll to position [4124, 0]
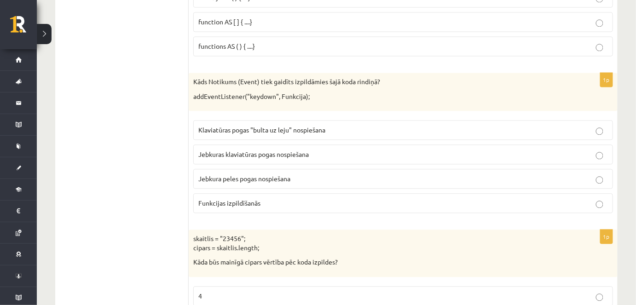
click at [212, 150] on span "Jebkuras klaviatūras pogas nospiešana" at bounding box center [253, 154] width 110 height 8
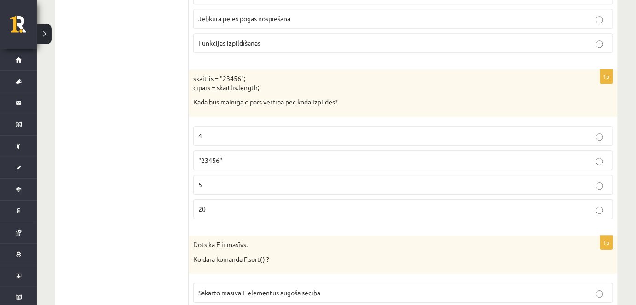
scroll to position [4292, 0]
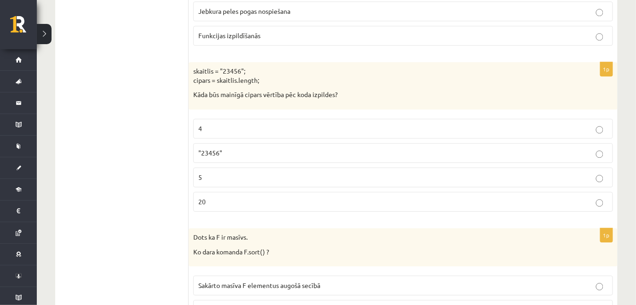
click at [232, 173] on p "5" at bounding box center [403, 178] width 410 height 10
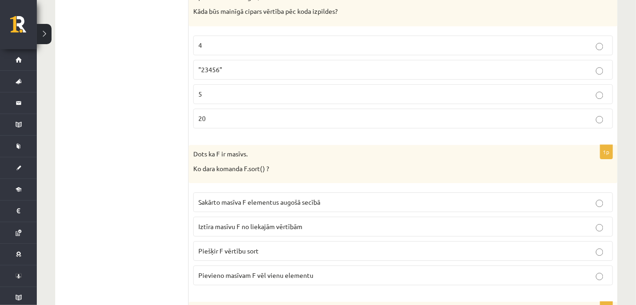
scroll to position [4376, 0]
click at [264, 198] on span "Sakārto masīva F elementus augošā secībā" at bounding box center [259, 202] width 122 height 8
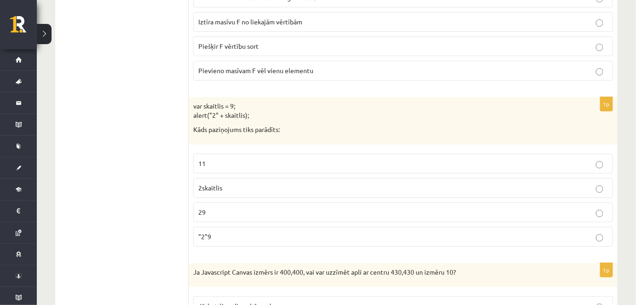
scroll to position [4585, 0]
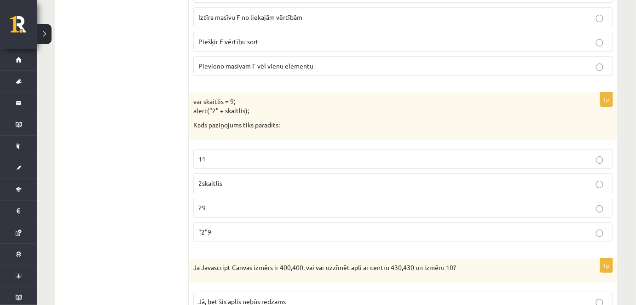
click at [227, 198] on label "29" at bounding box center [403, 208] width 420 height 20
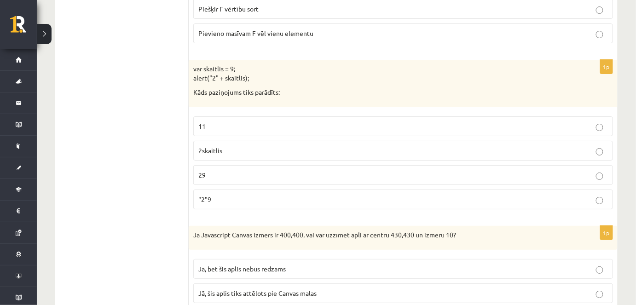
scroll to position [4668, 0]
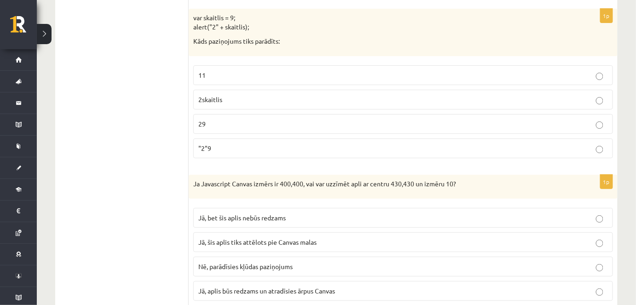
click at [232, 214] on span "Jā, bet šis aplis nebūs redzams" at bounding box center [241, 218] width 87 height 8
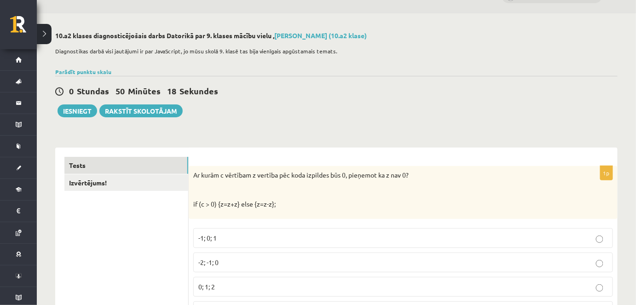
scroll to position [0, 0]
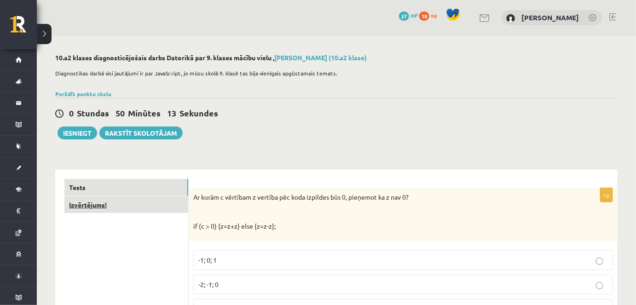
click at [107, 200] on link "Izvērtējums!" at bounding box center [126, 205] width 124 height 17
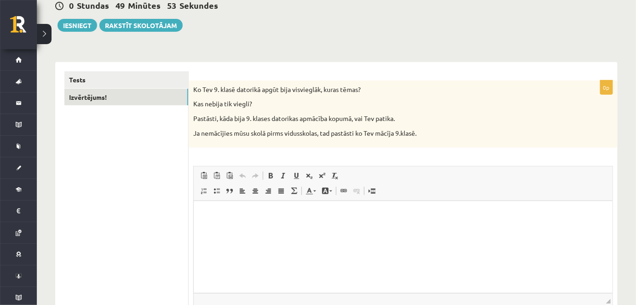
scroll to position [104, 0]
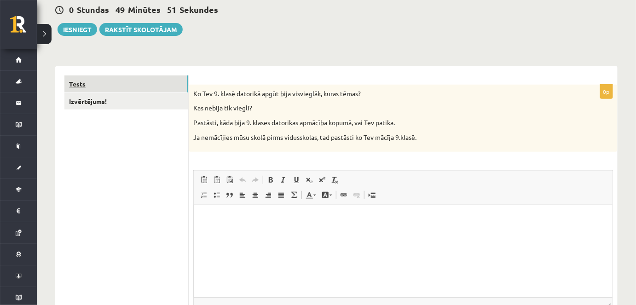
click at [93, 80] on link "Tests" at bounding box center [126, 84] width 124 height 17
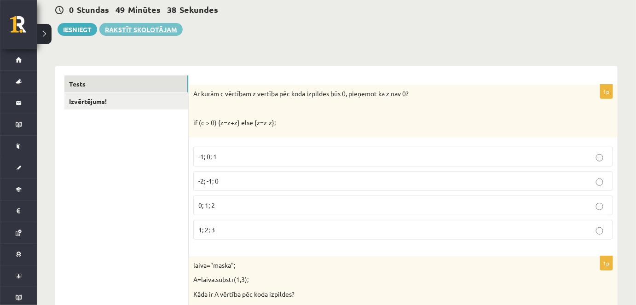
click at [150, 30] on link "Rakstīt skolotājam" at bounding box center [140, 29] width 83 height 13
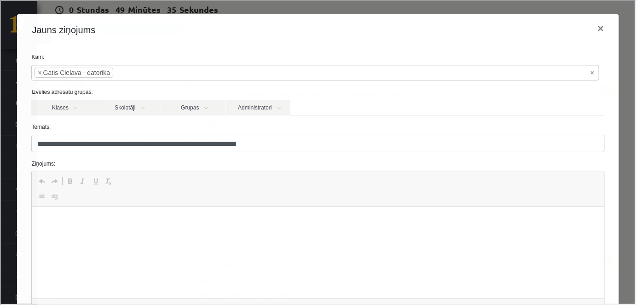
scroll to position [0, 0]
click at [594, 29] on button "×" at bounding box center [600, 28] width 21 height 26
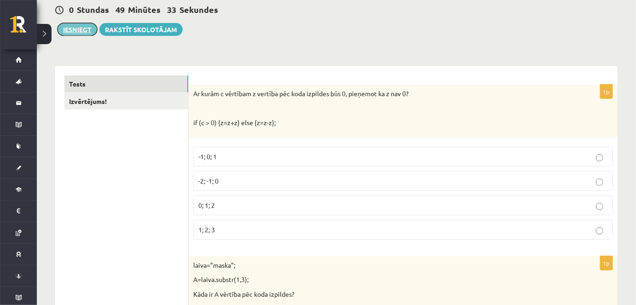
click at [66, 31] on button "Iesniegt" at bounding box center [78, 29] width 40 height 13
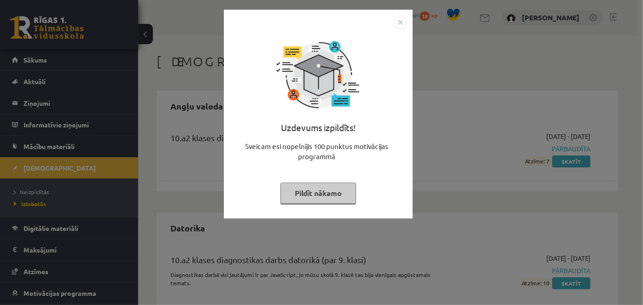
click at [403, 24] on img "Close" at bounding box center [400, 22] width 14 height 14
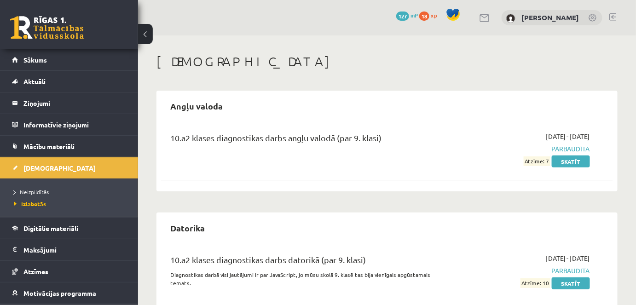
scroll to position [26, 0]
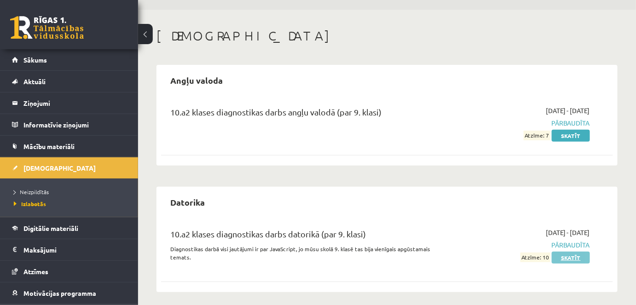
click at [572, 257] on link "Skatīt" at bounding box center [571, 258] width 38 height 12
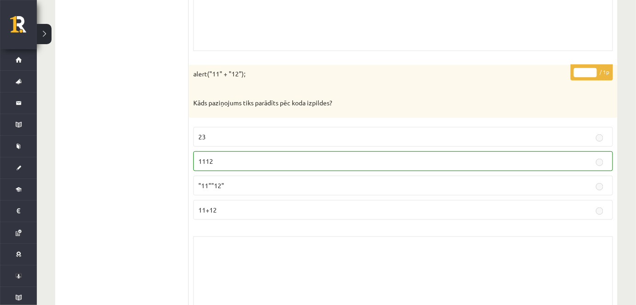
scroll to position [2553, 0]
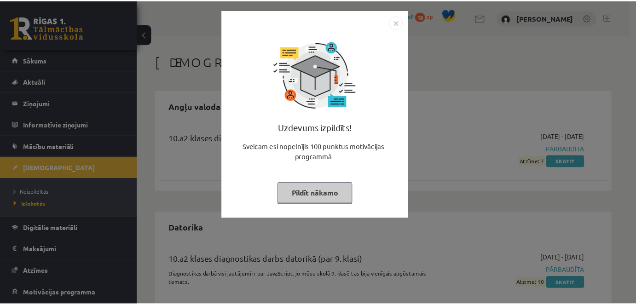
scroll to position [26, 0]
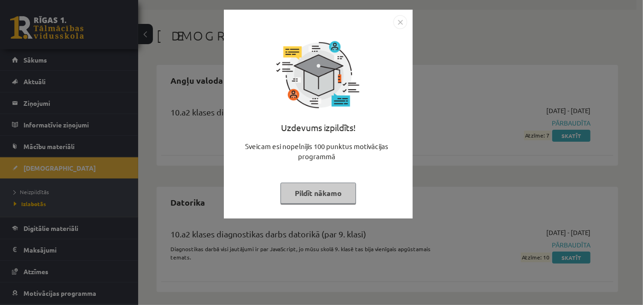
click at [395, 25] on img "Close" at bounding box center [400, 22] width 14 height 14
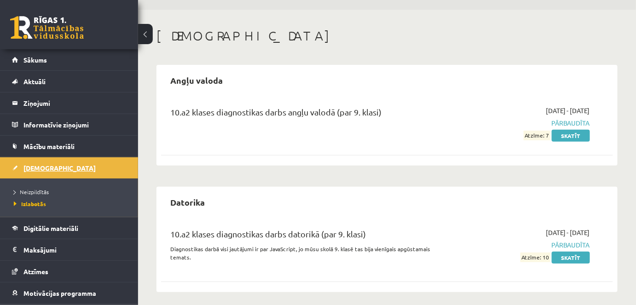
click at [34, 169] on span "[DEMOGRAPHIC_DATA]" at bounding box center [59, 168] width 72 height 8
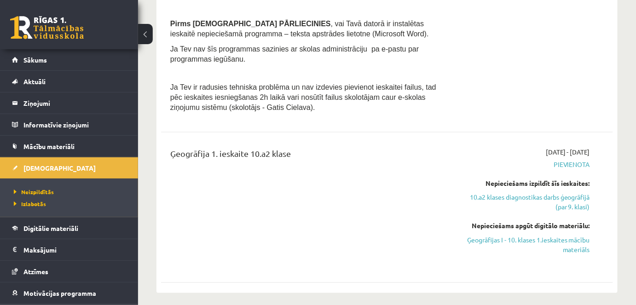
scroll to position [418, 0]
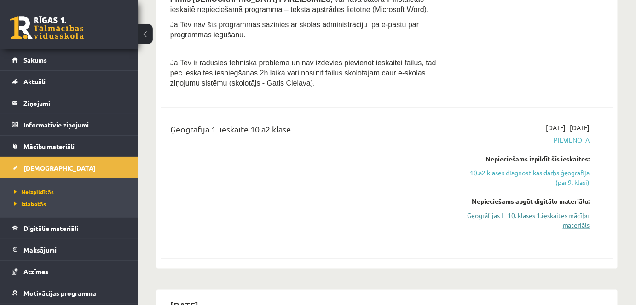
click at [496, 211] on link "Ģeogrāfijas I - 10. klases 1.ieskaites mācību materiāls" at bounding box center [524, 220] width 131 height 19
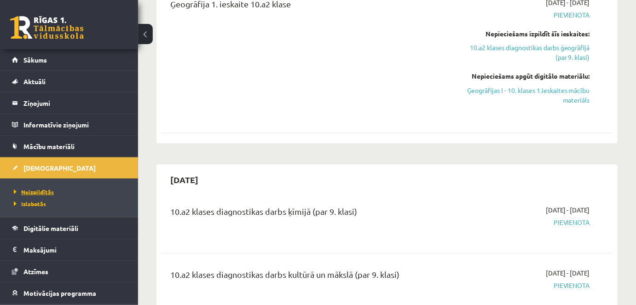
click at [38, 191] on span "Neizpildītās" at bounding box center [34, 191] width 40 height 7
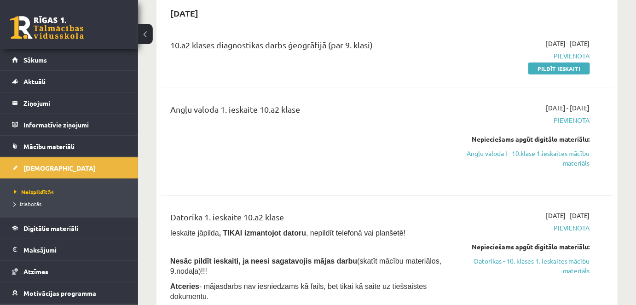
scroll to position [83, 0]
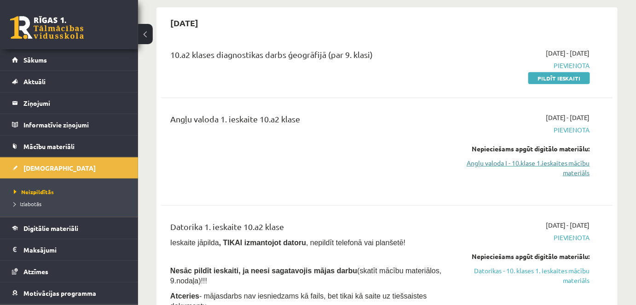
click at [556, 165] on link "Angļu valoda I - 10.klase 1.ieskaites mācību materiāls" at bounding box center [524, 167] width 131 height 19
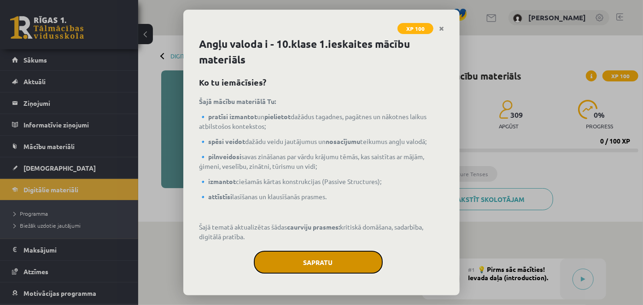
click at [293, 259] on button "Sapratu" at bounding box center [318, 262] width 129 height 23
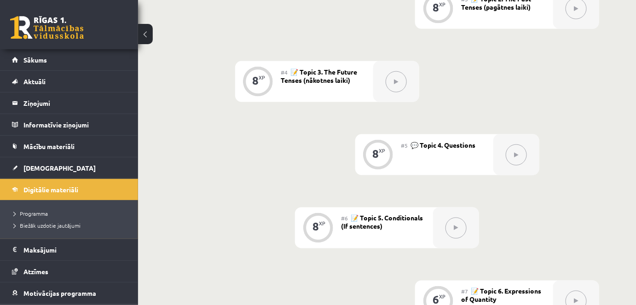
scroll to position [418, 0]
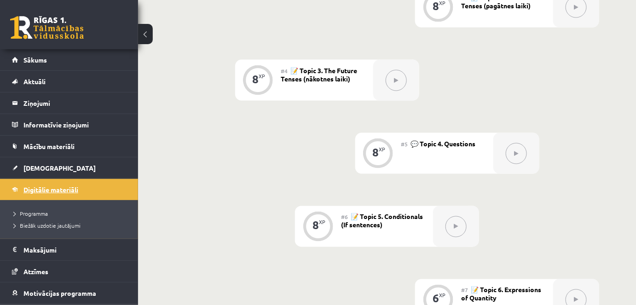
click at [30, 186] on span "Digitālie materiāli" at bounding box center [50, 190] width 55 height 8
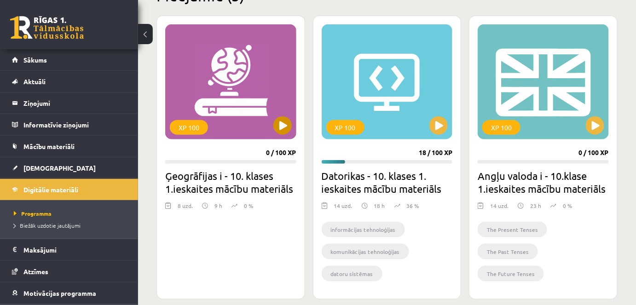
scroll to position [251, 0]
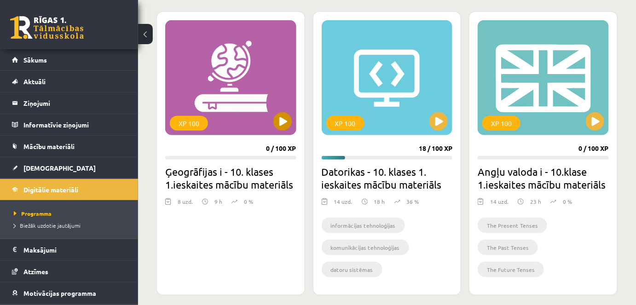
click at [196, 124] on div "XP 100" at bounding box center [189, 123] width 38 height 15
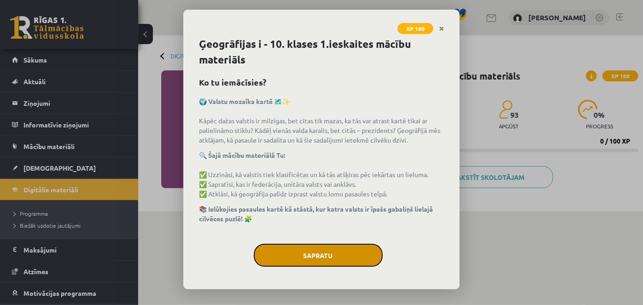
click at [334, 246] on button "Sapratu" at bounding box center [318, 255] width 129 height 23
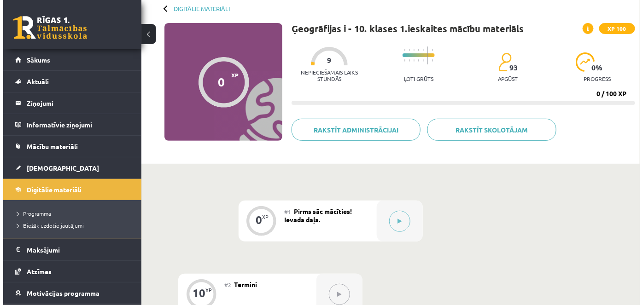
scroll to position [83, 0]
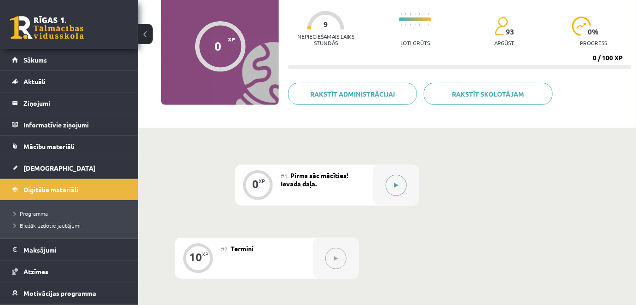
click at [395, 184] on icon at bounding box center [396, 186] width 4 height 6
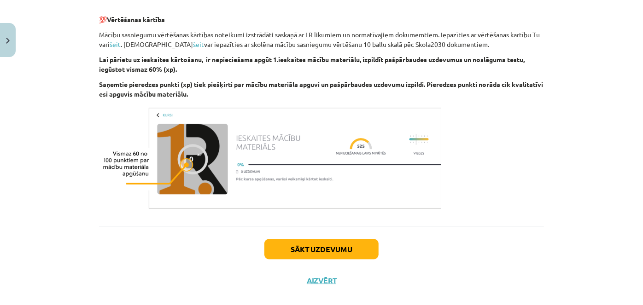
scroll to position [561, 0]
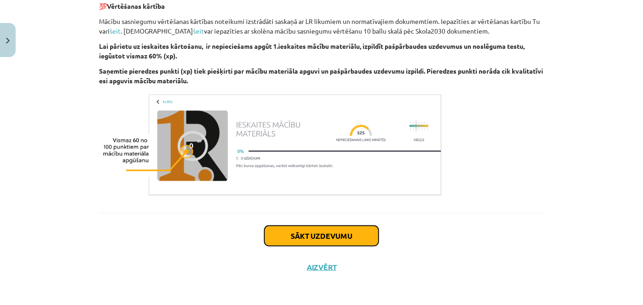
click at [306, 232] on button "Sākt uzdevumu" at bounding box center [321, 236] width 114 height 20
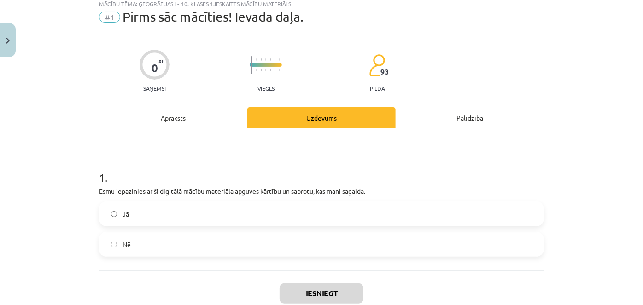
scroll to position [23, 0]
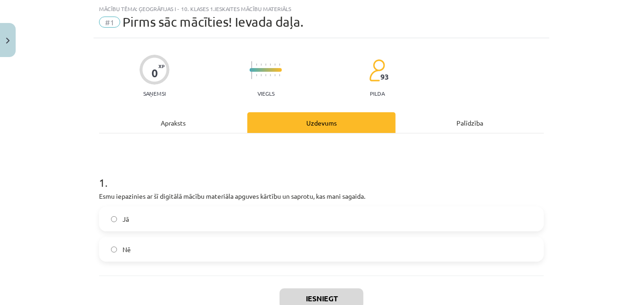
click at [170, 214] on label "Jā" at bounding box center [321, 219] width 443 height 23
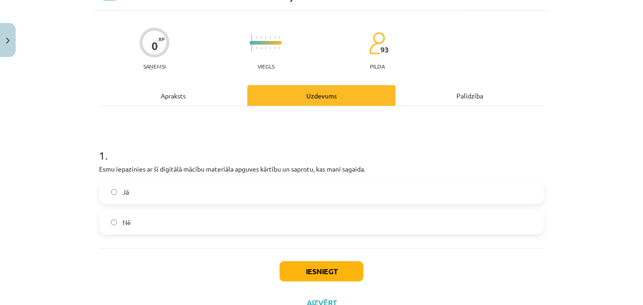
scroll to position [86, 0]
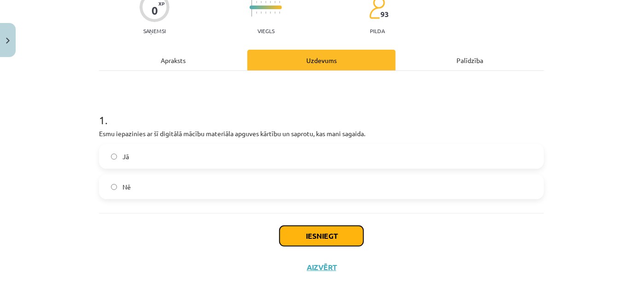
click at [302, 234] on button "Iesniegt" at bounding box center [321, 236] width 84 height 20
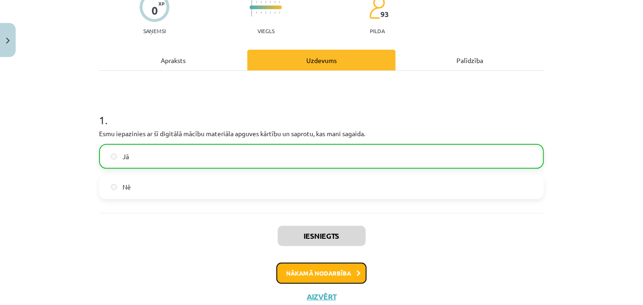
click at [337, 272] on button "Nākamā nodarbība" at bounding box center [321, 273] width 90 height 21
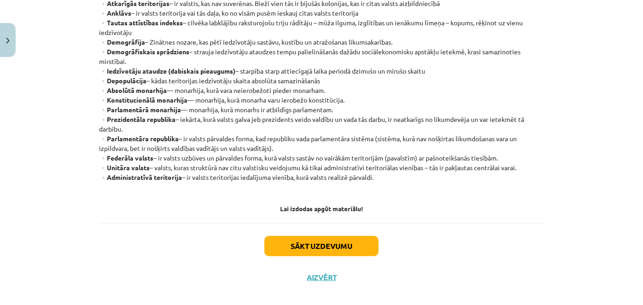
scroll to position [148, 0]
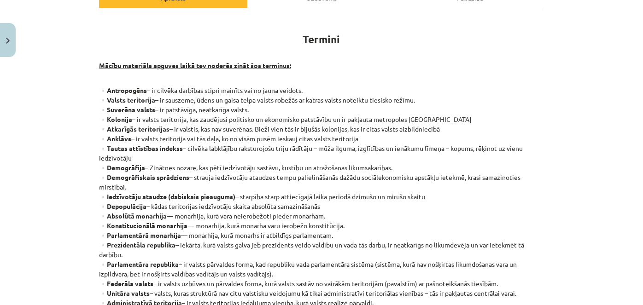
drag, startPoint x: 237, startPoint y: 2, endPoint x: 492, endPoint y: 119, distance: 281.0
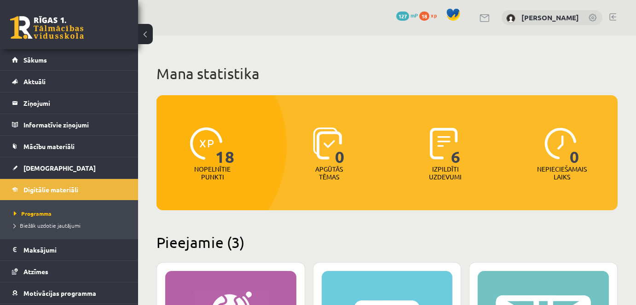
scroll to position [251, 0]
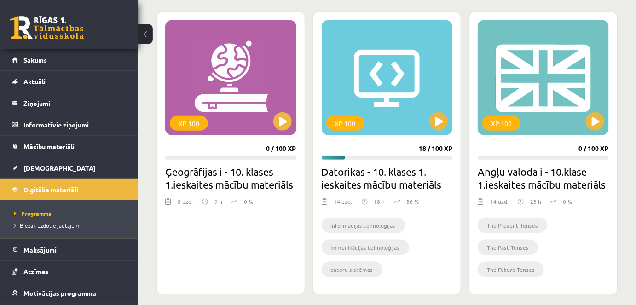
click at [194, 176] on h2 "Ģeogrāfijas i - 10. klases 1.ieskaites mācību materiāls" at bounding box center [230, 178] width 131 height 26
click at [190, 124] on div "XP 100" at bounding box center [189, 123] width 38 height 15
click at [180, 121] on div "XP 100" at bounding box center [189, 123] width 38 height 15
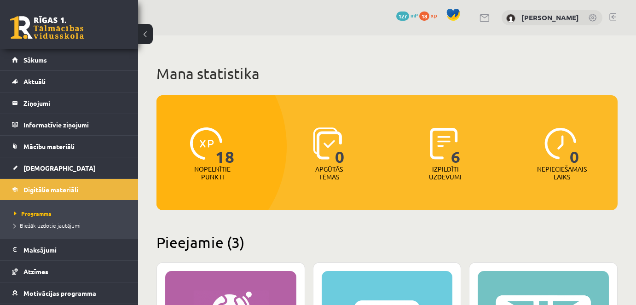
scroll to position [251, 0]
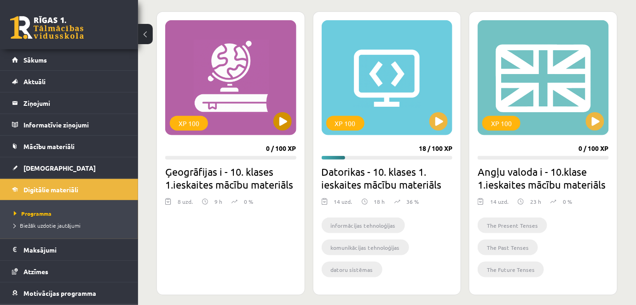
click at [183, 120] on div "XP 100" at bounding box center [189, 123] width 38 height 15
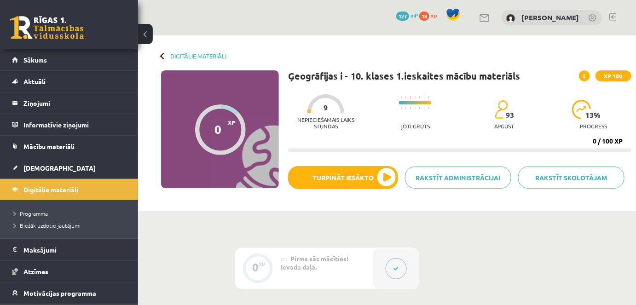
click at [246, 151] on div "0 XP XP 100" at bounding box center [220, 129] width 118 height 118
click at [19, 64] on link "Sākums" at bounding box center [69, 59] width 115 height 21
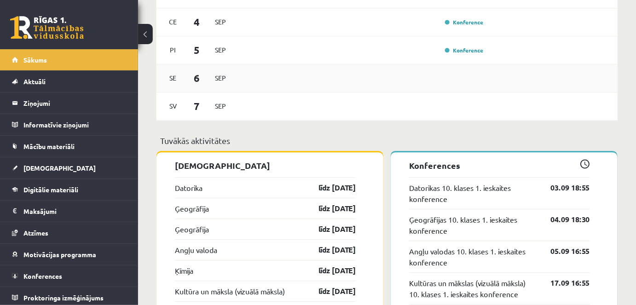
scroll to position [753, 0]
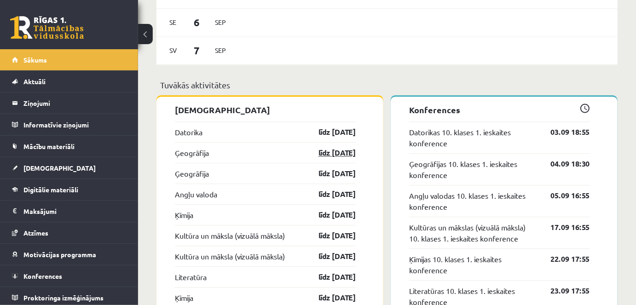
click at [328, 154] on link "līdz 15.09.25" at bounding box center [328, 152] width 53 height 11
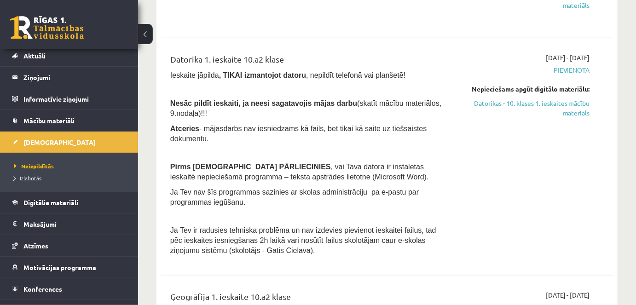
scroll to position [41, 0]
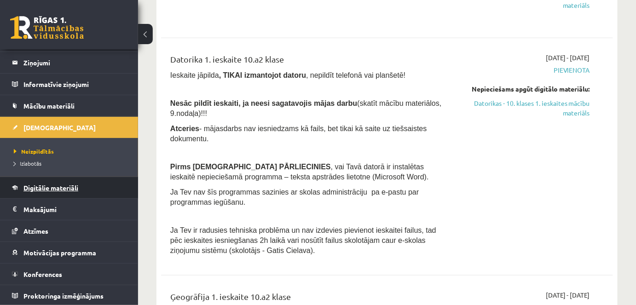
click at [60, 191] on link "Digitālie materiāli" at bounding box center [69, 187] width 115 height 21
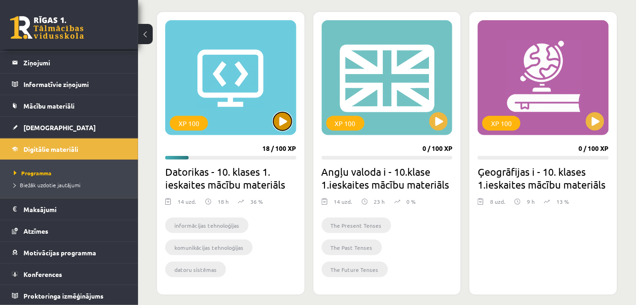
click at [276, 119] on button at bounding box center [282, 121] width 18 height 18
click at [195, 120] on div "XP 100" at bounding box center [189, 123] width 38 height 15
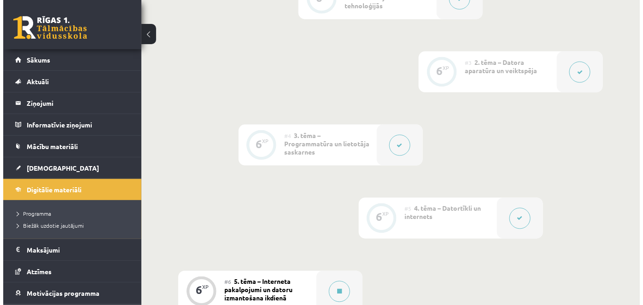
scroll to position [566, 0]
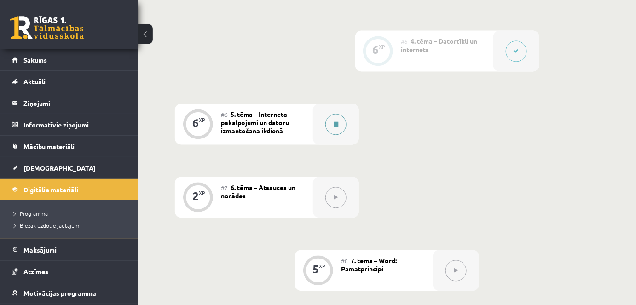
click at [344, 127] on button at bounding box center [335, 124] width 21 height 21
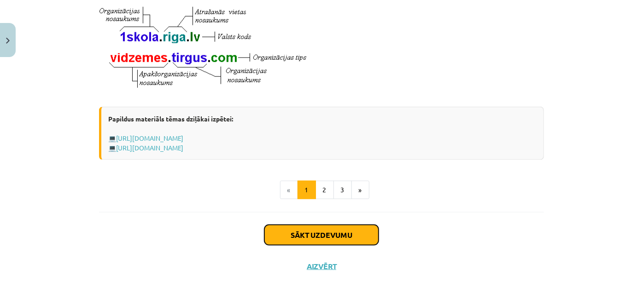
click at [326, 234] on button "Sākt uzdevumu" at bounding box center [321, 235] width 114 height 20
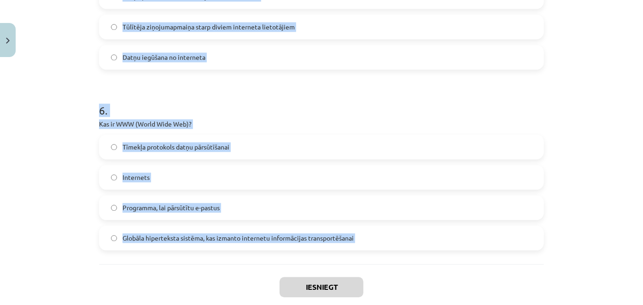
scroll to position [986, 0]
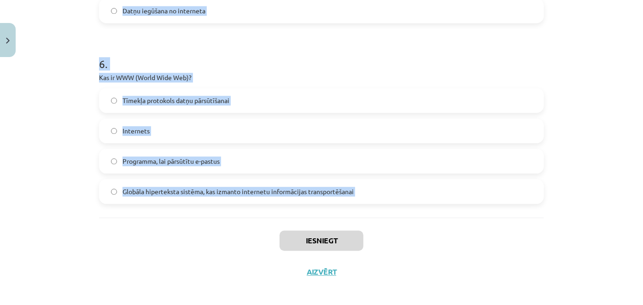
drag, startPoint x: 93, startPoint y: 193, endPoint x: 218, endPoint y: 223, distance: 128.8
copy form "Kura no šīm iespējām ir IP adrese? www.example.com 1234:abcd:5678 192.100.81.10…"
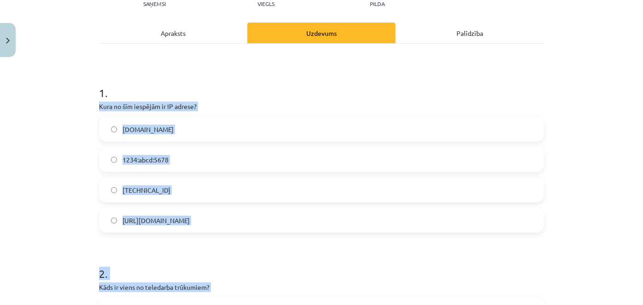
scroll to position [107, 0]
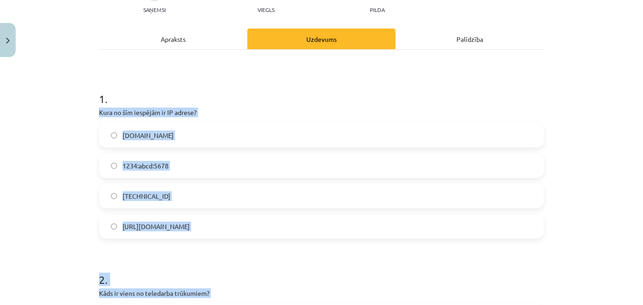
click at [227, 107] on div "1 . Kura no šīm iespējām ir IP adrese? www.example.com 1234:abcd:5678 192.100.8…" at bounding box center [321, 157] width 445 height 163
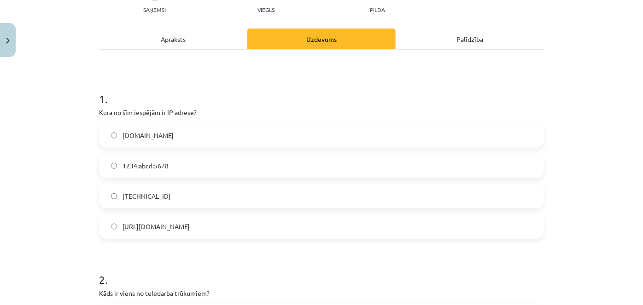
click at [115, 193] on label "192.100.81.101" at bounding box center [321, 196] width 443 height 23
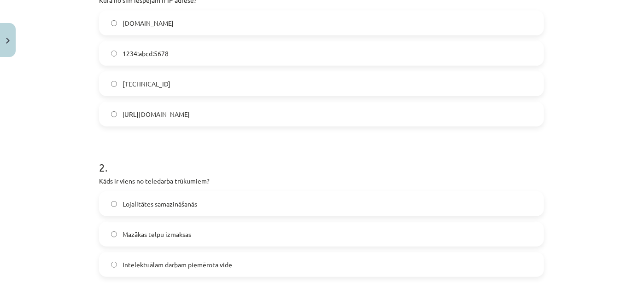
scroll to position [232, 0]
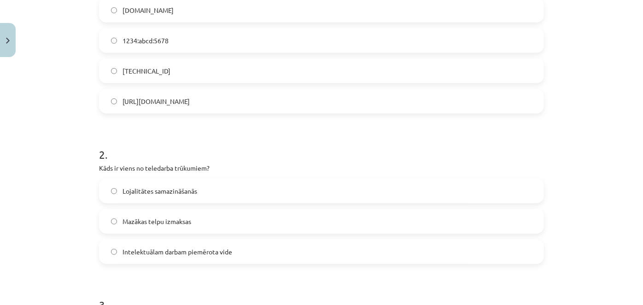
click at [105, 192] on label "Lojalitātes samazināšanās" at bounding box center [321, 191] width 443 height 23
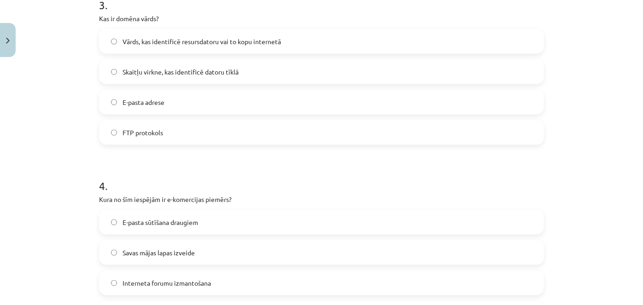
scroll to position [609, 0]
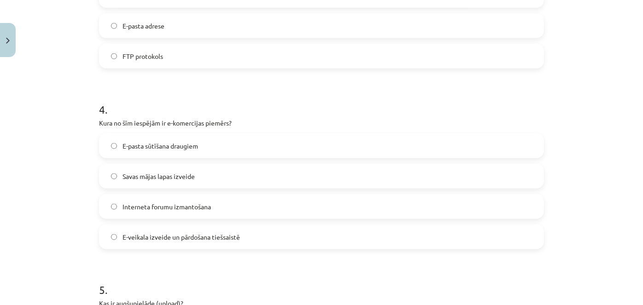
click at [114, 145] on label "E-pasta sūtīšana draugiem" at bounding box center [321, 145] width 443 height 23
click at [111, 232] on label "E-veikala izveide un pārdošana tiešsaistē" at bounding box center [321, 237] width 443 height 23
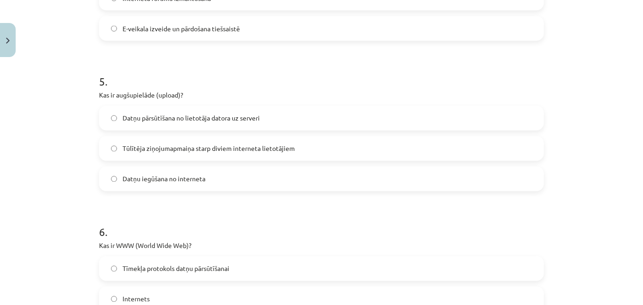
scroll to position [818, 0]
click at [107, 115] on label "Datņu pārsūtīšana no lietotāja datora uz serveri" at bounding box center [321, 117] width 443 height 23
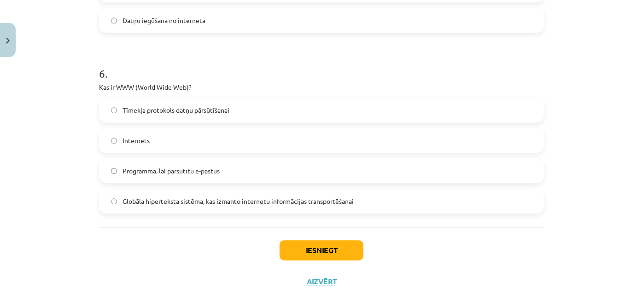
scroll to position [986, 0]
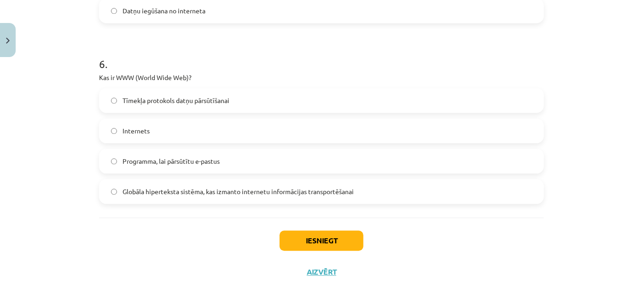
click at [128, 192] on span "Globāla hiperteksta sistēma, kas izmanto internetu informācijas transportēšanai" at bounding box center [237, 192] width 231 height 10
click at [320, 244] on button "Iesniegt" at bounding box center [321, 241] width 84 height 20
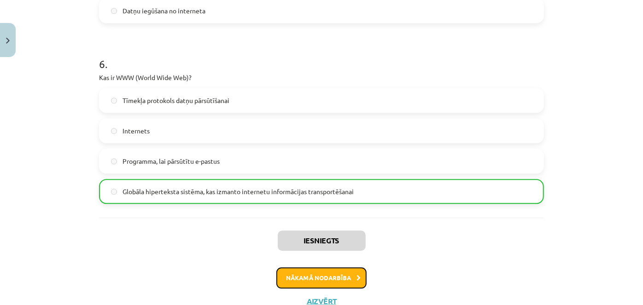
click at [314, 278] on button "Nākamā nodarbība" at bounding box center [321, 277] width 90 height 21
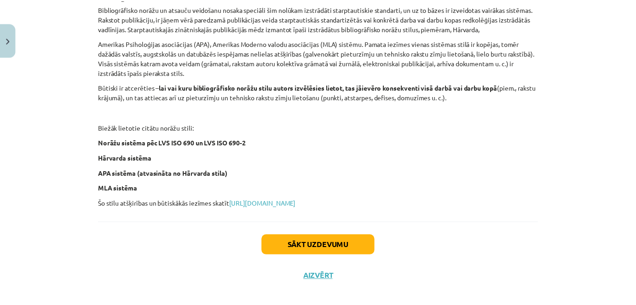
scroll to position [399, 0]
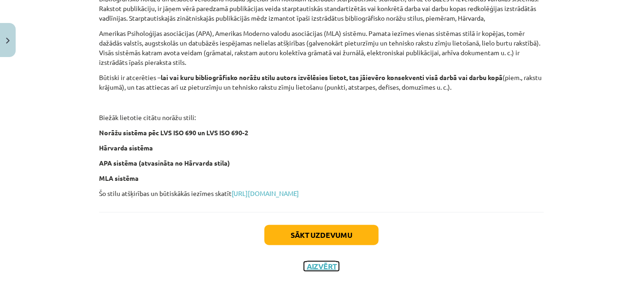
click at [321, 270] on button "Aizvērt" at bounding box center [321, 266] width 35 height 9
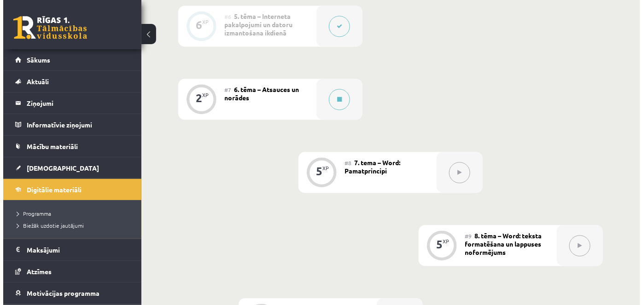
scroll to position [650, 0]
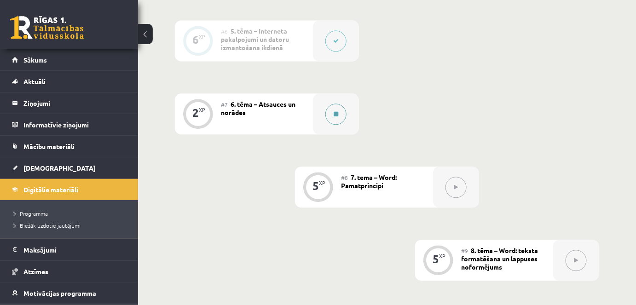
click at [328, 116] on button at bounding box center [335, 114] width 21 height 21
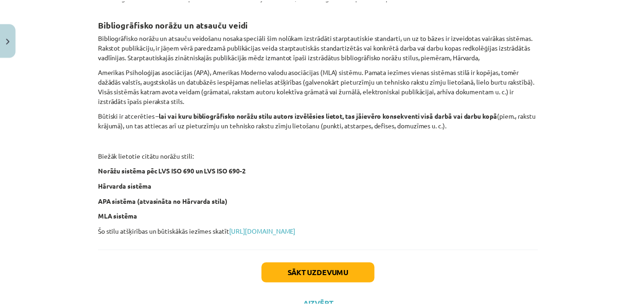
scroll to position [377, 0]
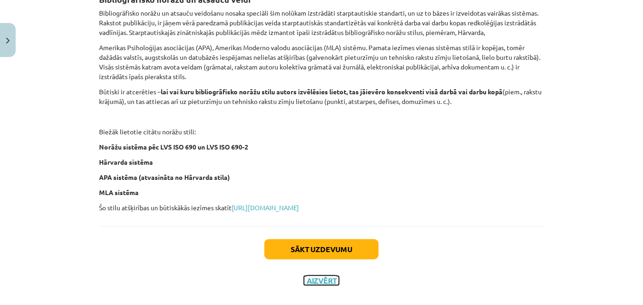
click at [323, 285] on button "Aizvērt" at bounding box center [321, 280] width 35 height 9
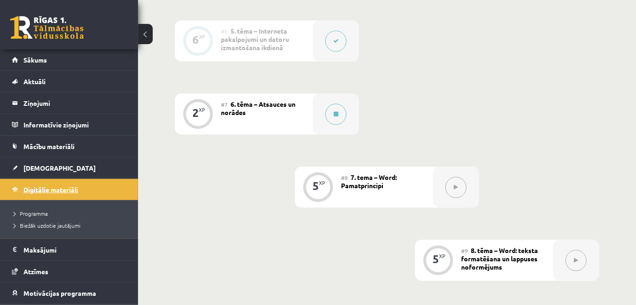
click at [24, 186] on span "Digitālie materiāli" at bounding box center [50, 190] width 55 height 8
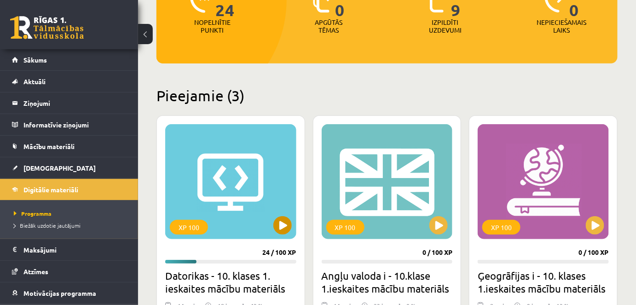
scroll to position [167, 0]
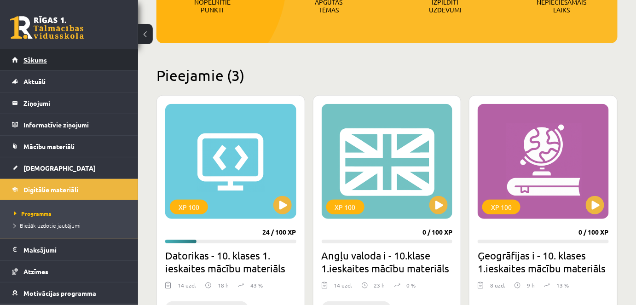
click at [41, 58] on span "Sākums" at bounding box center [34, 60] width 23 height 8
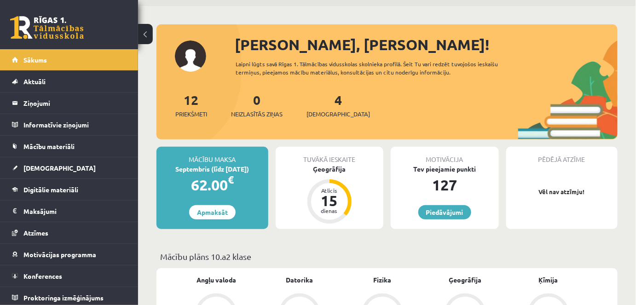
scroll to position [41, 0]
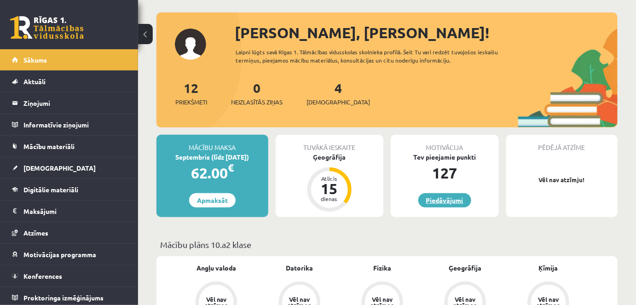
click at [451, 197] on link "Piedāvājumi" at bounding box center [444, 200] width 53 height 14
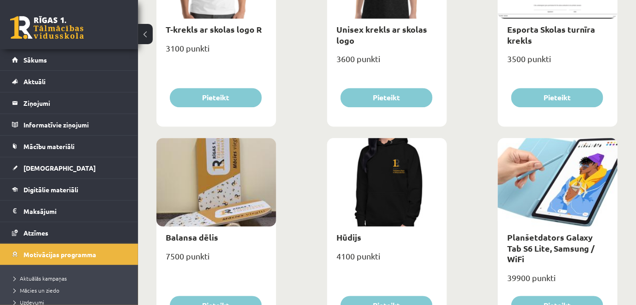
scroll to position [688, 0]
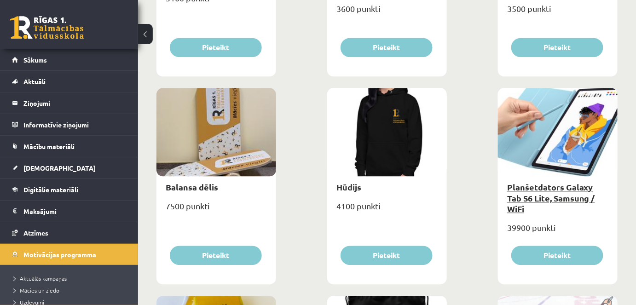
click at [552, 188] on link "Planšetdators Galaxy Tab S6 Lite, Samsung / WiFi" at bounding box center [551, 198] width 88 height 32
type input "*"
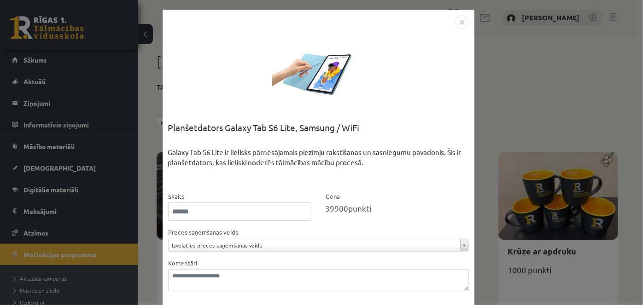
click at [461, 22] on img "Close" at bounding box center [462, 22] width 14 height 14
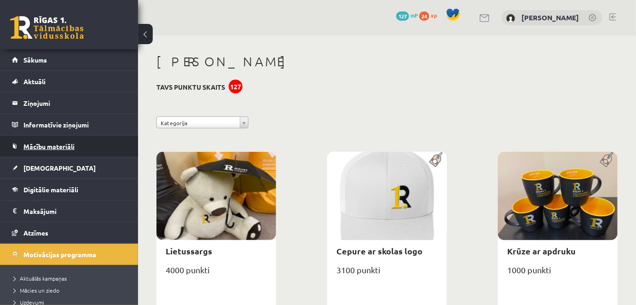
click at [41, 145] on span "Mācību materiāli" at bounding box center [48, 146] width 51 height 8
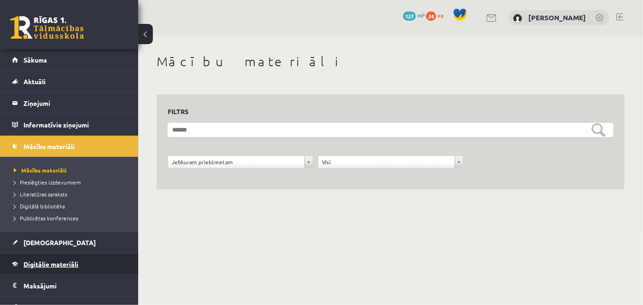
click at [41, 261] on span "Digitālie materiāli" at bounding box center [50, 264] width 55 height 8
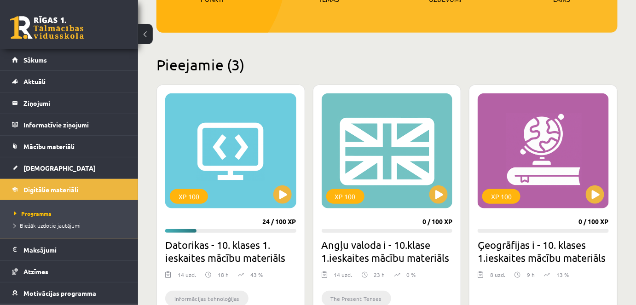
scroll to position [293, 0]
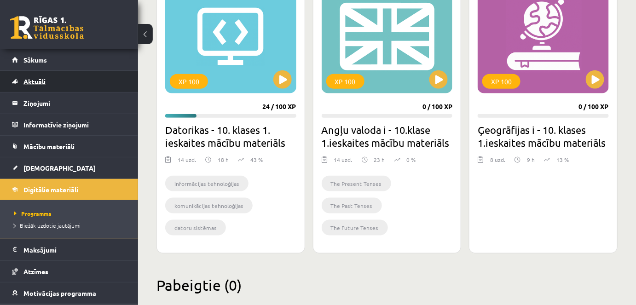
click at [41, 80] on span "Aktuāli" at bounding box center [34, 81] width 22 height 8
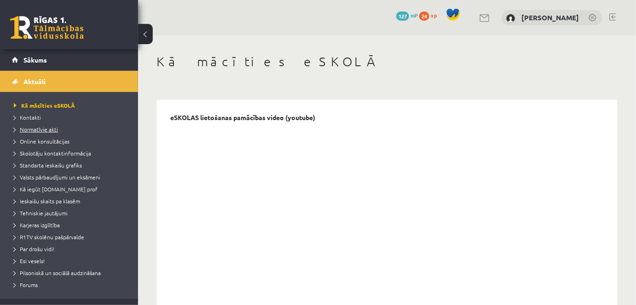
click at [35, 133] on link "Normatīvie akti" at bounding box center [71, 129] width 115 height 8
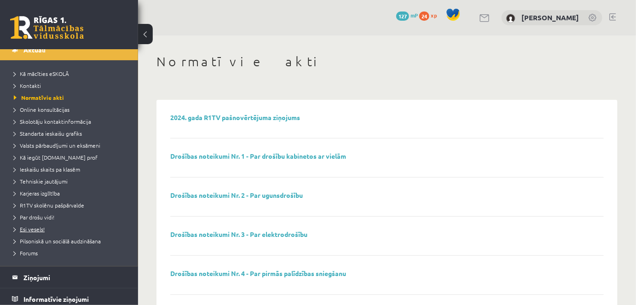
scroll to position [208, 0]
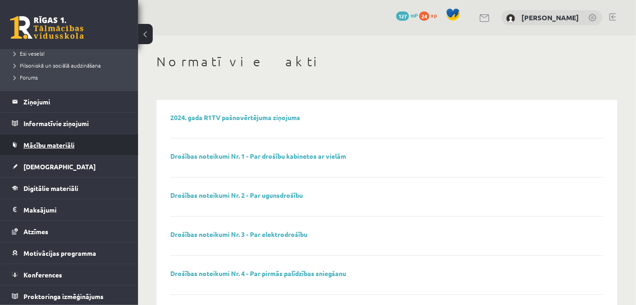
click at [53, 145] on span "Mācību materiāli" at bounding box center [48, 145] width 51 height 8
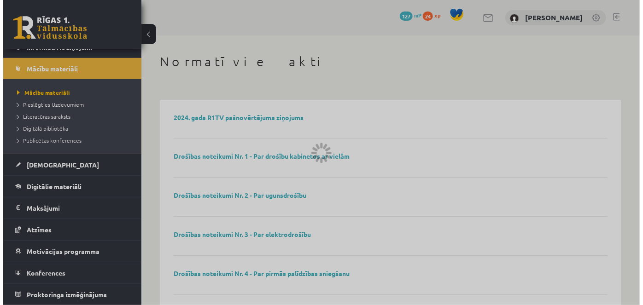
scroll to position [76, 0]
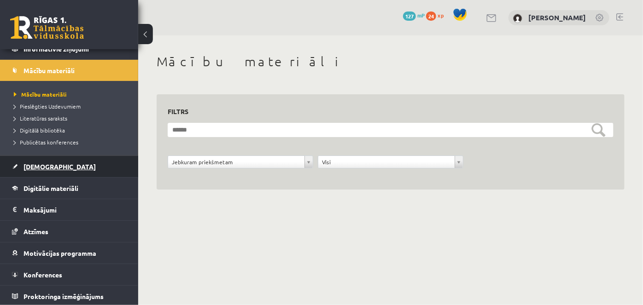
click at [42, 168] on span "[DEMOGRAPHIC_DATA]" at bounding box center [59, 167] width 72 height 8
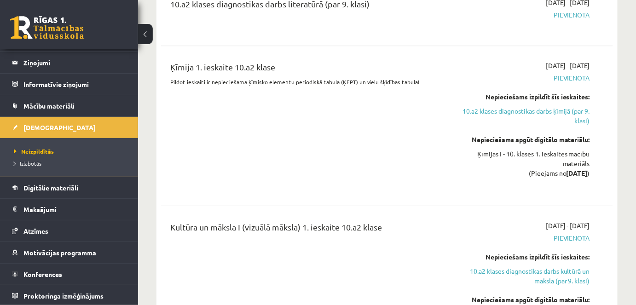
scroll to position [879, 0]
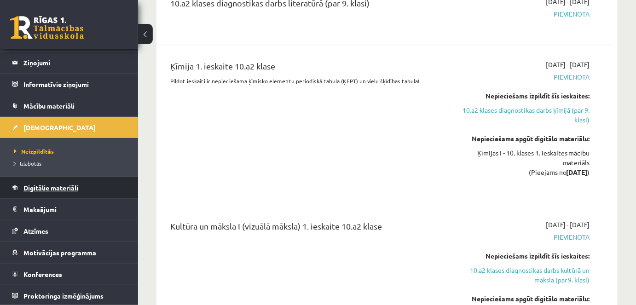
click at [57, 191] on link "Digitālie materiāli" at bounding box center [69, 187] width 115 height 21
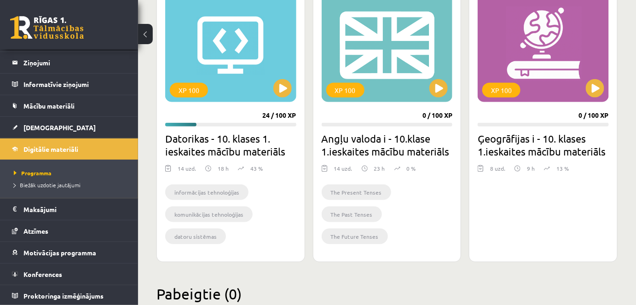
scroll to position [269, 0]
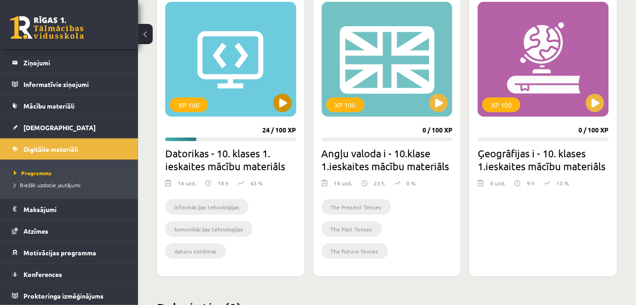
click at [272, 103] on div "XP 100" at bounding box center [230, 59] width 131 height 115
click at [190, 105] on div "XP 100" at bounding box center [189, 105] width 38 height 15
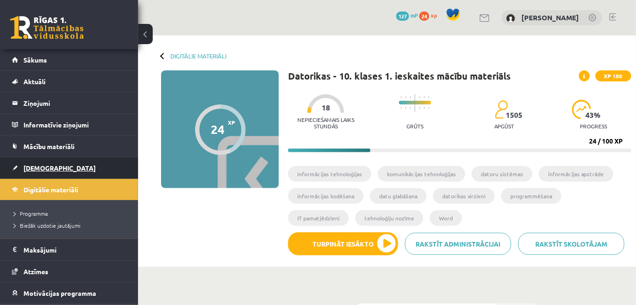
click at [30, 164] on span "[DEMOGRAPHIC_DATA]" at bounding box center [59, 168] width 72 height 8
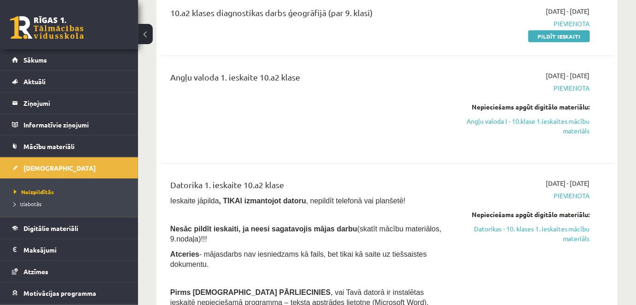
scroll to position [209, 0]
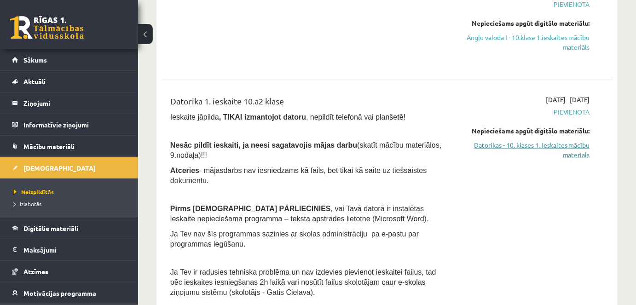
click at [487, 141] on link "Datorikas - 10. klases 1. ieskaites mācību materiāls" at bounding box center [524, 149] width 131 height 19
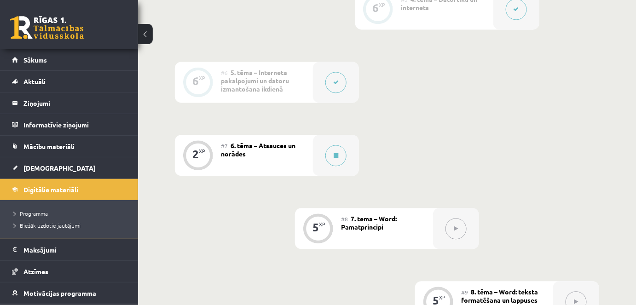
scroll to position [608, 0]
click at [37, 189] on span "Digitālie materiāli" at bounding box center [50, 190] width 55 height 8
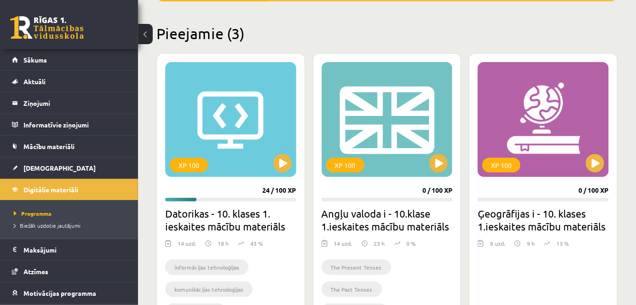
scroll to position [251, 0]
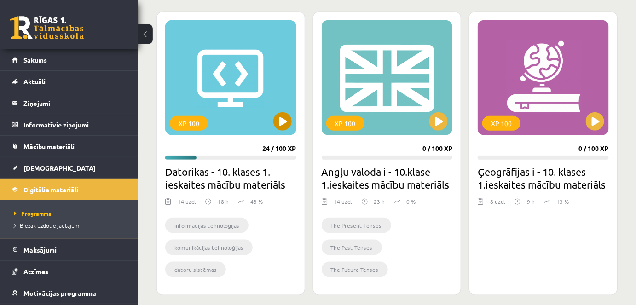
click at [189, 127] on div "XP 100" at bounding box center [189, 123] width 38 height 15
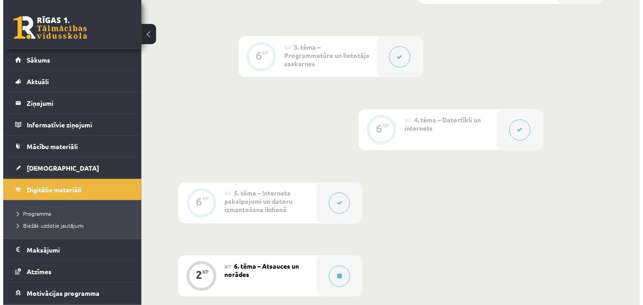
scroll to position [502, 0]
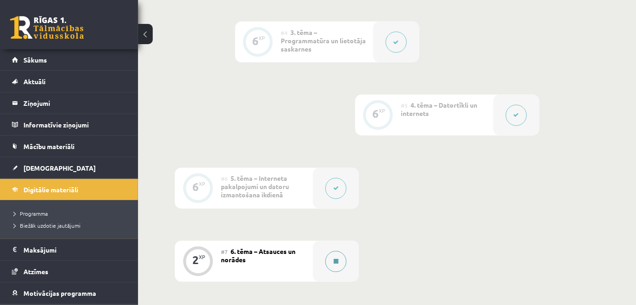
click at [341, 260] on button at bounding box center [335, 261] width 21 height 21
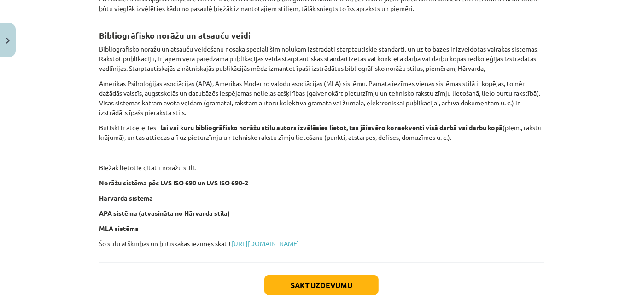
scroll to position [357, 0]
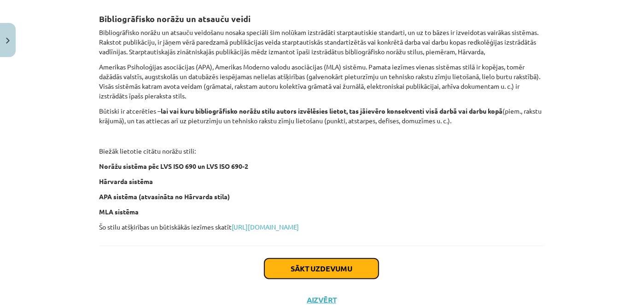
click at [337, 279] on button "Sākt uzdevumu" at bounding box center [321, 269] width 114 height 20
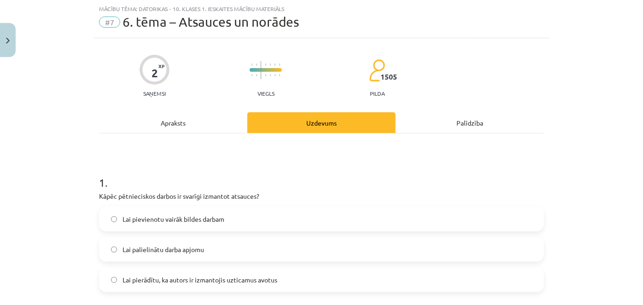
scroll to position [65, 0]
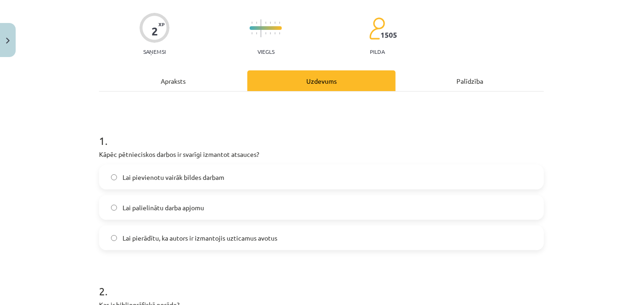
click at [177, 230] on label "Lai pierādītu, ka autors ir izmantojis uzticamus avotus" at bounding box center [321, 238] width 443 height 23
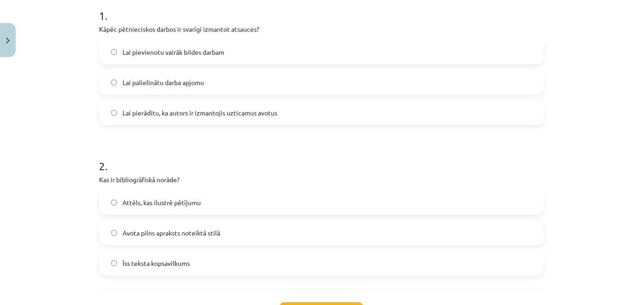
scroll to position [190, 0]
click at [175, 236] on span "Avota pilns apraksts noteiktā stilā" at bounding box center [171, 233] width 98 height 10
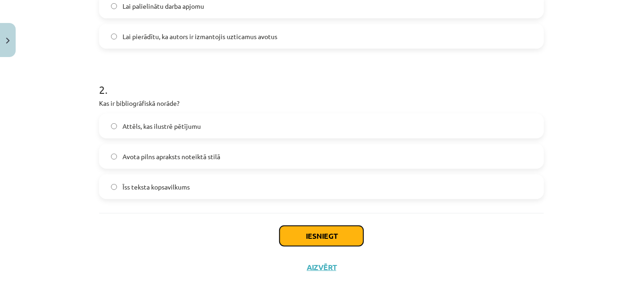
click at [320, 233] on button "Iesniegt" at bounding box center [321, 236] width 84 height 20
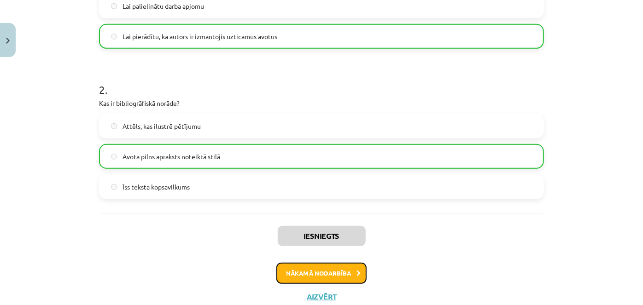
click at [347, 270] on button "Nākamā nodarbība" at bounding box center [321, 273] width 90 height 21
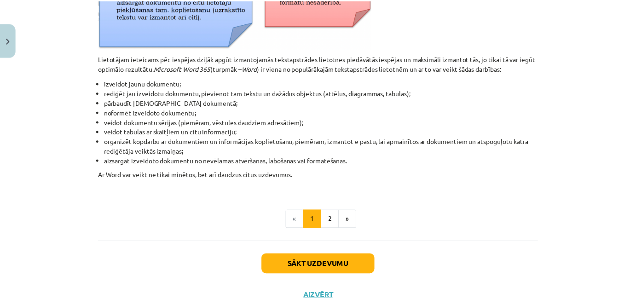
scroll to position [460, 0]
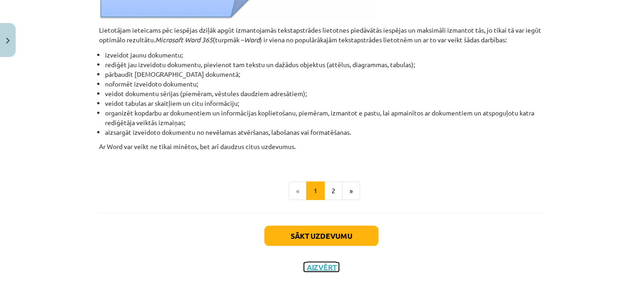
click at [323, 268] on button "Aizvērt" at bounding box center [321, 267] width 35 height 9
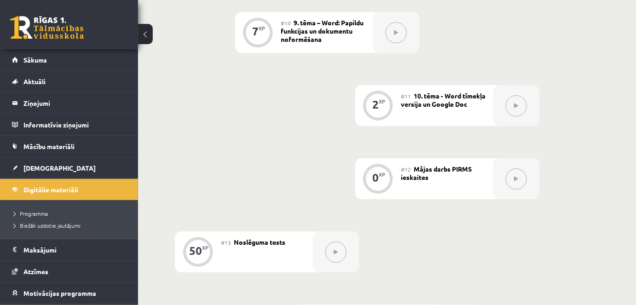
scroll to position [1004, 0]
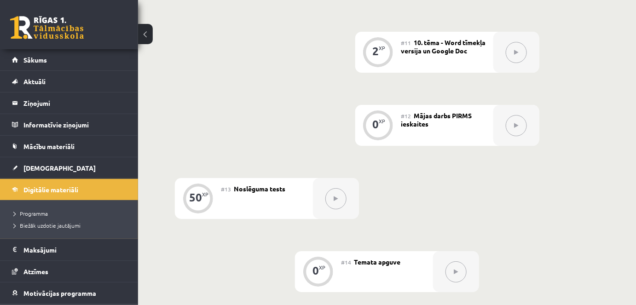
click at [251, 201] on div "#13 Noslēguma tests" at bounding box center [267, 198] width 92 height 41
click at [339, 198] on button at bounding box center [335, 198] width 21 height 21
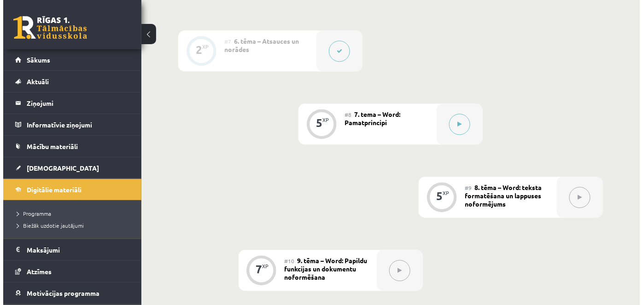
scroll to position [711, 0]
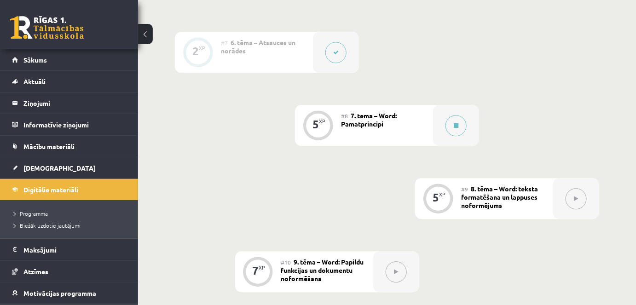
click at [410, 120] on div "#8 7. tema – Word: Pamatprincipi" at bounding box center [387, 125] width 92 height 41
click at [454, 128] on button at bounding box center [456, 125] width 21 height 21
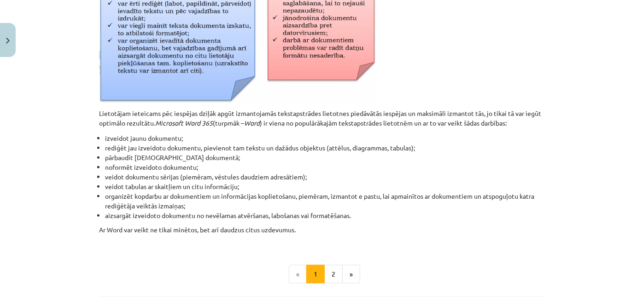
scroll to position [460, 0]
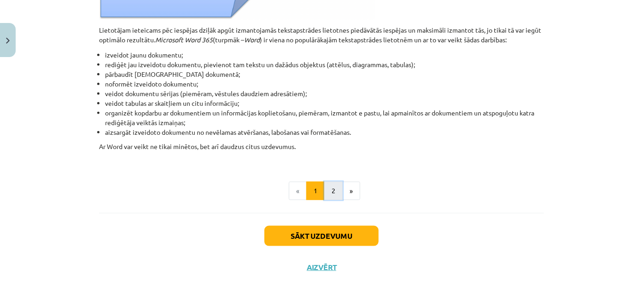
click at [329, 192] on button "2" at bounding box center [333, 191] width 18 height 18
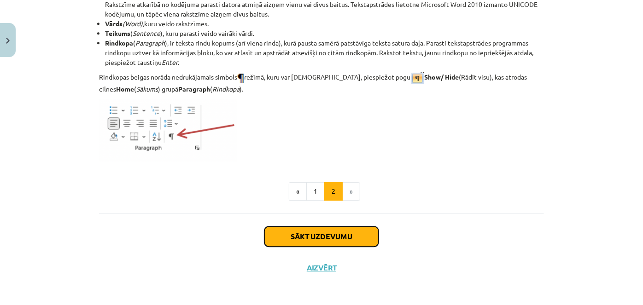
click at [311, 235] on button "Sākt uzdevumu" at bounding box center [321, 237] width 114 height 20
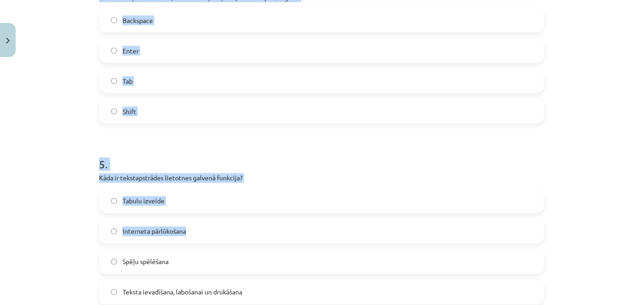
scroll to position [840, 0]
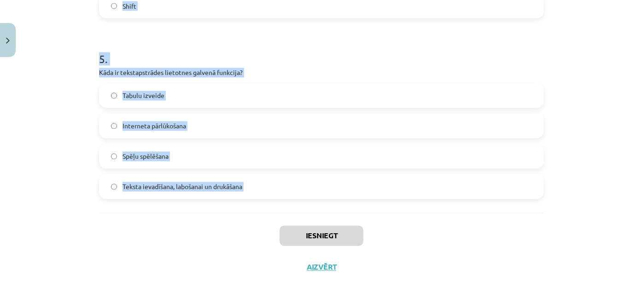
drag, startPoint x: 95, startPoint y: 193, endPoint x: 212, endPoint y: 236, distance: 124.4
copy form "Kas parasti atdala vārdus tekstā? Domuzīme Pieturzīmes Atstarpe Enter taustiņš …"
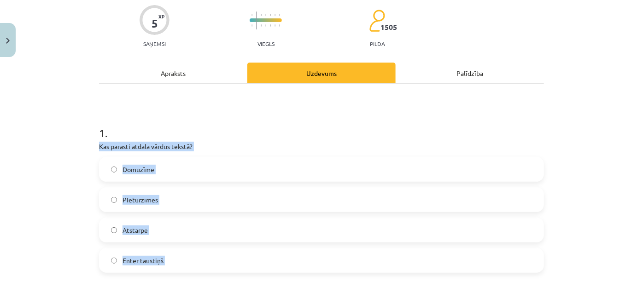
scroll to position [125, 0]
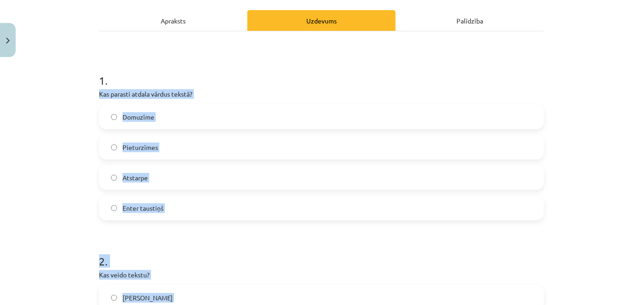
click at [116, 175] on label "Atstarpe" at bounding box center [321, 177] width 443 height 23
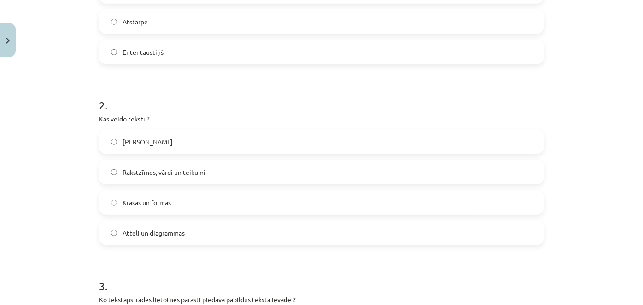
scroll to position [293, 0]
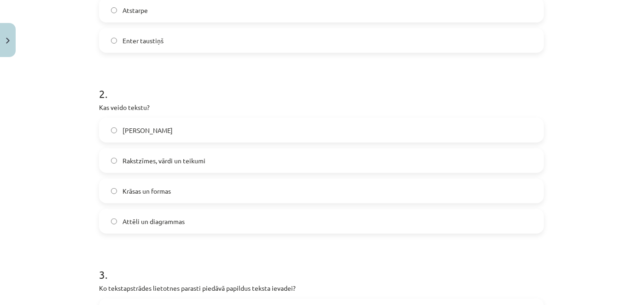
click at [105, 157] on label "Rakstzīmes, vārdi un teikumi" at bounding box center [321, 160] width 443 height 23
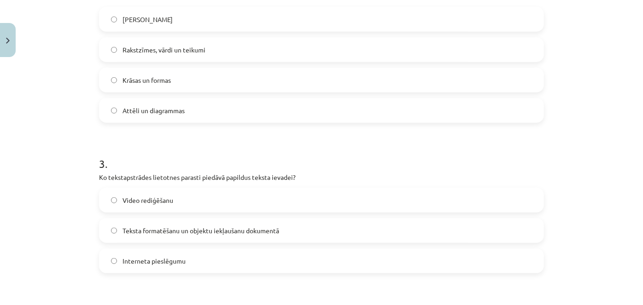
scroll to position [418, 0]
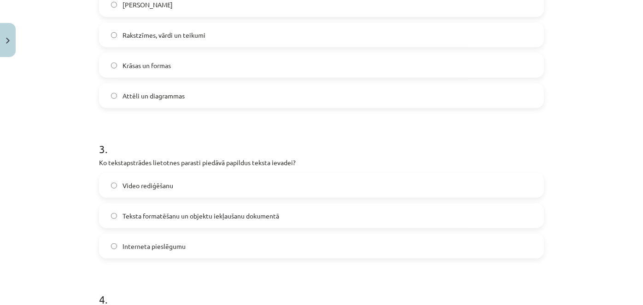
click at [128, 208] on label "Teksta formatēšanu un objektu iekļaušanu dokumentā" at bounding box center [321, 215] width 443 height 23
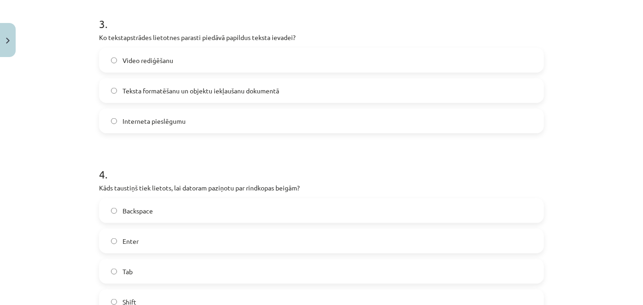
scroll to position [628, 0]
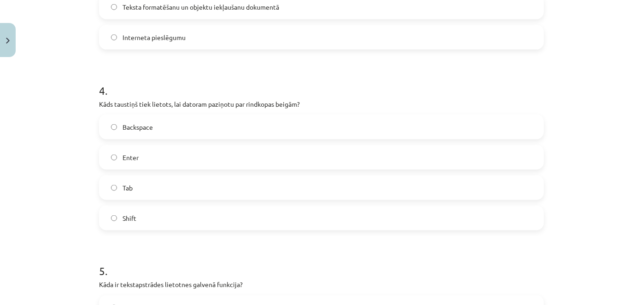
click at [118, 154] on label "Enter" at bounding box center [321, 157] width 443 height 23
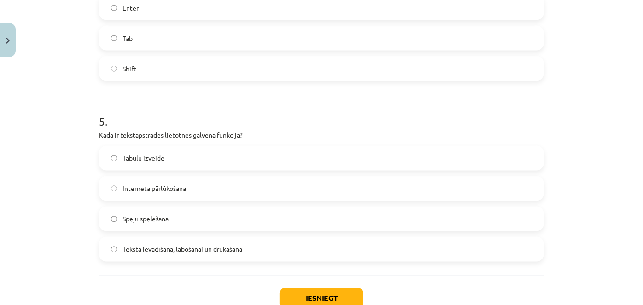
scroll to position [795, 0]
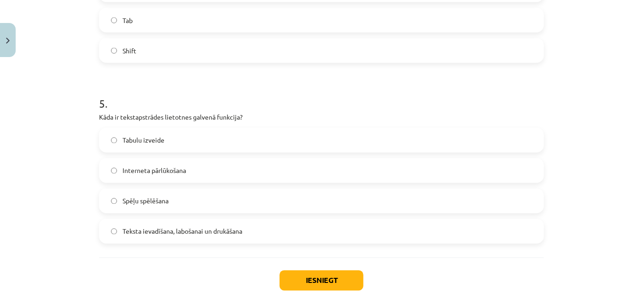
click at [144, 235] on span "Teksta ievadīšana, labošanai un drukāšana" at bounding box center [182, 232] width 120 height 10
click at [324, 283] on button "Iesniegt" at bounding box center [321, 281] width 84 height 20
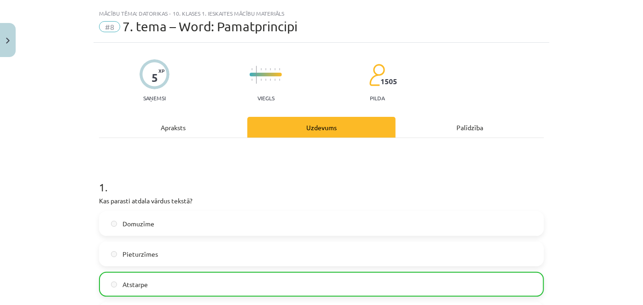
scroll to position [0, 0]
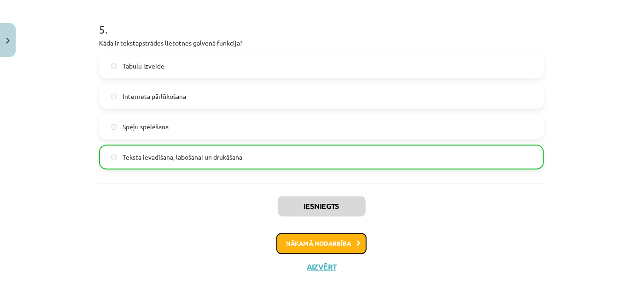
click at [324, 248] on button "Nākamā nodarbība" at bounding box center [321, 243] width 90 height 21
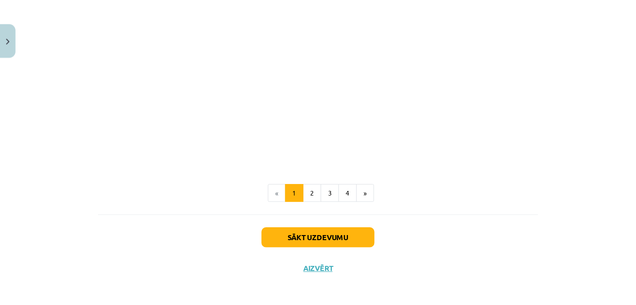
scroll to position [1874, 0]
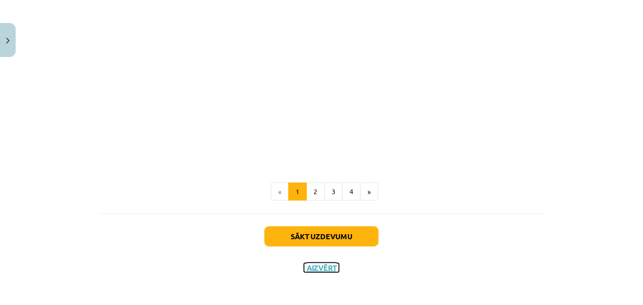
click at [321, 267] on button "Aizvērt" at bounding box center [321, 267] width 35 height 9
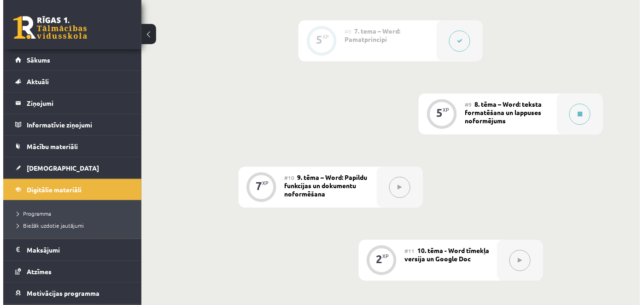
scroll to position [795, 0]
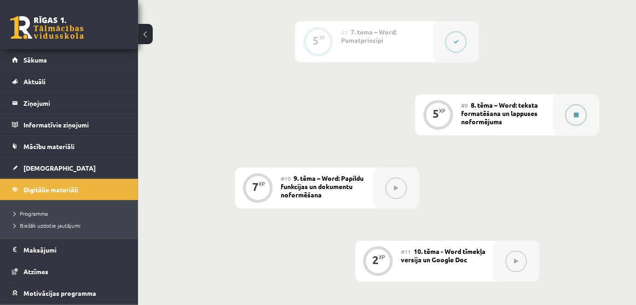
click at [569, 118] on button at bounding box center [576, 115] width 21 height 21
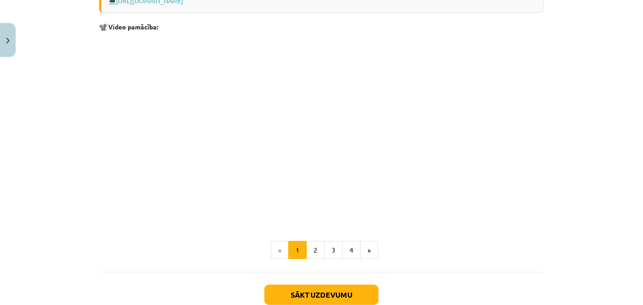
scroll to position [1849, 0]
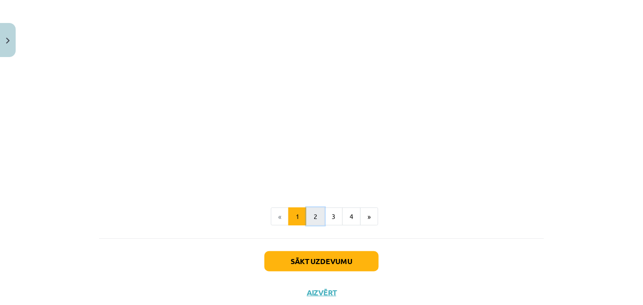
click at [310, 216] on button "2" at bounding box center [315, 217] width 18 height 18
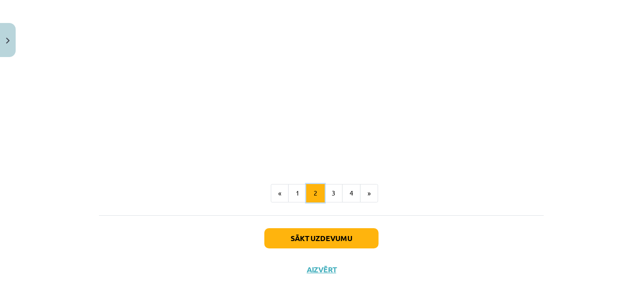
scroll to position [1453, 0]
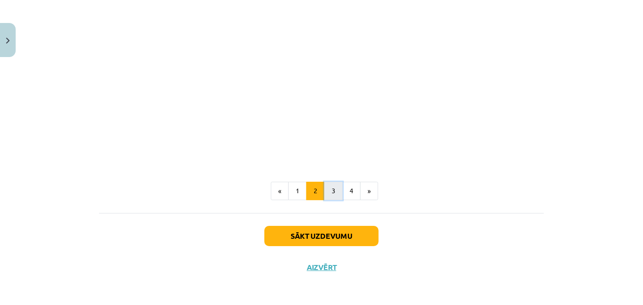
click at [326, 196] on button "3" at bounding box center [333, 191] width 18 height 18
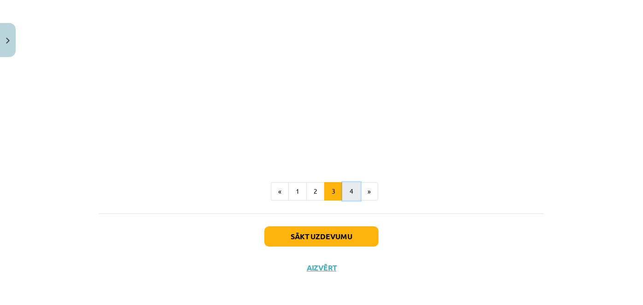
click at [349, 195] on button "4" at bounding box center [351, 191] width 18 height 18
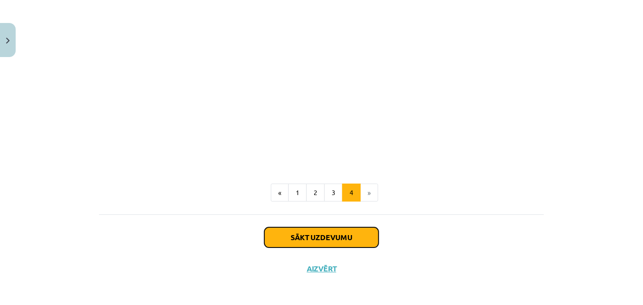
click at [319, 237] on button "Sākt uzdevumu" at bounding box center [321, 237] width 114 height 20
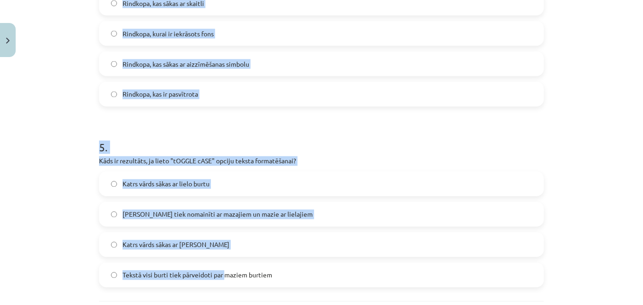
scroll to position [879, 0]
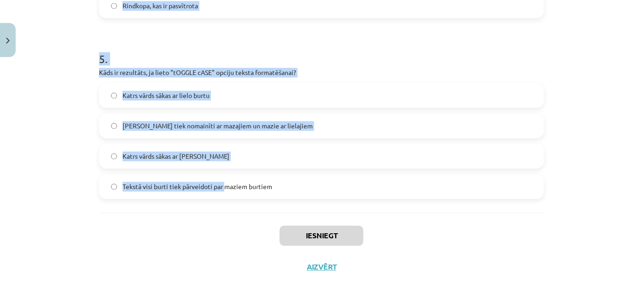
drag, startPoint x: 18, startPoint y: 102, endPoint x: 221, endPoint y: 180, distance: 217.3
click at [221, 180] on div "Mācību tēma: Datorikas - 10. klases 1. ieskaites mācību materiāls #9 8. tēma – …" at bounding box center [321, 152] width 643 height 305
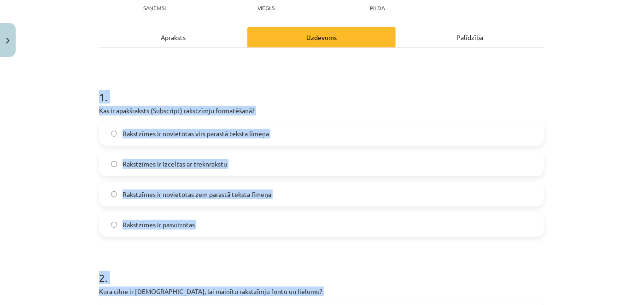
scroll to position [0, 0]
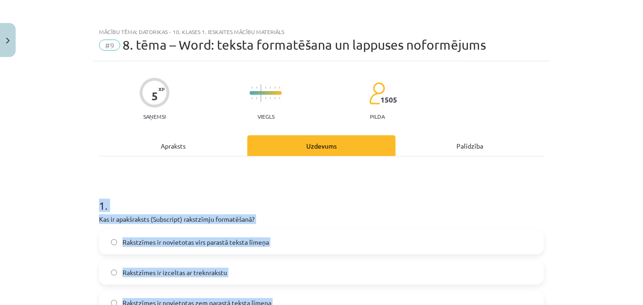
click at [99, 197] on h1 "1 ." at bounding box center [321, 197] width 445 height 29
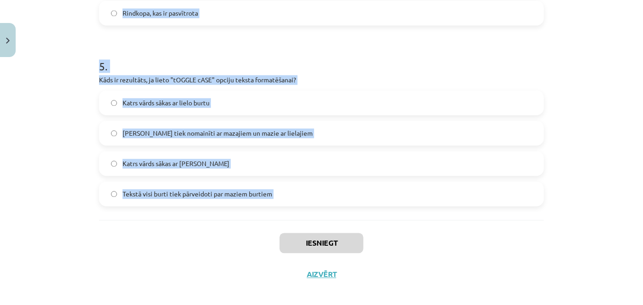
scroll to position [879, 0]
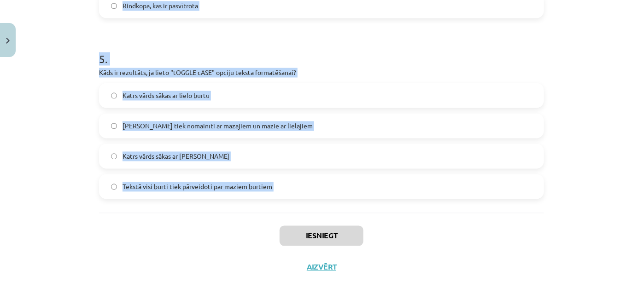
drag, startPoint x: 84, startPoint y: 205, endPoint x: 228, endPoint y: 234, distance: 146.6
click at [228, 234] on div "Mācību tēma: Datorikas - 10. klases 1. ieskaites mācību materiāls #9 8. tēma – …" at bounding box center [321, 152] width 643 height 305
copy form "1 . Kas ir apakšraksts (Subscript) rakstzīmju formatēšanā? Rakstzīmes ir noviet…"
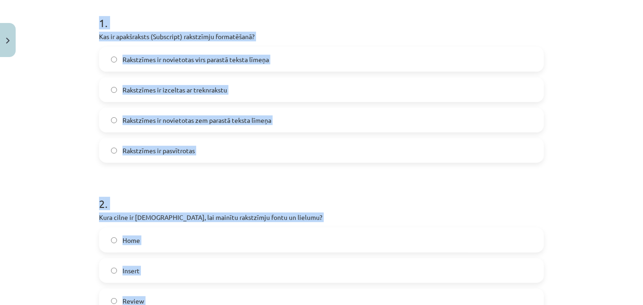
scroll to position [154, 0]
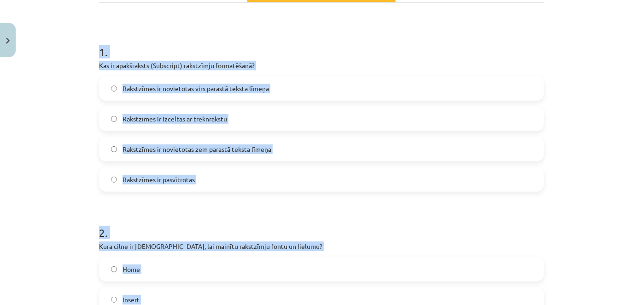
click at [55, 91] on div "Mācību tēma: Datorikas - 10. klases 1. ieskaites mācību materiāls #9 8. tēma – …" at bounding box center [321, 152] width 643 height 305
click at [111, 84] on label "Rakstzīmes ir novietotas virs parastā teksta līmeņa" at bounding box center [321, 88] width 443 height 23
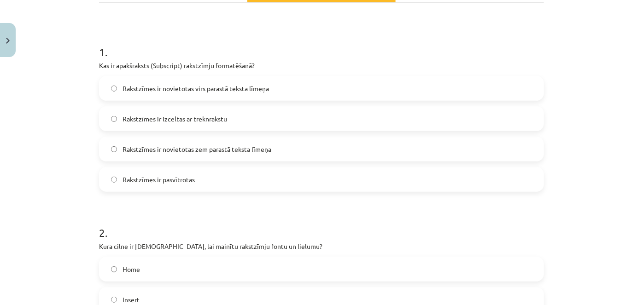
click at [111, 141] on label "Rakstzīmes ir novietotas zem parastā teksta līmeņa" at bounding box center [321, 149] width 443 height 23
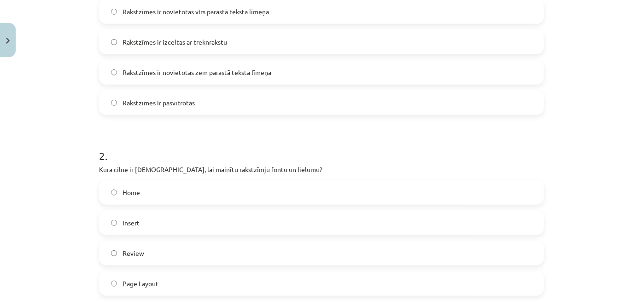
scroll to position [279, 0]
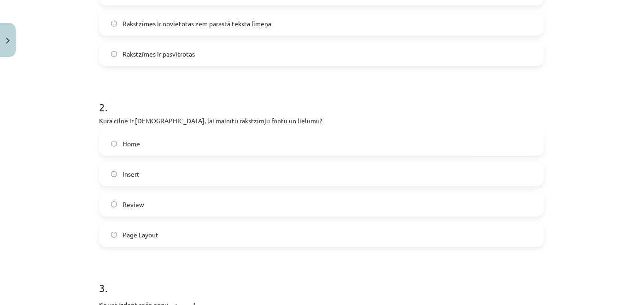
click at [108, 152] on label "Home" at bounding box center [321, 143] width 443 height 23
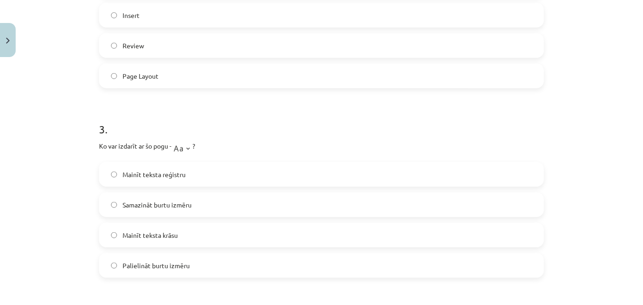
scroll to position [488, 0]
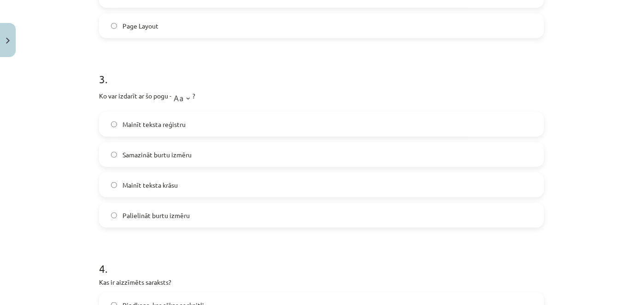
click at [105, 124] on label "Mainīt teksta reģistru" at bounding box center [321, 124] width 443 height 23
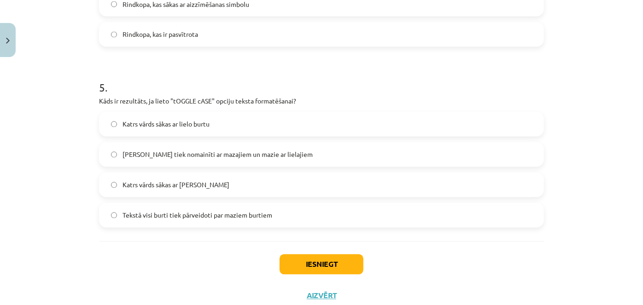
scroll to position [866, 0]
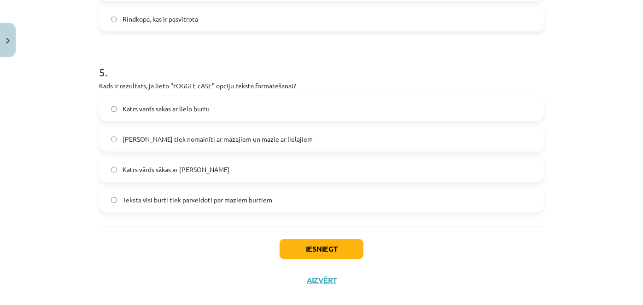
click at [105, 133] on label "[PERSON_NAME] tiek nomainīti ar mazajiem un mazie ar lielajiem" at bounding box center [321, 139] width 443 height 23
click at [355, 250] on button "Iesniegt" at bounding box center [321, 249] width 84 height 20
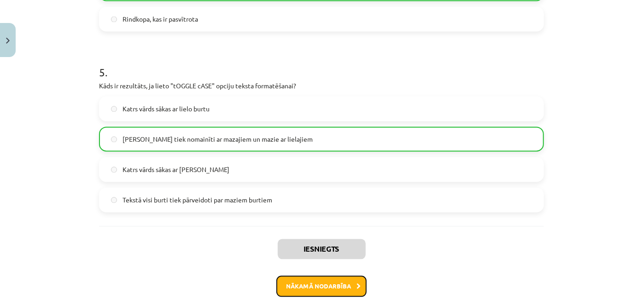
click at [312, 290] on button "Nākamā nodarbība" at bounding box center [321, 286] width 90 height 21
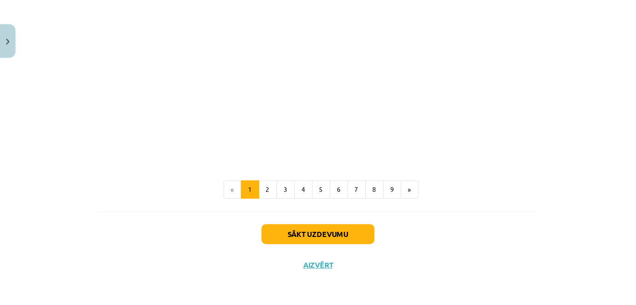
scroll to position [1969, 0]
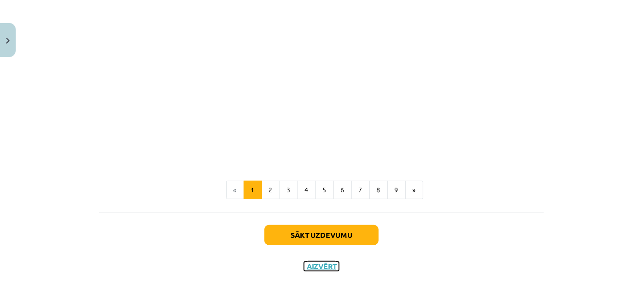
click at [322, 269] on button "Aizvērt" at bounding box center [321, 266] width 35 height 9
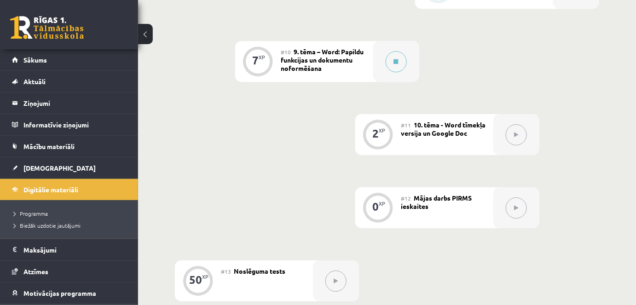
scroll to position [921, 0]
